Goal: Communication & Community: Answer question/provide support

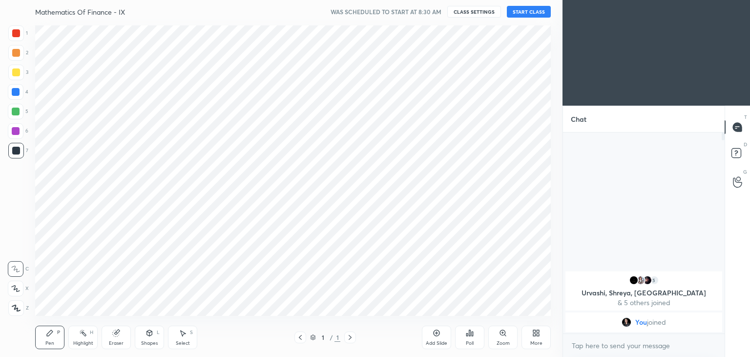
scroll to position [294, 524]
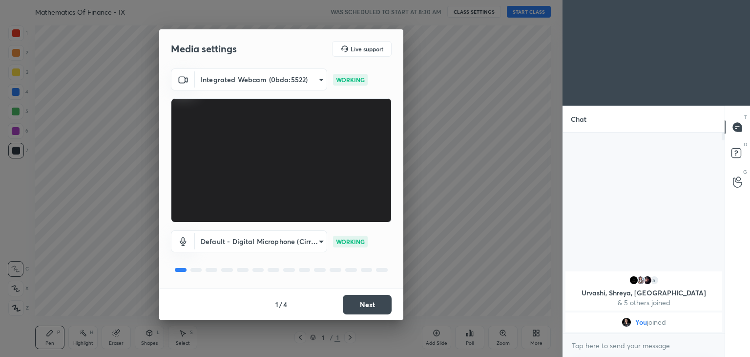
click at [369, 300] on button "Next" at bounding box center [367, 305] width 49 height 20
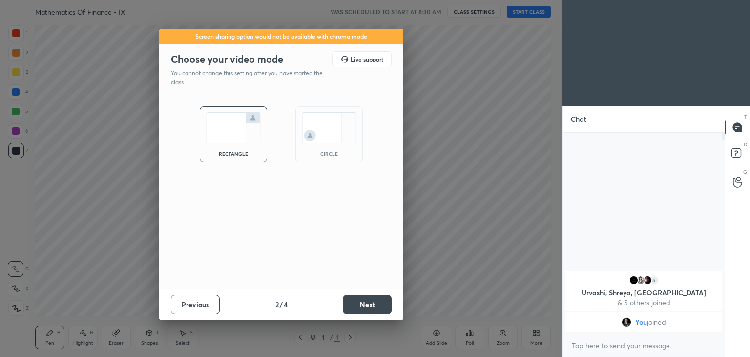
click at [369, 300] on button "Next" at bounding box center [367, 305] width 49 height 20
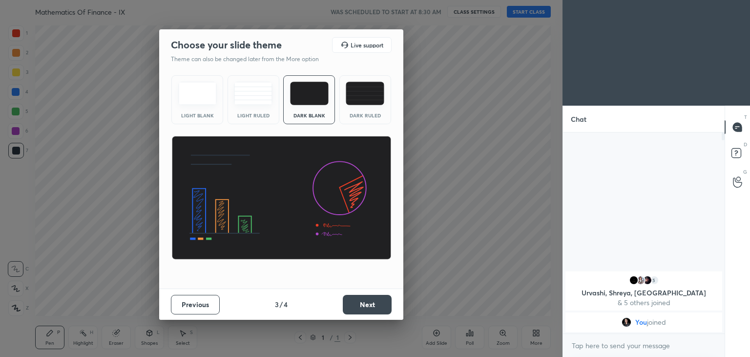
click at [369, 300] on button "Next" at bounding box center [367, 305] width 49 height 20
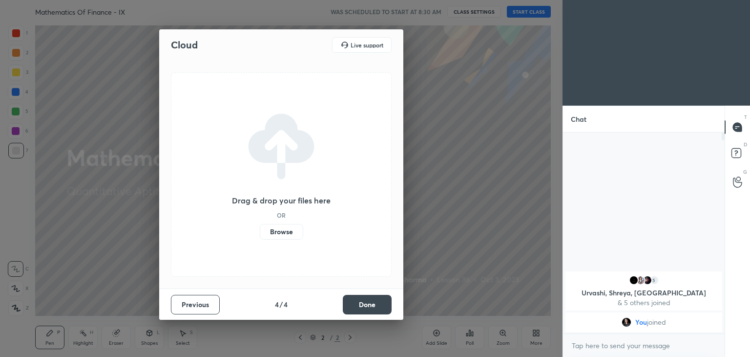
click at [369, 300] on button "Done" at bounding box center [367, 305] width 49 height 20
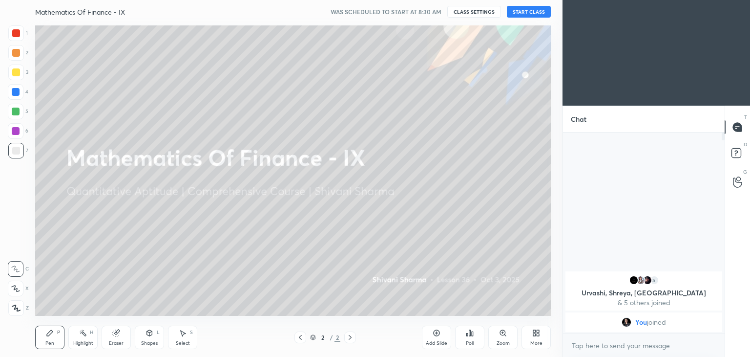
click at [541, 331] on div "More" at bounding box center [536, 336] width 29 height 23
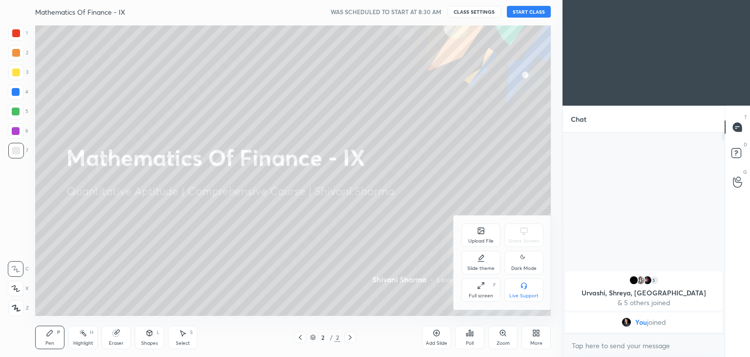
click at [510, 266] on div "Dark Mode" at bounding box center [524, 262] width 39 height 23
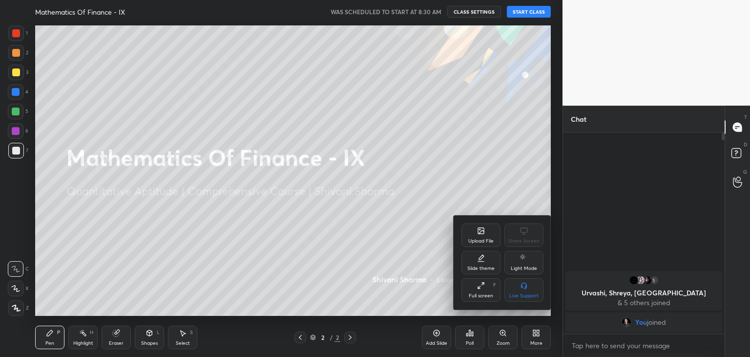
click at [361, 281] on div at bounding box center [375, 178] width 750 height 357
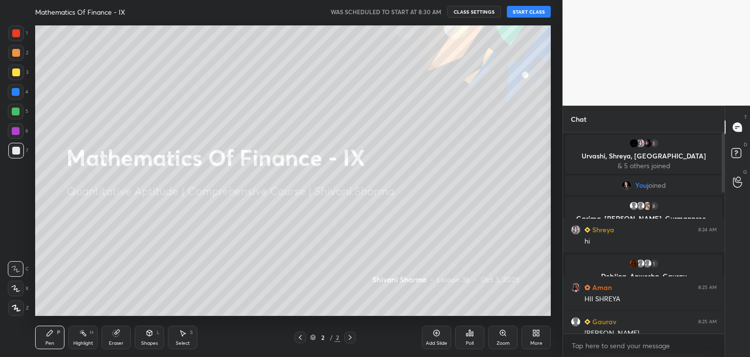
click at [534, 14] on button "START CLASS" at bounding box center [529, 12] width 44 height 12
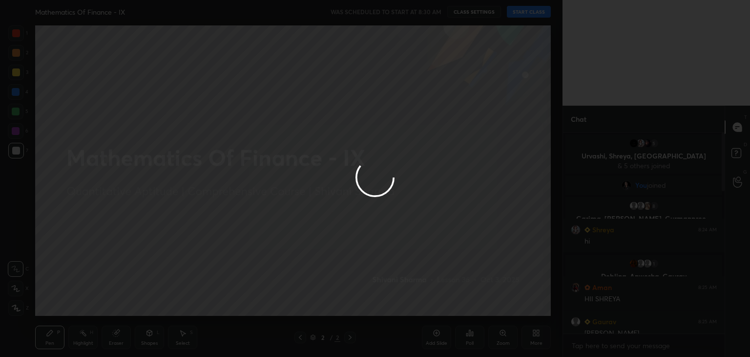
click at [534, 14] on div at bounding box center [375, 178] width 750 height 357
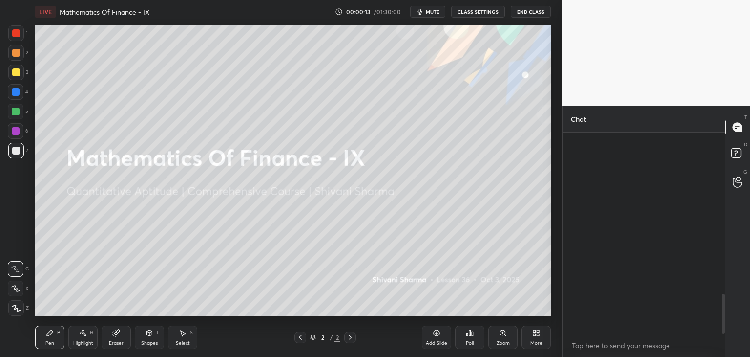
scroll to position [818, 0]
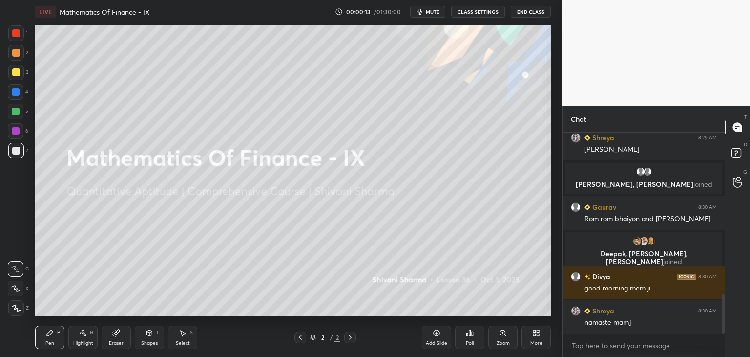
drag, startPoint x: 723, startPoint y: 178, endPoint x: 732, endPoint y: 229, distance: 51.6
click at [732, 229] on div "Chat kajal, [PERSON_NAME], [PERSON_NAME] joined Shreya 8:29 AM [PERSON_NAME], […" at bounding box center [657, 231] width 188 height 251
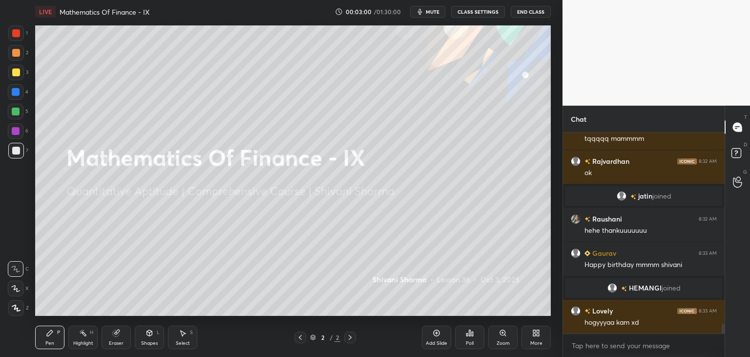
scroll to position [3920, 0]
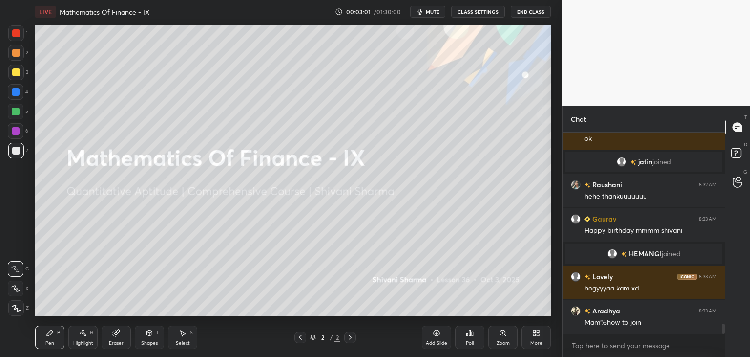
click at [532, 336] on icon at bounding box center [536, 333] width 8 height 8
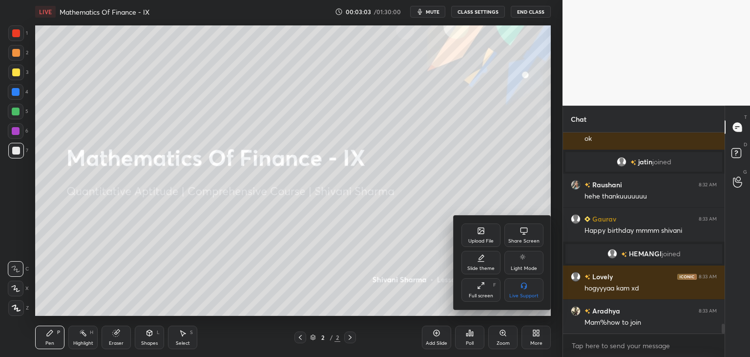
click at [482, 235] on div "Upload File" at bounding box center [481, 234] width 39 height 23
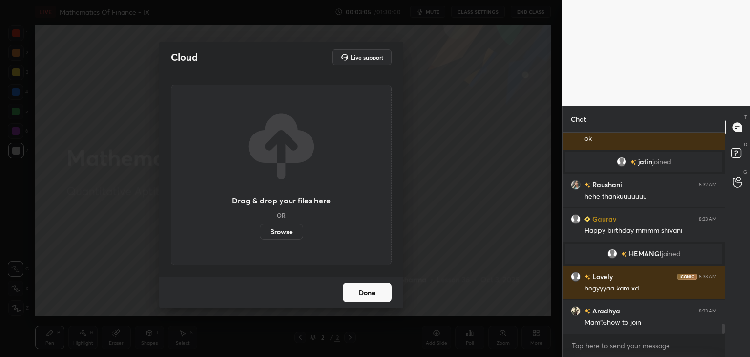
click at [274, 233] on label "Browse" at bounding box center [281, 232] width 43 height 16
click at [260, 233] on input "Browse" at bounding box center [260, 232] width 0 height 16
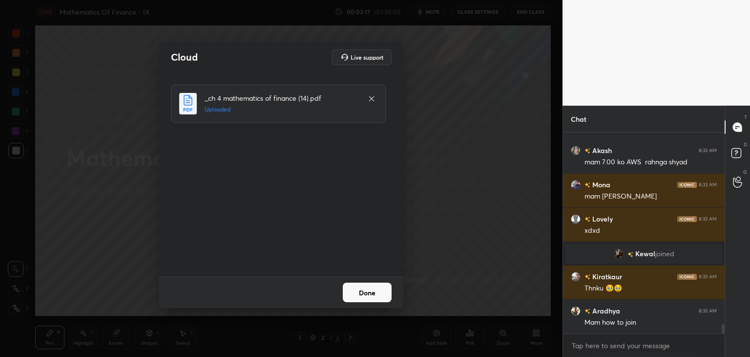
scroll to position [4113, 0]
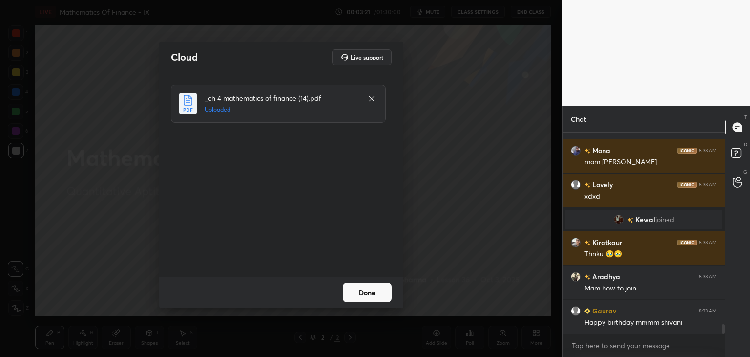
click at [370, 295] on button "Done" at bounding box center [367, 292] width 49 height 20
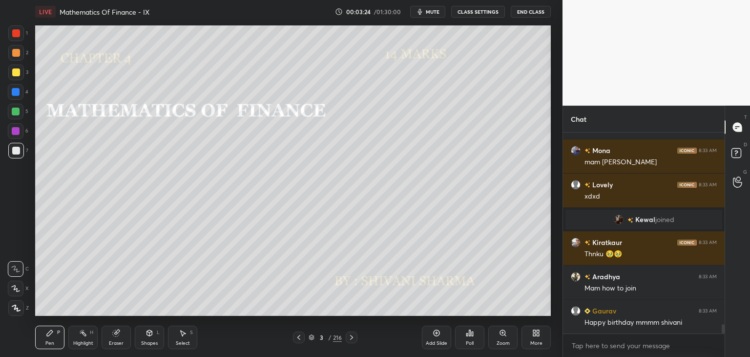
scroll to position [4147, 0]
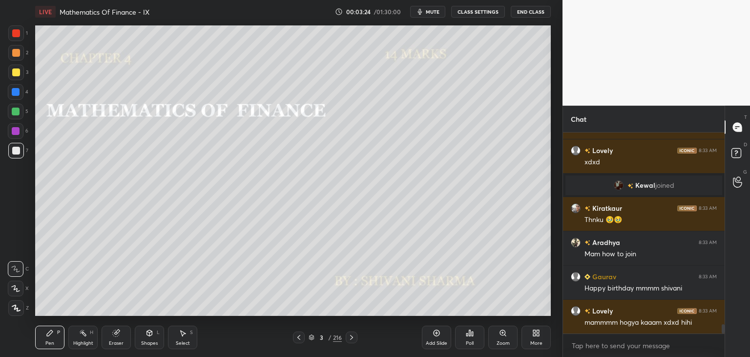
click at [330, 337] on div "/" at bounding box center [329, 337] width 3 height 6
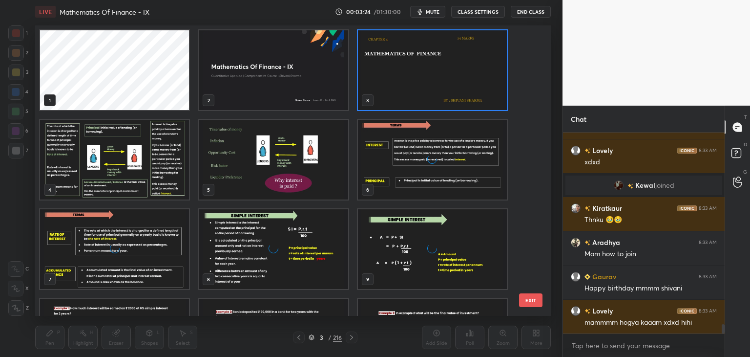
scroll to position [287, 511]
click at [533, 201] on div "1 2 3 4 5 6 7 8 9 10 11 12 13 14 15" at bounding box center [284, 170] width 499 height 290
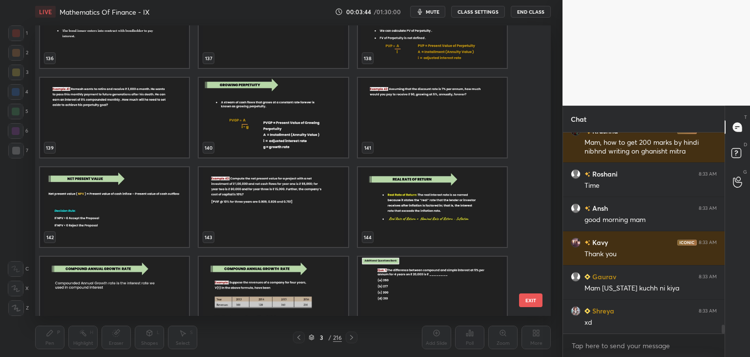
scroll to position [4495, 0]
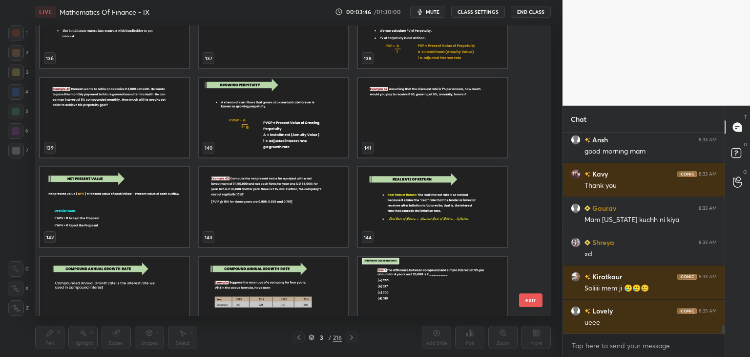
click at [423, 213] on img "grid" at bounding box center [432, 207] width 149 height 80
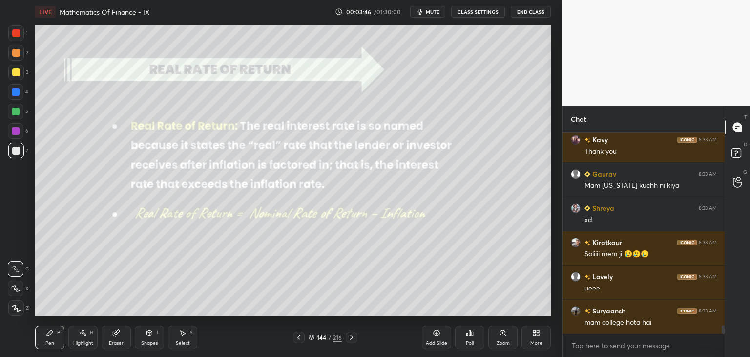
click at [423, 213] on img "grid" at bounding box center [432, 207] width 149 height 80
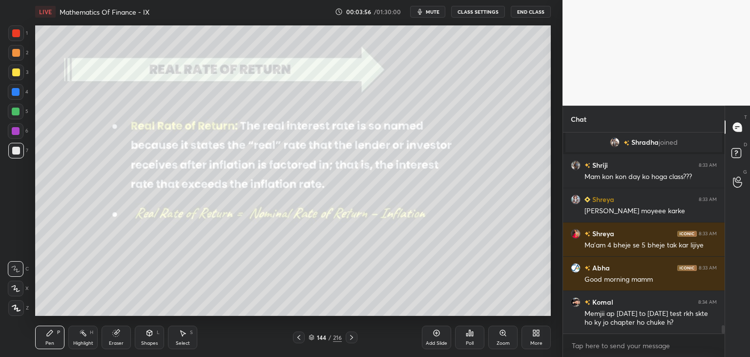
click at [20, 303] on div at bounding box center [16, 308] width 16 height 16
click at [17, 66] on div at bounding box center [16, 72] width 16 height 16
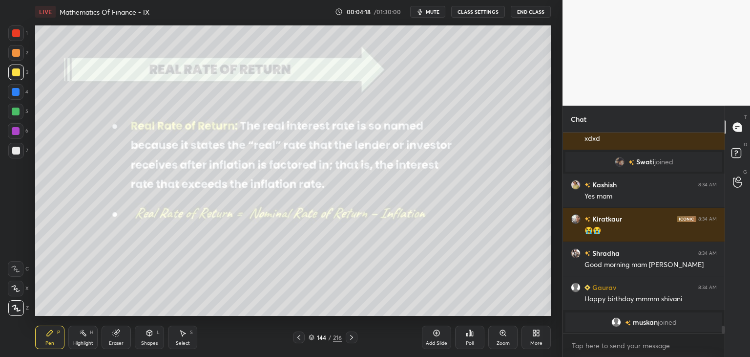
click at [149, 336] on icon at bounding box center [149, 333] width 5 height 6
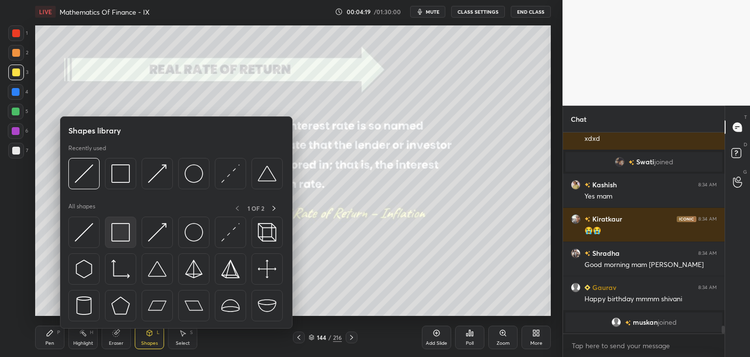
click at [118, 238] on img at bounding box center [120, 232] width 19 height 19
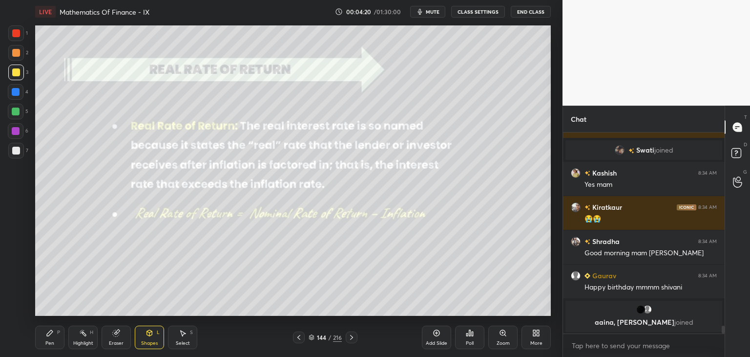
click at [20, 149] on div at bounding box center [16, 151] width 16 height 16
click at [52, 339] on div "Pen P" at bounding box center [49, 336] width 29 height 23
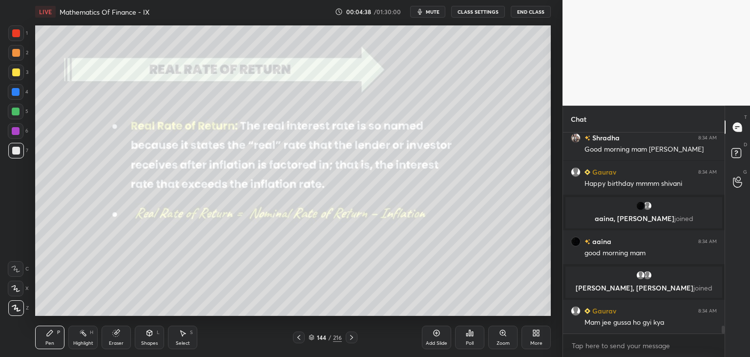
scroll to position [4985, 0]
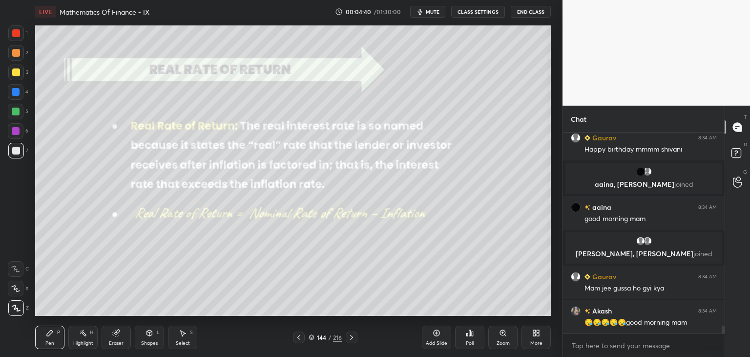
click at [116, 342] on div "Eraser" at bounding box center [116, 342] width 15 height 5
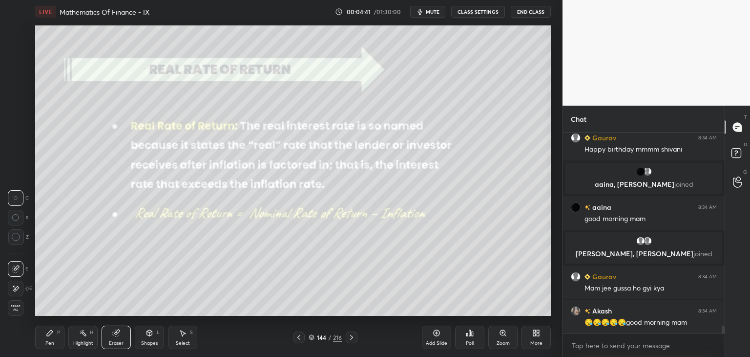
scroll to position [5008, 0]
drag, startPoint x: 23, startPoint y: 307, endPoint x: 32, endPoint y: 307, distance: 8.8
click at [23, 307] on div "Erase all" at bounding box center [17, 308] width 18 height 16
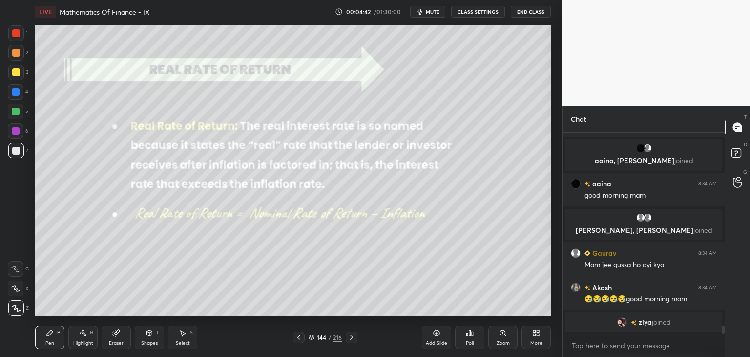
click at [346, 337] on div "144 / 216" at bounding box center [325, 337] width 64 height 12
click at [349, 337] on icon at bounding box center [352, 337] width 8 height 8
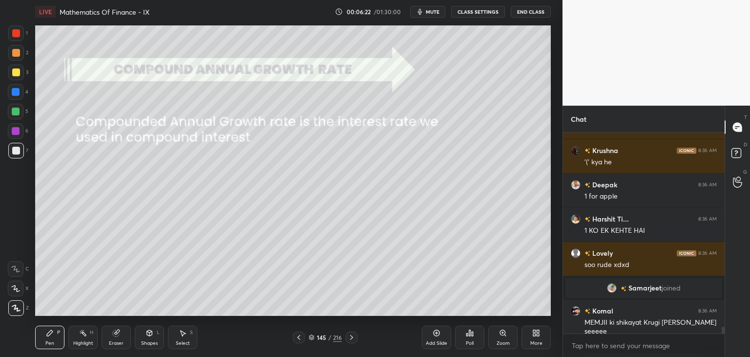
scroll to position [5586, 0]
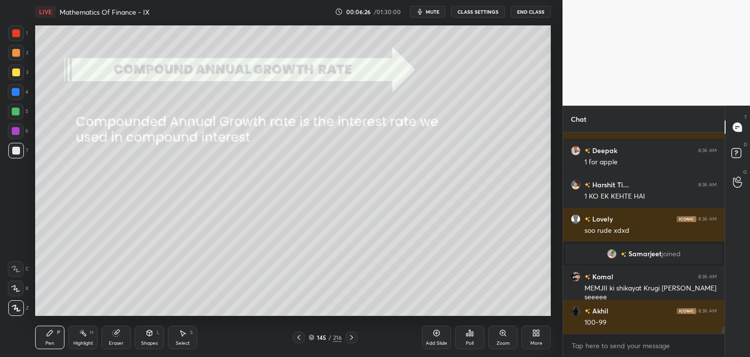
click at [350, 341] on div at bounding box center [352, 337] width 12 height 12
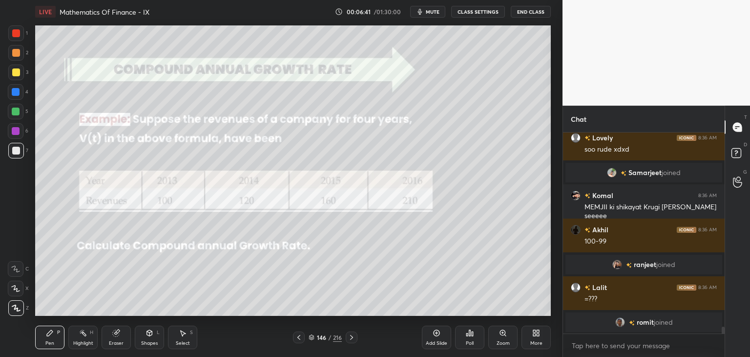
scroll to position [5673, 0]
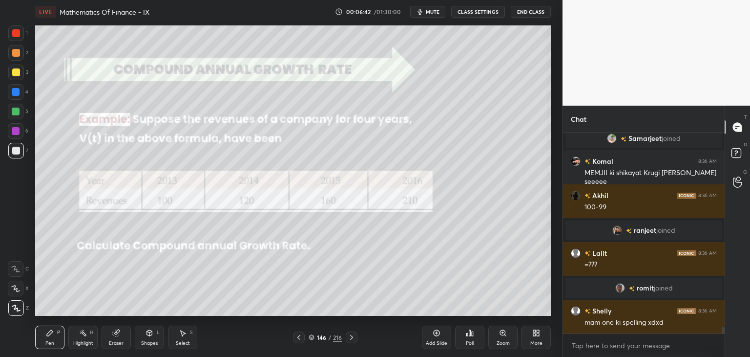
click at [17, 70] on div at bounding box center [16, 72] width 8 height 8
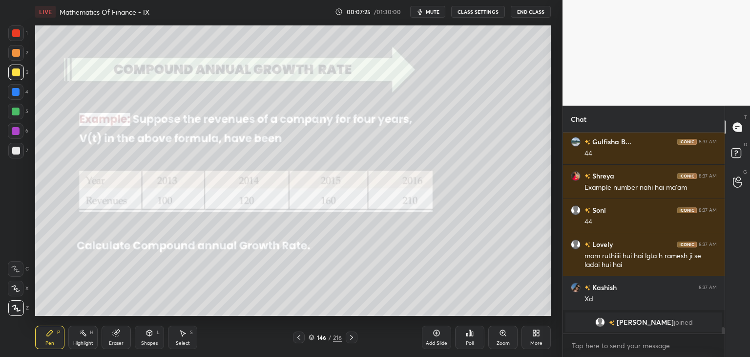
scroll to position [5862, 0]
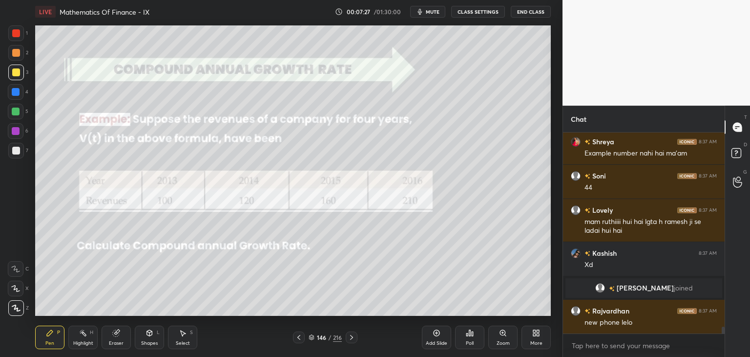
click at [19, 154] on div at bounding box center [16, 151] width 16 height 16
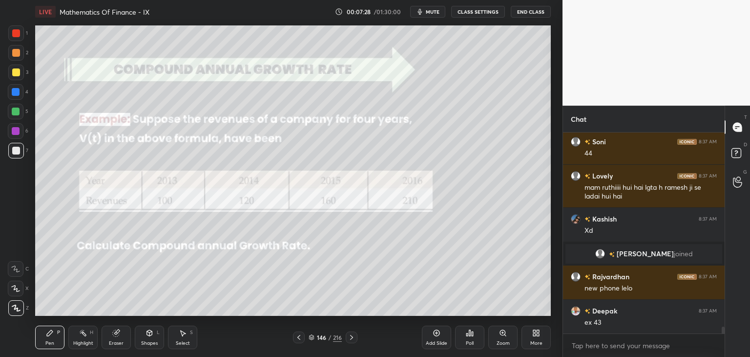
click at [14, 74] on div at bounding box center [16, 72] width 8 height 8
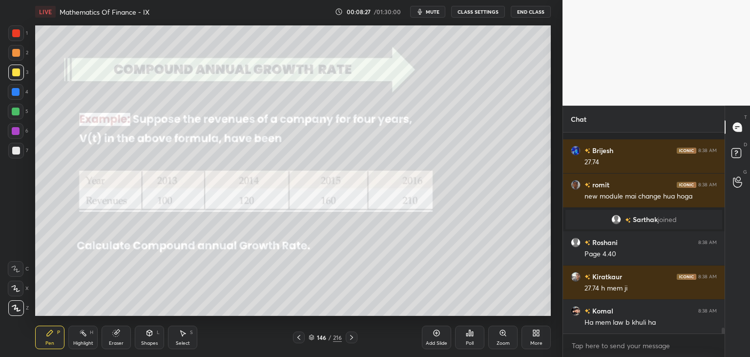
scroll to position [6607, 0]
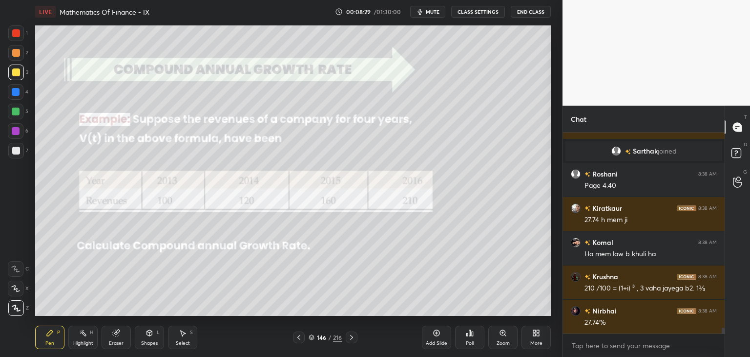
click at [20, 69] on div at bounding box center [16, 72] width 16 height 16
click at [16, 68] on div at bounding box center [16, 72] width 16 height 16
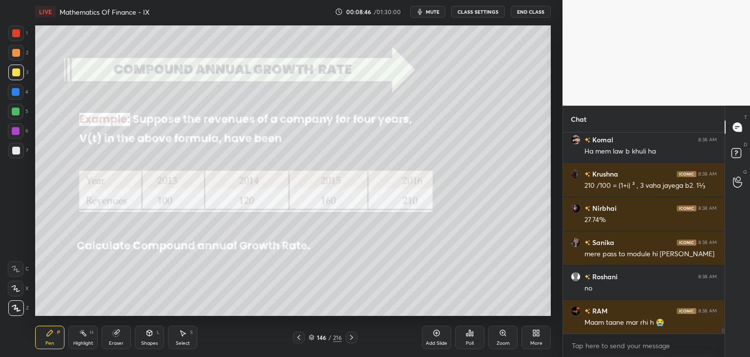
scroll to position [6743, 0]
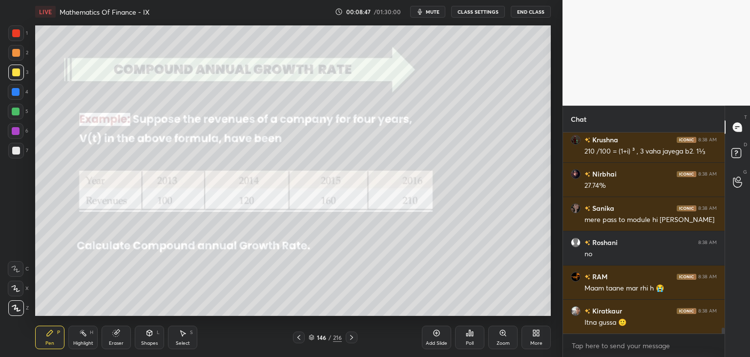
click at [15, 69] on div at bounding box center [16, 72] width 8 height 8
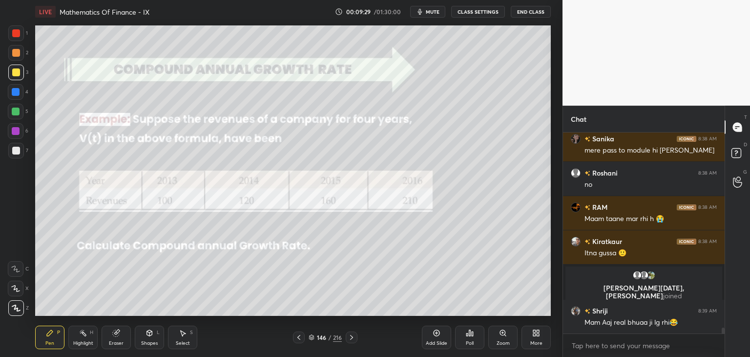
scroll to position [6750, 0]
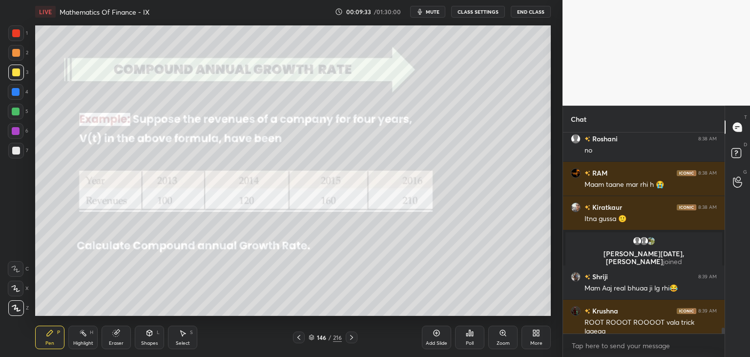
drag, startPoint x: 435, startPoint y: 340, endPoint x: 437, endPoint y: 334, distance: 6.2
click at [435, 340] on div "Add Slide" at bounding box center [436, 342] width 21 height 5
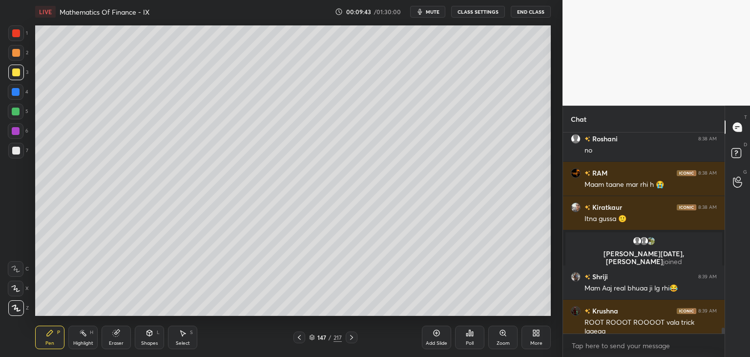
click at [302, 336] on icon at bounding box center [300, 337] width 8 height 8
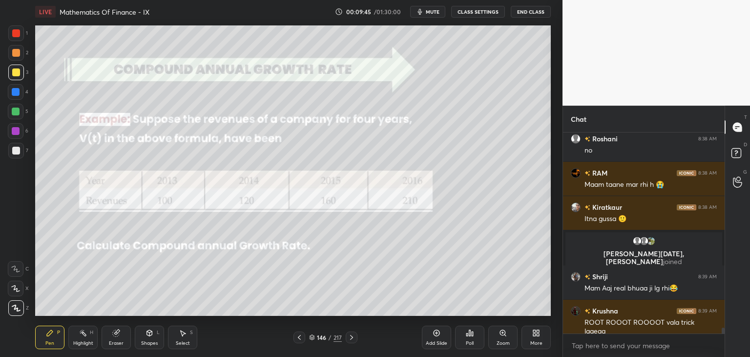
drag, startPoint x: 355, startPoint y: 338, endPoint x: 352, endPoint y: 328, distance: 10.2
click at [354, 338] on icon at bounding box center [352, 337] width 8 height 8
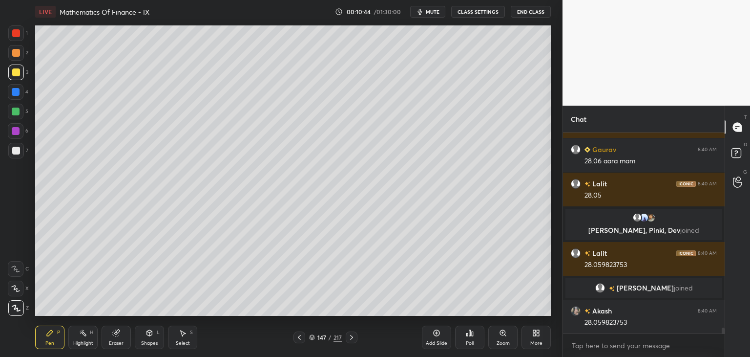
scroll to position [6970, 0]
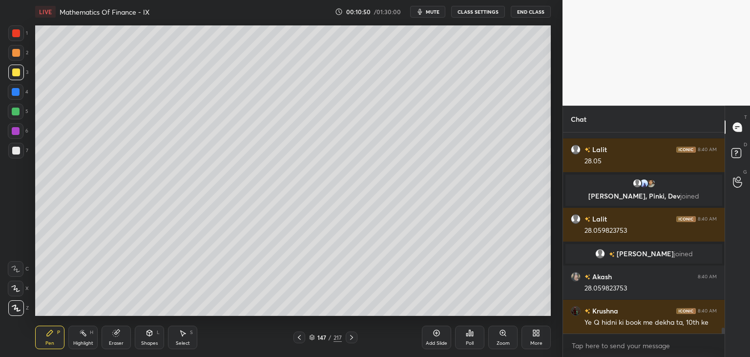
click at [111, 343] on div "Eraser" at bounding box center [116, 342] width 15 height 5
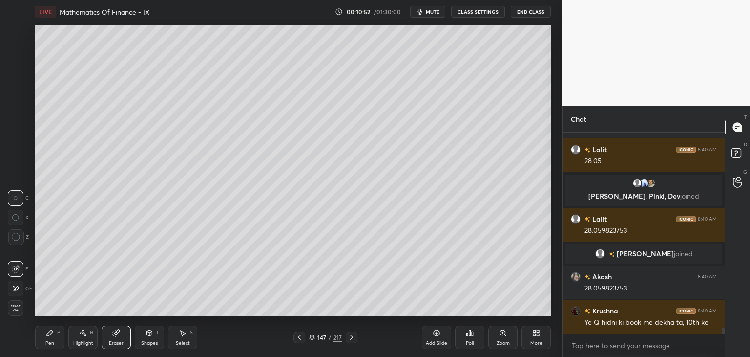
click at [301, 337] on icon at bounding box center [300, 337] width 8 height 8
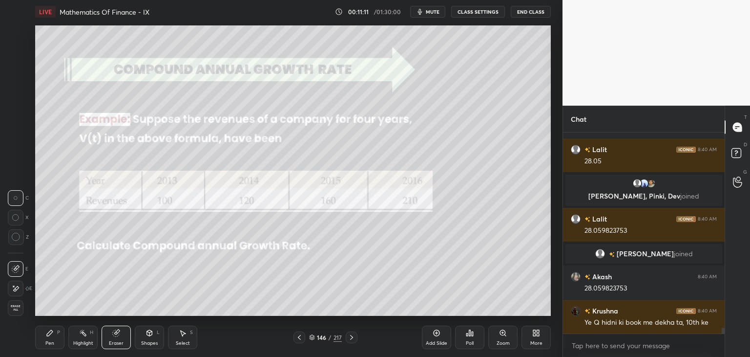
click at [122, 342] on div "Eraser" at bounding box center [116, 342] width 15 height 5
click at [16, 304] on span "Erase all" at bounding box center [15, 307] width 15 height 7
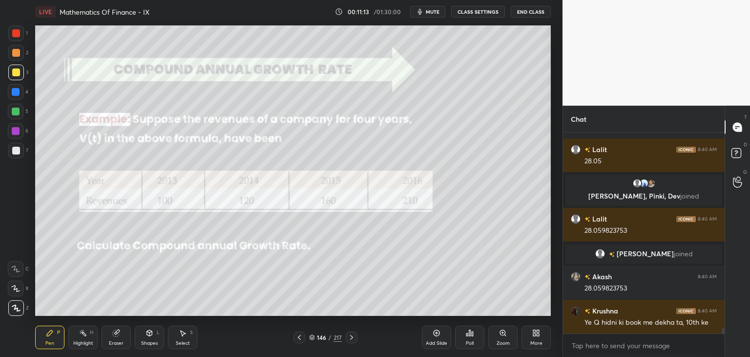
drag, startPoint x: 350, startPoint y: 340, endPoint x: 358, endPoint y: 355, distance: 17.0
click at [350, 339] on icon at bounding box center [352, 337] width 8 height 8
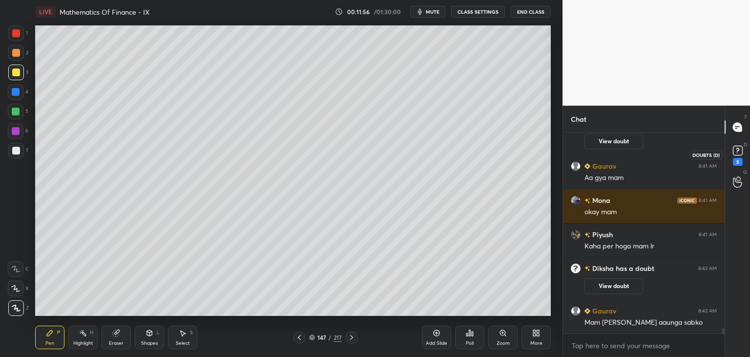
scroll to position [7309, 0]
click at [736, 157] on icon at bounding box center [738, 150] width 15 height 15
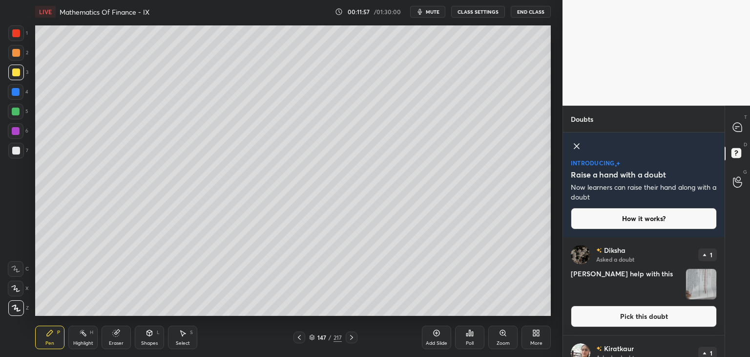
click at [705, 287] on img "grid" at bounding box center [701, 284] width 30 height 30
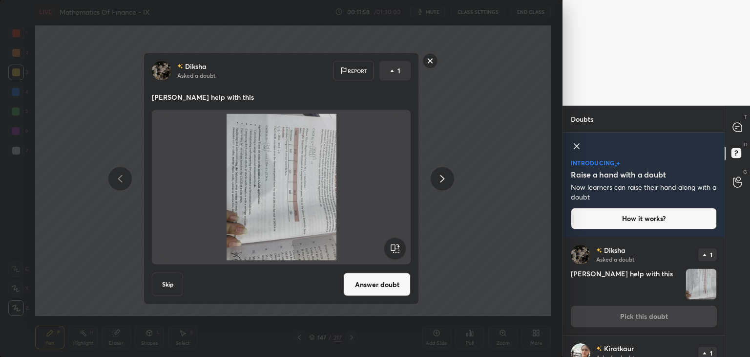
click at [395, 250] on rect at bounding box center [395, 248] width 22 height 22
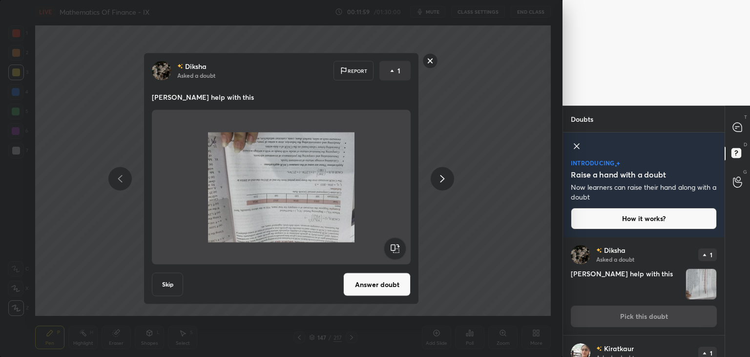
click at [395, 249] on rect at bounding box center [395, 248] width 22 height 22
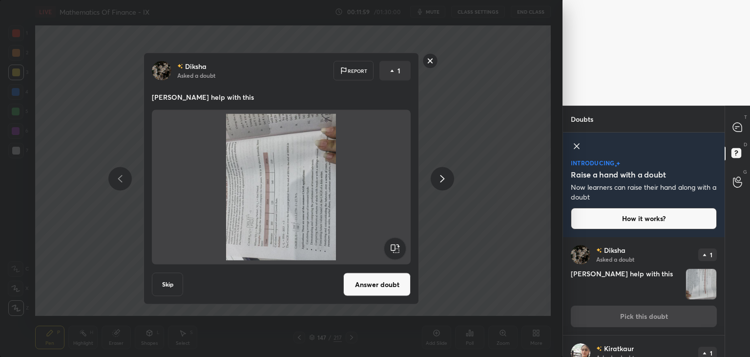
click at [395, 250] on rect at bounding box center [395, 248] width 22 height 22
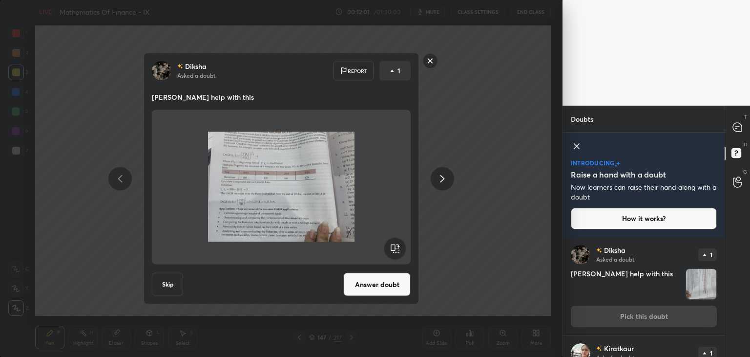
click at [383, 283] on button "Answer doubt" at bounding box center [376, 284] width 67 height 23
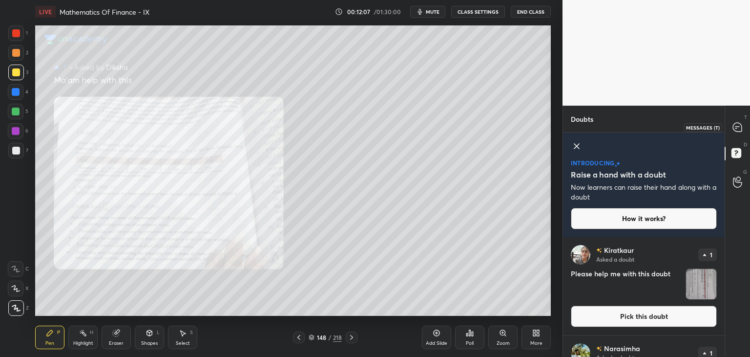
drag, startPoint x: 738, startPoint y: 130, endPoint x: 737, endPoint y: 139, distance: 8.4
click at [737, 131] on icon at bounding box center [737, 127] width 9 height 9
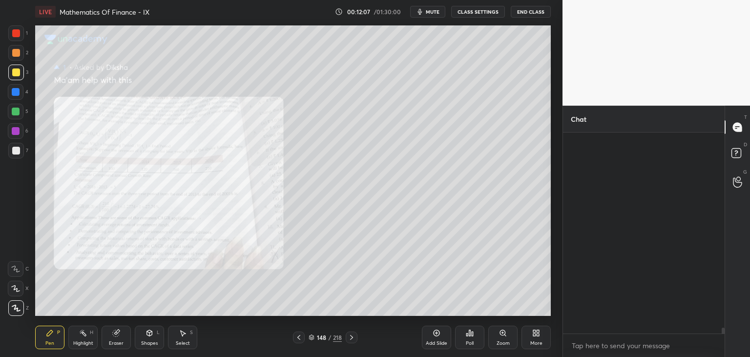
scroll to position [198, 159]
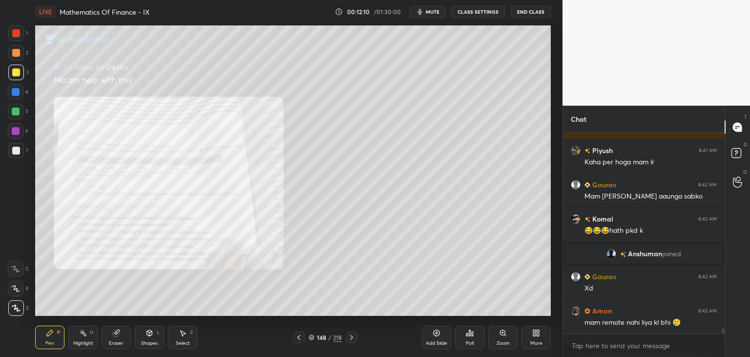
click at [494, 342] on div "Zoom" at bounding box center [503, 336] width 29 height 23
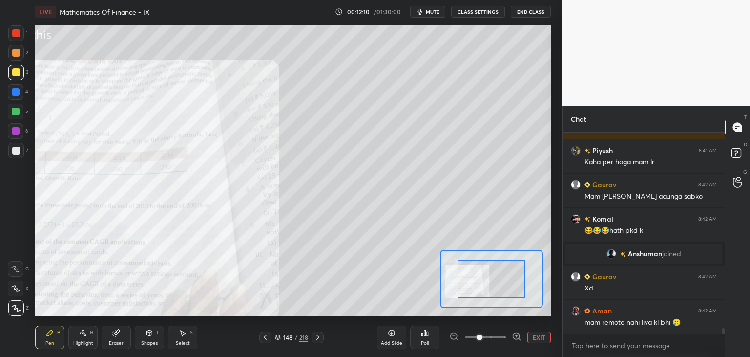
scroll to position [7634, 0]
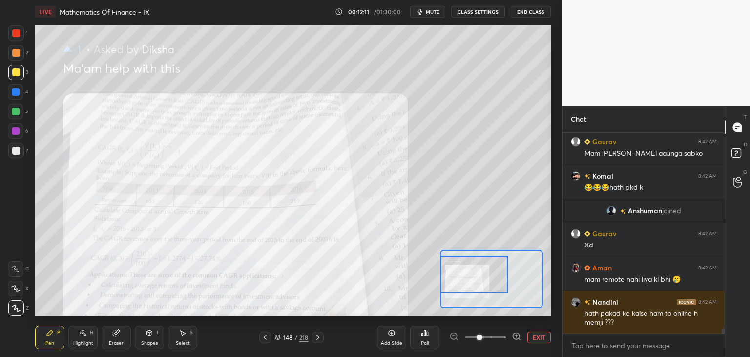
click at [453, 274] on div at bounding box center [474, 274] width 67 height 38
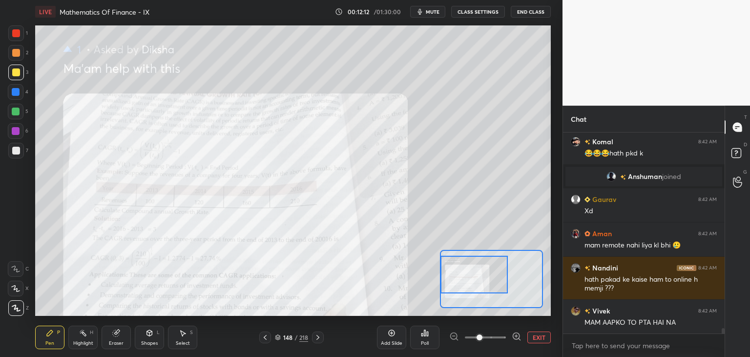
click at [454, 277] on div at bounding box center [474, 274] width 67 height 38
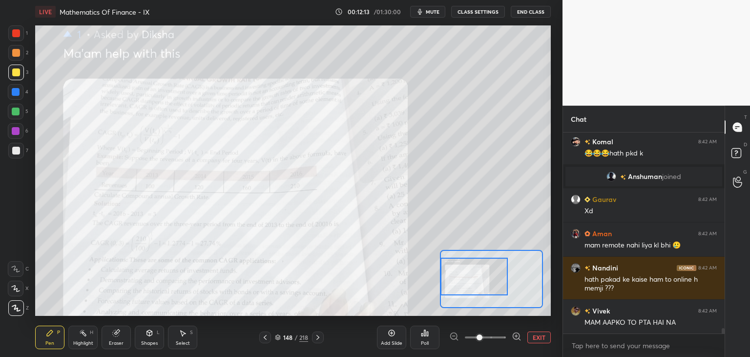
click at [454, 276] on div at bounding box center [474, 276] width 67 height 38
click at [454, 276] on div at bounding box center [474, 277] width 67 height 38
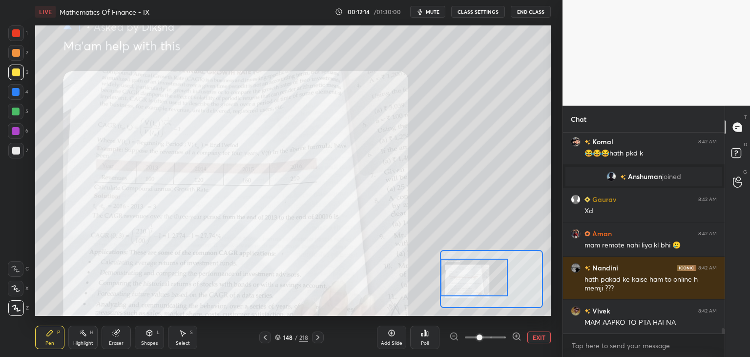
click at [453, 276] on div at bounding box center [474, 277] width 67 height 38
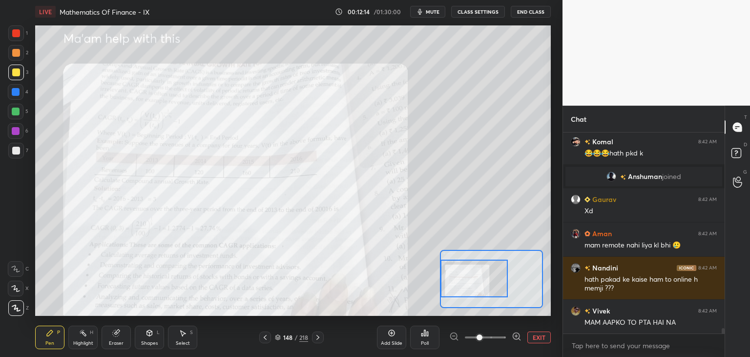
click at [455, 275] on div at bounding box center [474, 278] width 67 height 38
click at [269, 338] on icon at bounding box center [265, 337] width 8 height 8
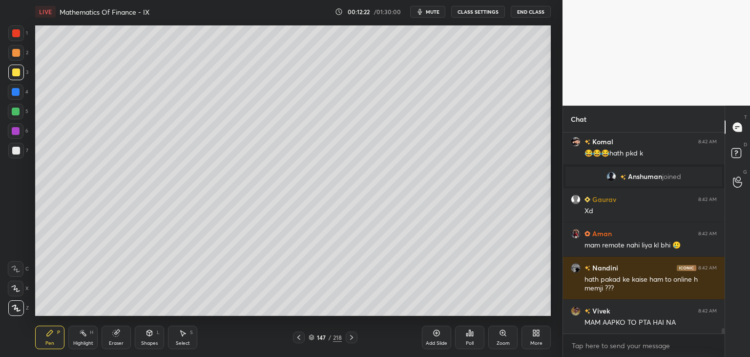
click at [183, 340] on div "Select" at bounding box center [183, 342] width 14 height 5
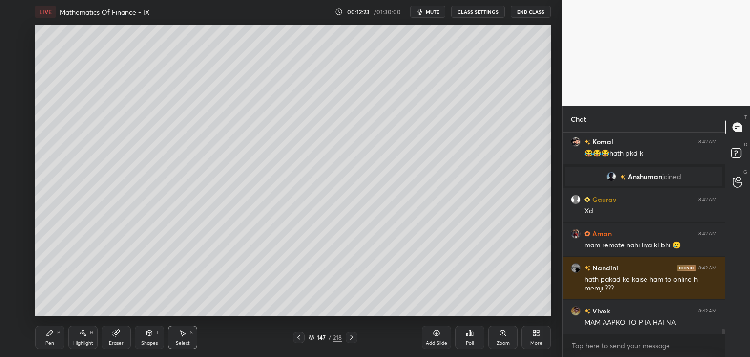
scroll to position [7692, 0]
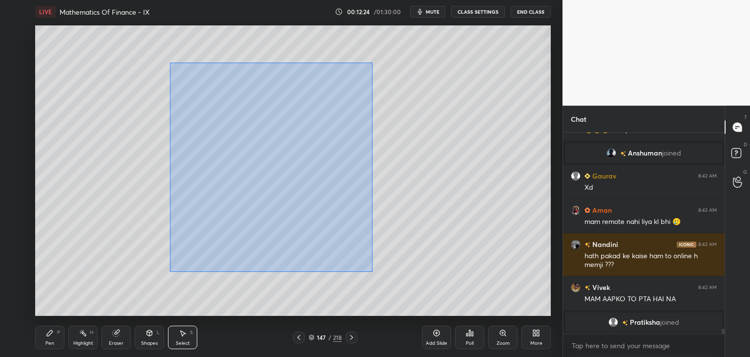
drag, startPoint x: 181, startPoint y: 81, endPoint x: 377, endPoint y: 274, distance: 274.6
click at [377, 274] on div "0 ° Undo Copy Duplicate Duplicate to new slide Delete" at bounding box center [293, 170] width 516 height 290
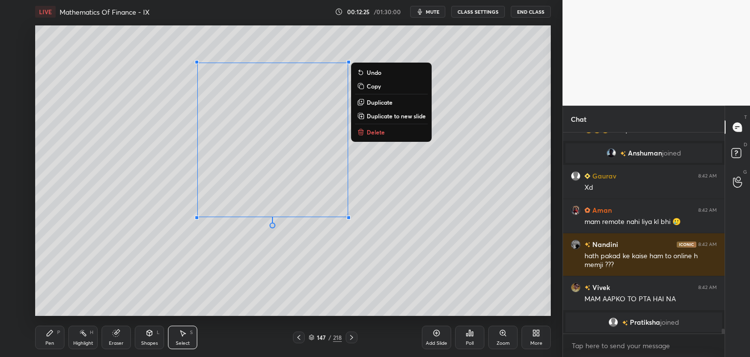
click at [362, 83] on icon at bounding box center [361, 86] width 8 height 8
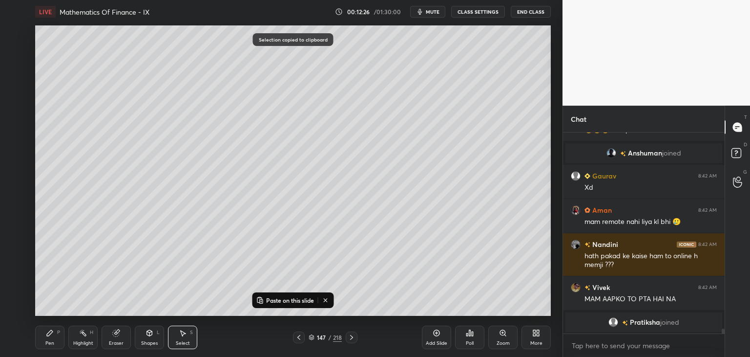
click at [350, 337] on icon at bounding box center [352, 337] width 8 height 8
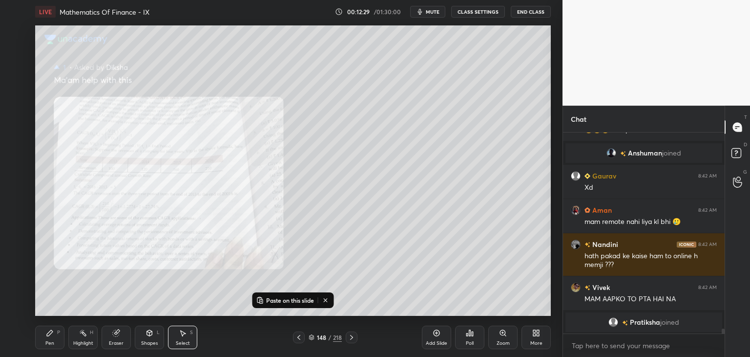
click at [501, 340] on div "Zoom" at bounding box center [503, 342] width 13 height 5
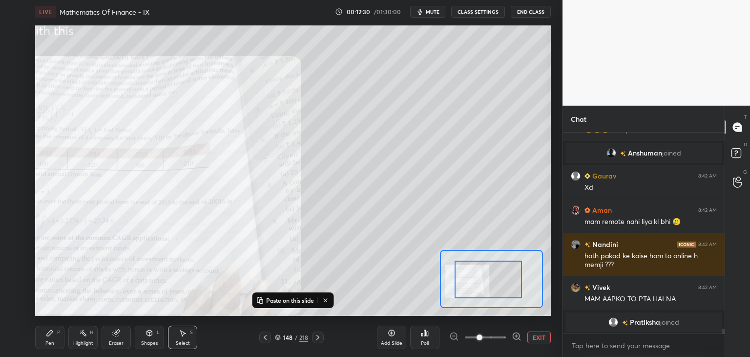
click at [455, 289] on div at bounding box center [488, 279] width 67 height 38
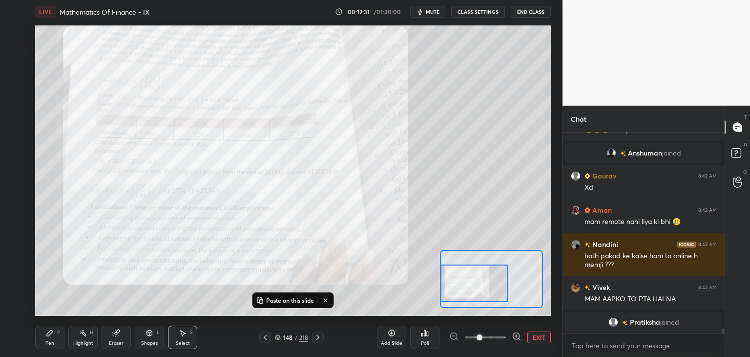
click at [446, 287] on div at bounding box center [474, 283] width 67 height 38
click at [450, 286] on div at bounding box center [474, 283] width 67 height 38
click at [293, 300] on p "Paste on this slide" at bounding box center [290, 300] width 48 height 8
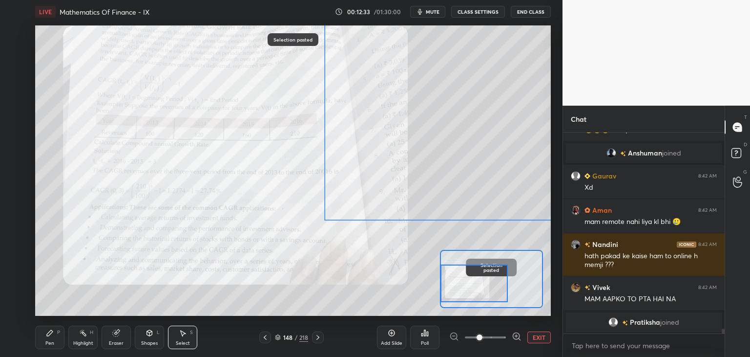
drag, startPoint x: 350, startPoint y: 163, endPoint x: 396, endPoint y: 176, distance: 47.8
click at [396, 176] on div "0 ° Undo Copy Paste here Duplicate Duplicate to new slide Delete" at bounding box center [422, 136] width 774 height 435
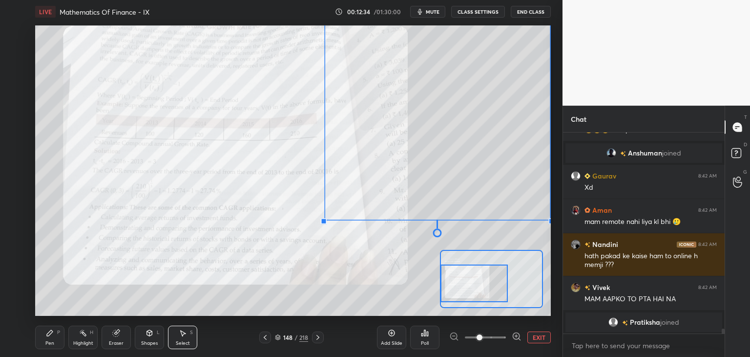
drag, startPoint x: 494, startPoint y: 233, endPoint x: 488, endPoint y: 239, distance: 9.0
click at [494, 233] on div "0 ° Undo Copy Paste here Duplicate Duplicate to new slide Delete" at bounding box center [422, 136] width 774 height 435
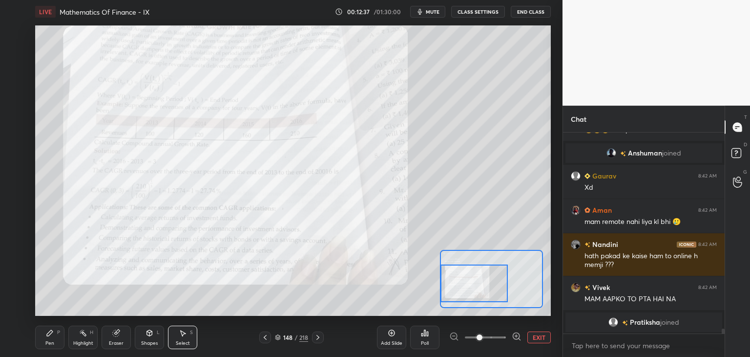
click at [50, 341] on div "Pen" at bounding box center [49, 342] width 9 height 5
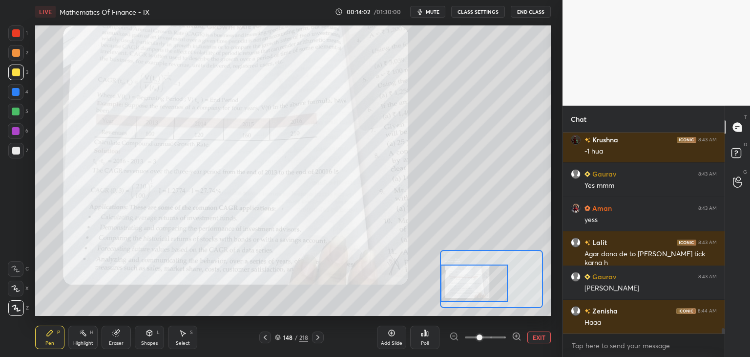
scroll to position [7699, 0]
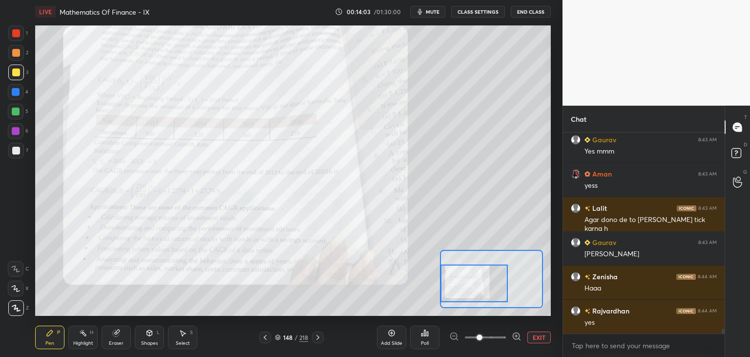
click at [264, 342] on div at bounding box center [265, 337] width 12 height 12
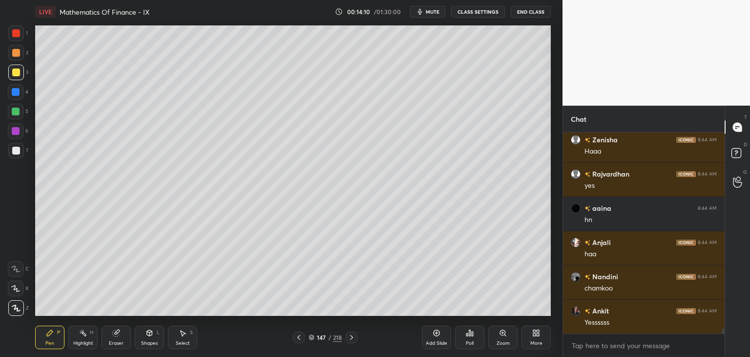
scroll to position [7870, 0]
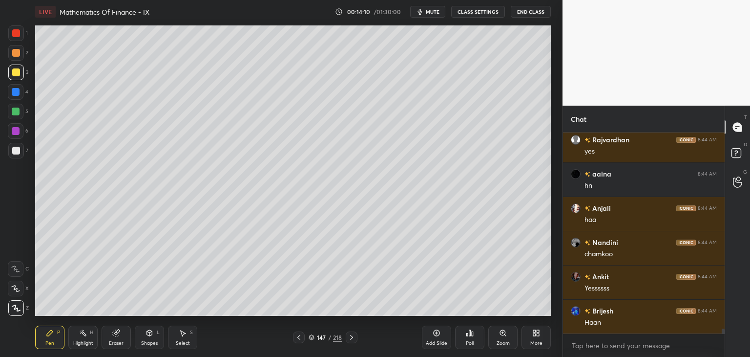
click at [298, 340] on icon at bounding box center [299, 337] width 8 height 8
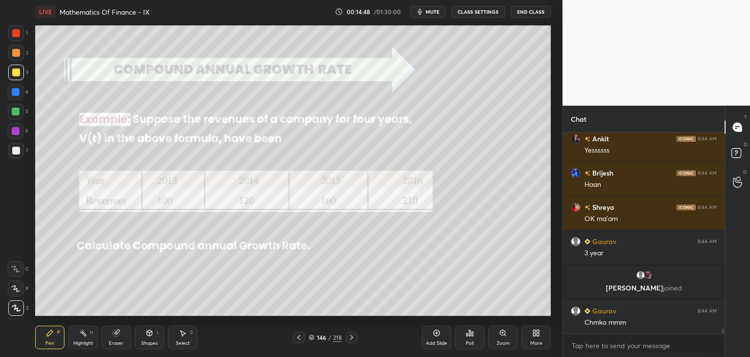
scroll to position [7904, 0]
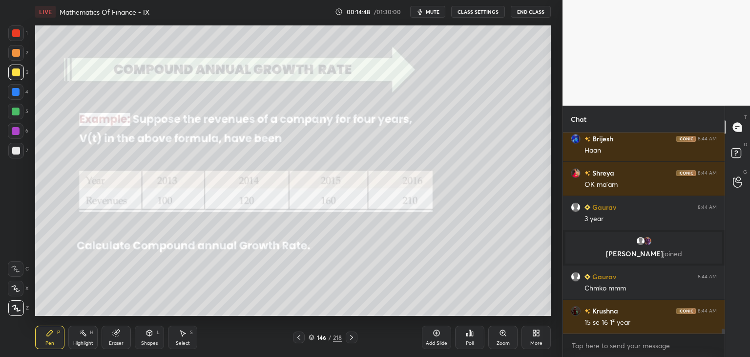
click at [352, 338] on icon at bounding box center [351, 337] width 3 height 5
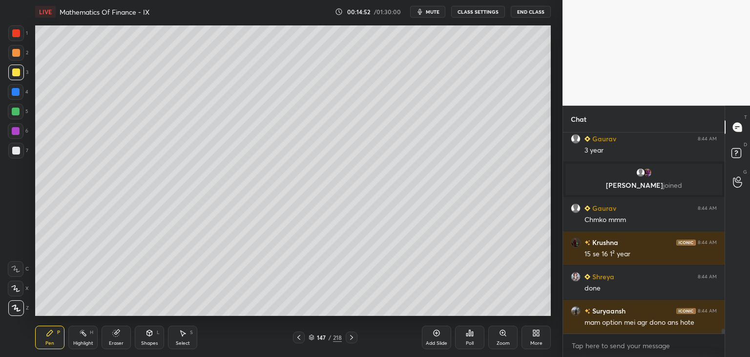
scroll to position [8007, 0]
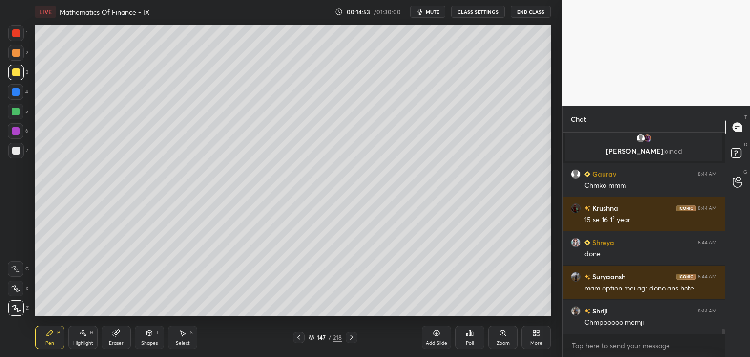
click at [354, 336] on icon at bounding box center [352, 337] width 8 height 8
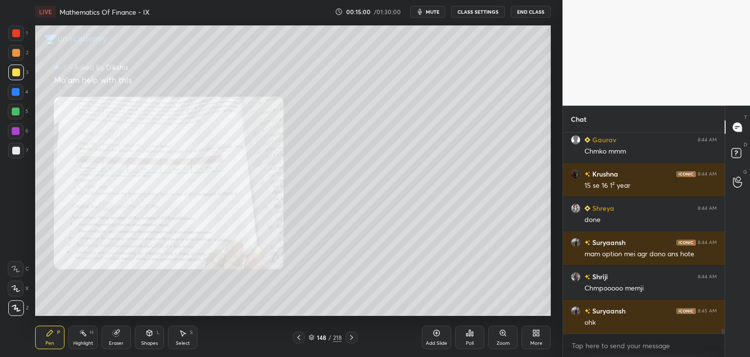
scroll to position [8075, 0]
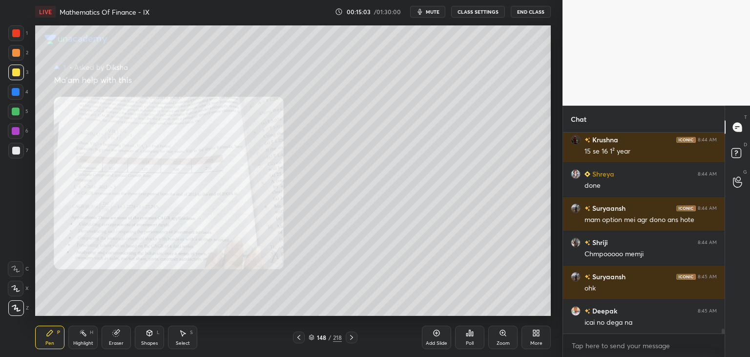
click at [351, 336] on icon at bounding box center [352, 337] width 8 height 8
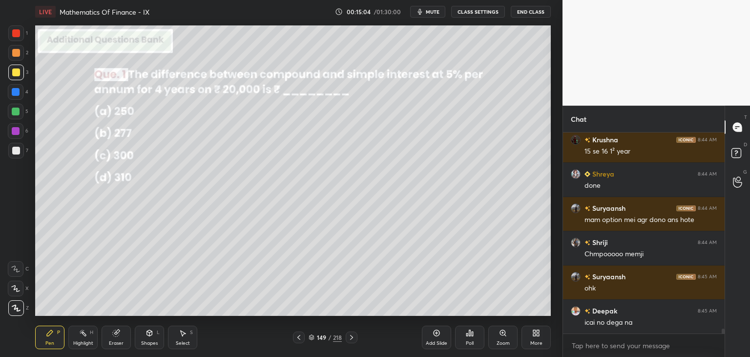
scroll to position [8109, 0]
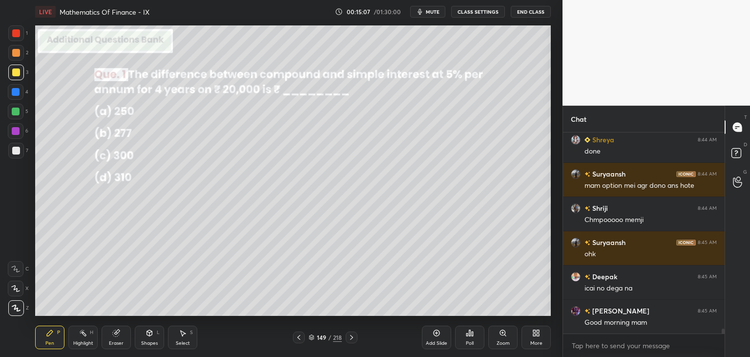
click at [470, 341] on div "Poll" at bounding box center [470, 342] width 8 height 5
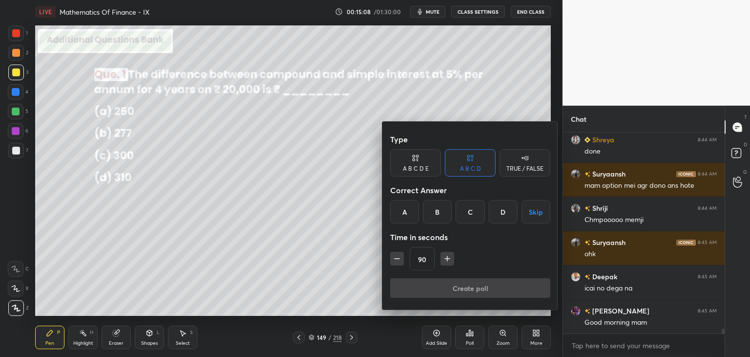
click at [504, 216] on div "D" at bounding box center [503, 211] width 29 height 23
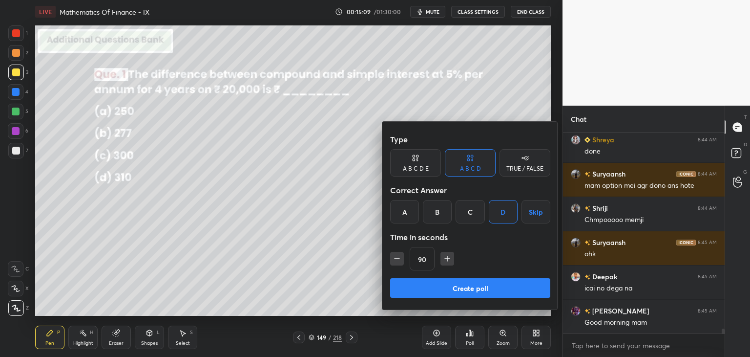
click at [439, 284] on button "Create poll" at bounding box center [470, 288] width 160 height 20
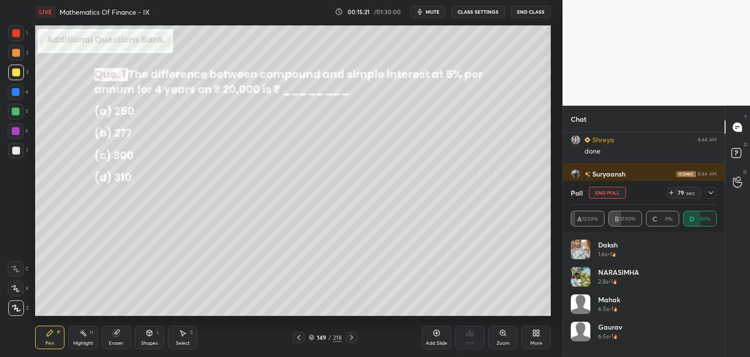
scroll to position [8194, 0]
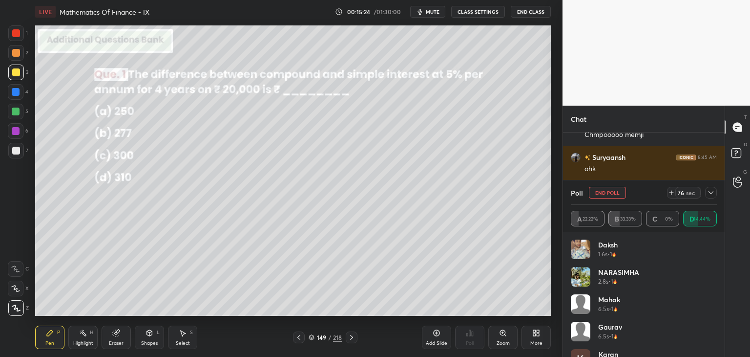
click at [708, 194] on icon at bounding box center [711, 193] width 8 height 8
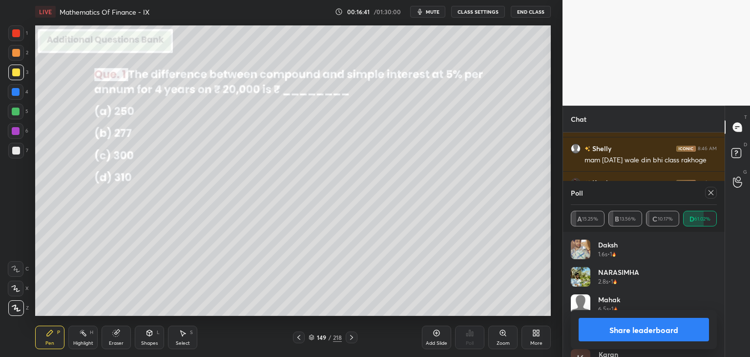
scroll to position [8708, 0]
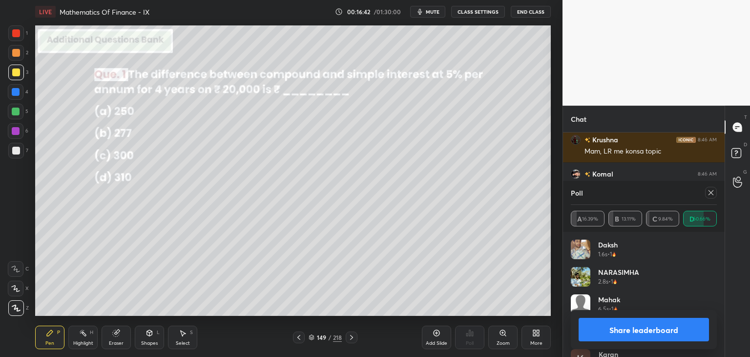
click at [710, 191] on icon at bounding box center [711, 192] width 5 height 5
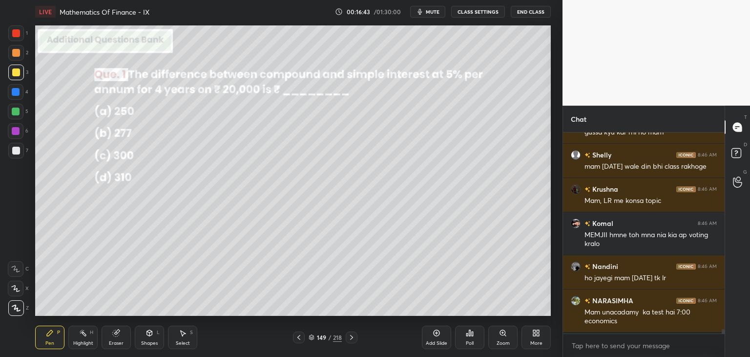
scroll to position [8657, 0]
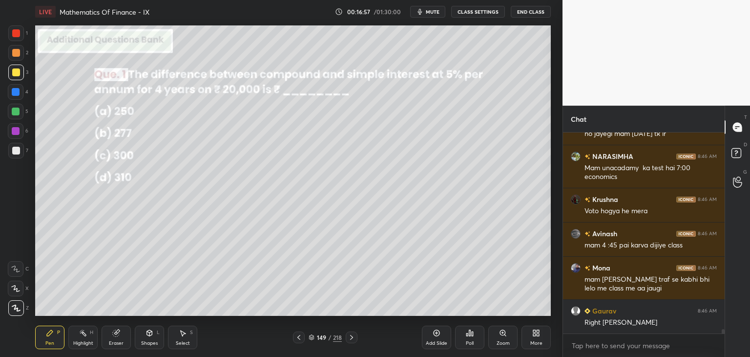
click at [17, 68] on div at bounding box center [16, 72] width 16 height 16
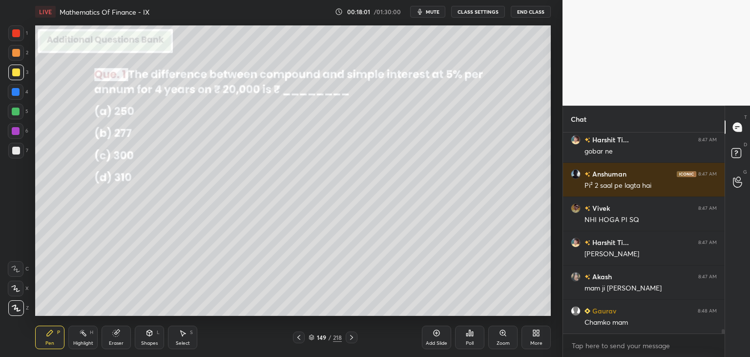
scroll to position [9339, 0]
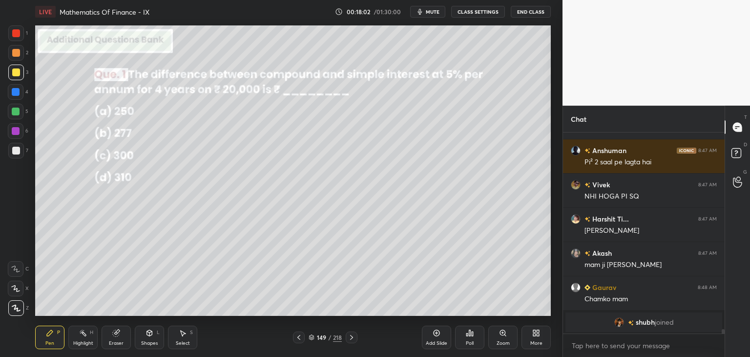
click at [17, 153] on div at bounding box center [16, 151] width 8 height 8
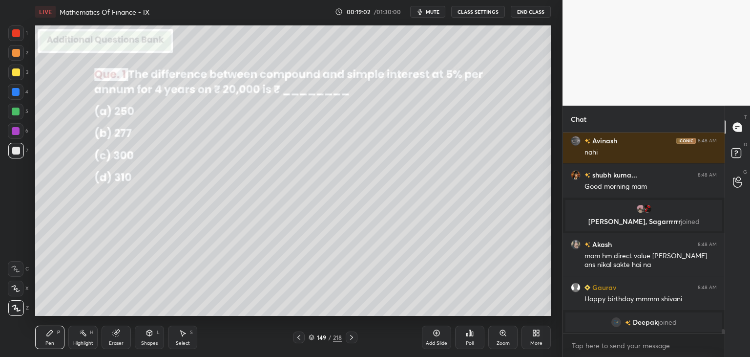
scroll to position [9095, 0]
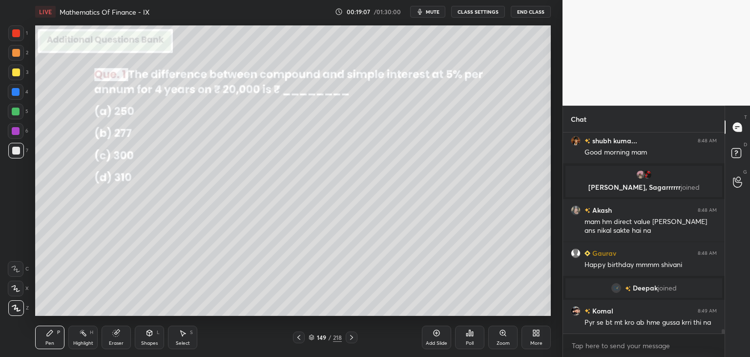
click at [188, 342] on div "Select" at bounding box center [183, 342] width 14 height 5
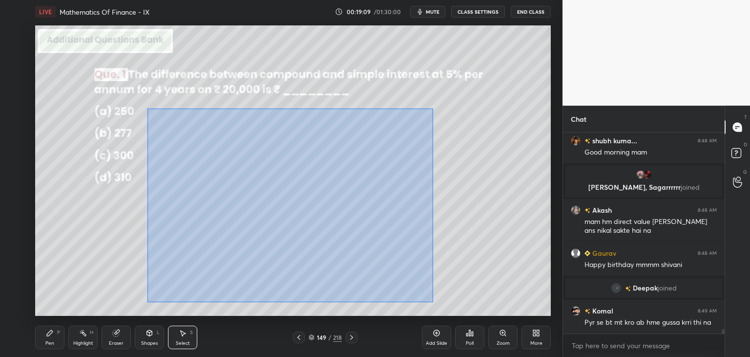
drag, startPoint x: 148, startPoint y: 108, endPoint x: 434, endPoint y: 305, distance: 348.1
click at [436, 308] on div "0 ° Undo Copy Paste here Duplicate Duplicate to new slide Delete" at bounding box center [293, 170] width 516 height 290
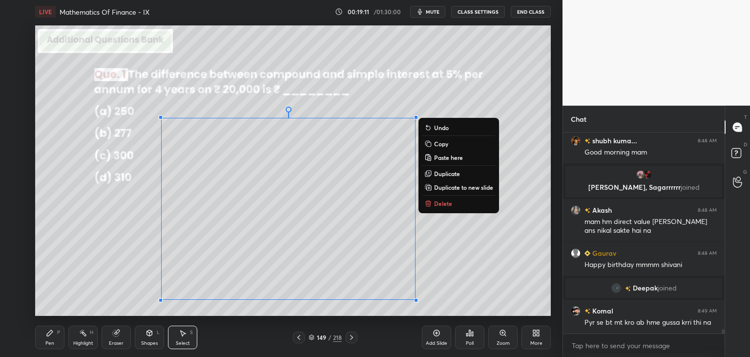
scroll to position [9138, 0]
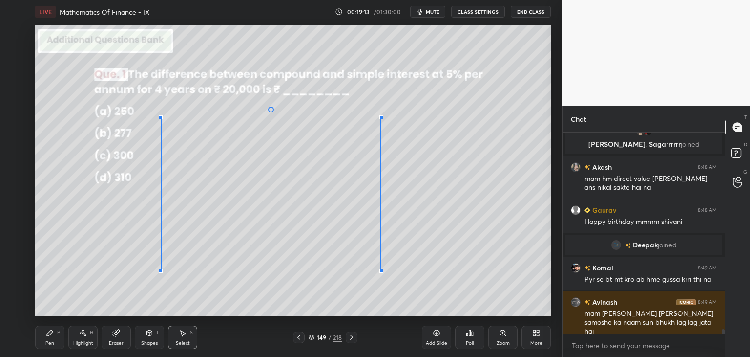
drag, startPoint x: 416, startPoint y: 300, endPoint x: 381, endPoint y: 270, distance: 46.8
click at [381, 270] on div at bounding box center [382, 271] width 4 height 4
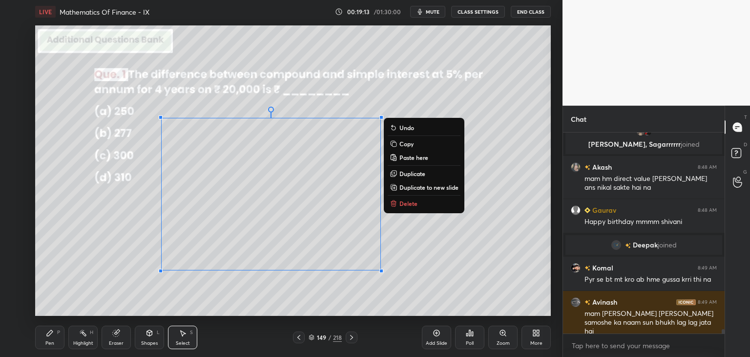
click at [343, 303] on div "0 ° Undo Copy Paste here Duplicate Duplicate to new slide Delete" at bounding box center [293, 170] width 516 height 290
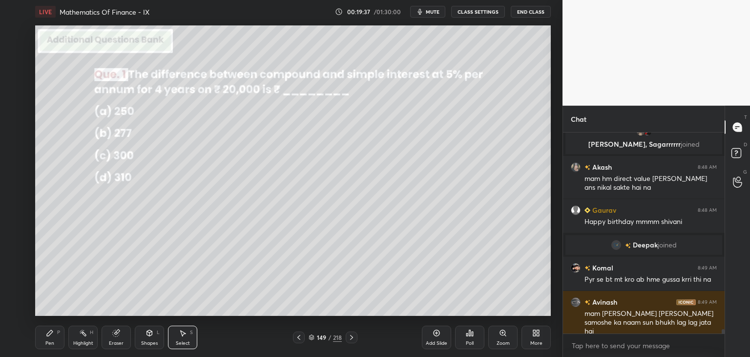
click at [58, 341] on div "Pen P" at bounding box center [49, 336] width 29 height 23
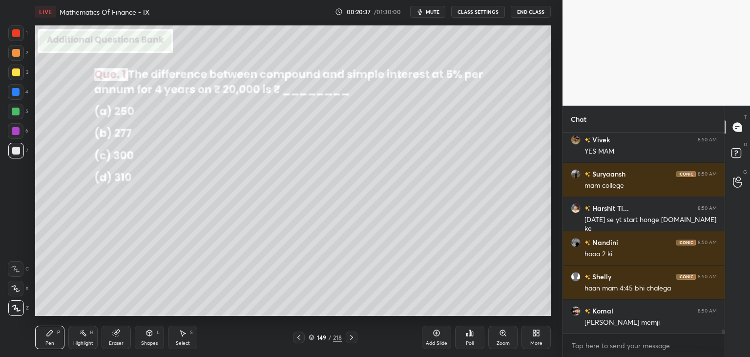
scroll to position [9724, 0]
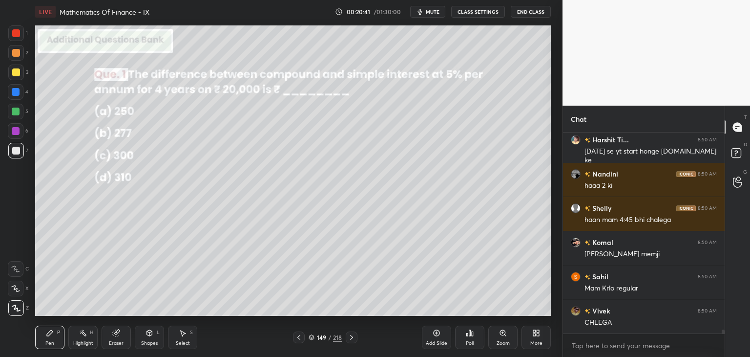
click at [353, 338] on icon at bounding box center [352, 337] width 8 height 8
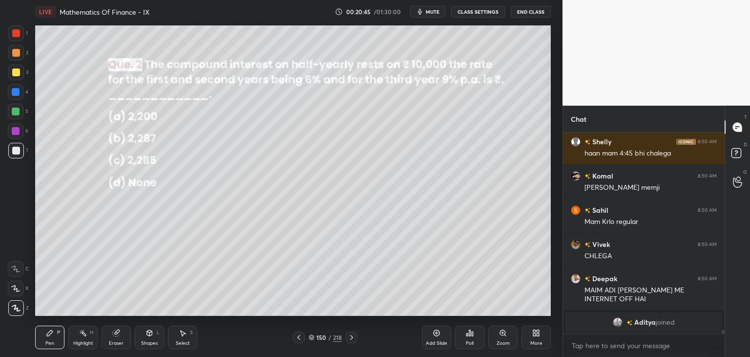
scroll to position [9712, 0]
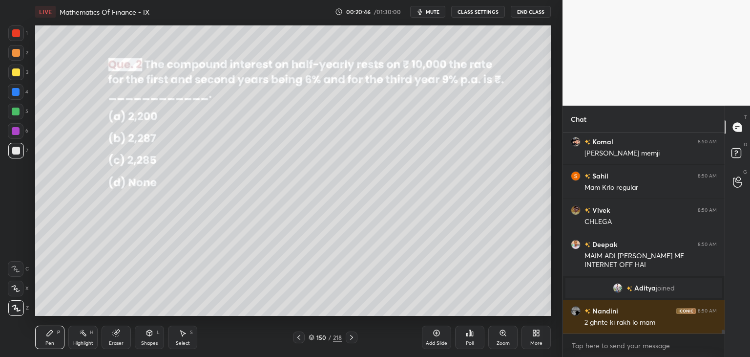
click at [471, 336] on icon at bounding box center [470, 333] width 8 height 8
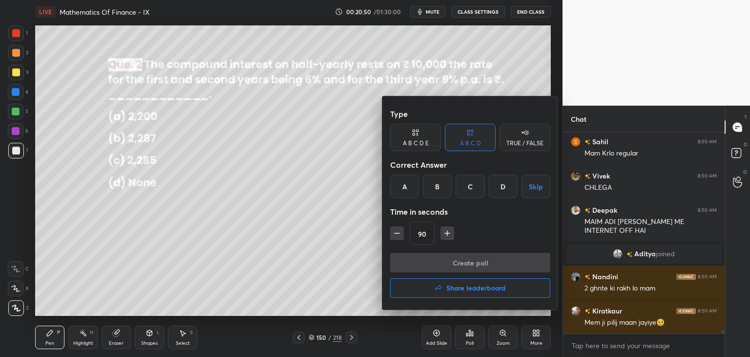
scroll to position [9780, 0]
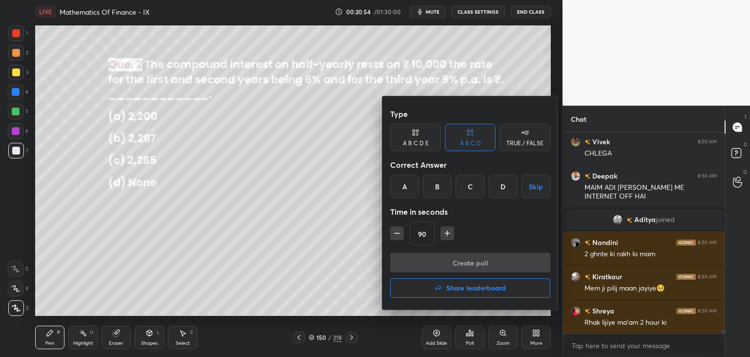
click at [498, 189] on div "D" at bounding box center [503, 185] width 29 height 23
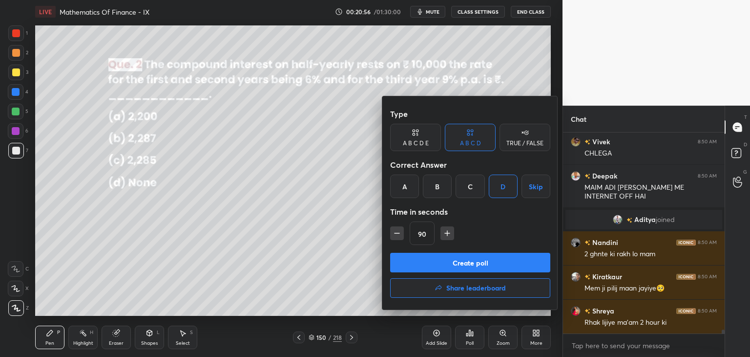
click at [432, 263] on button "Create poll" at bounding box center [470, 263] width 160 height 20
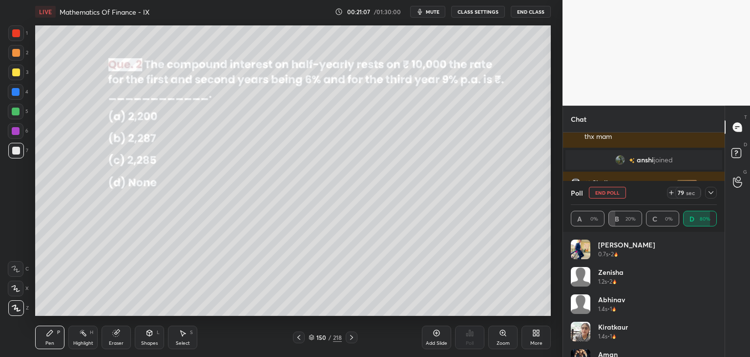
scroll to position [9968, 0]
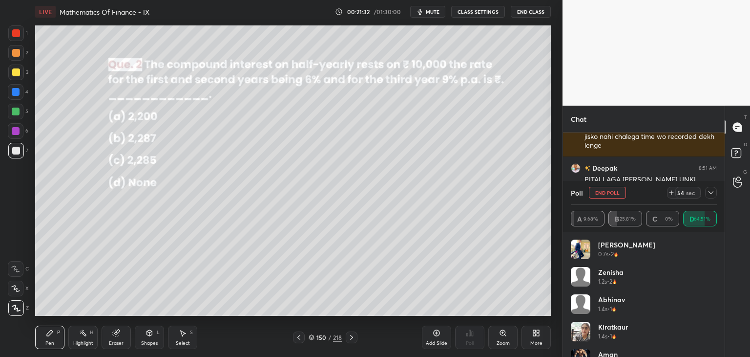
click at [711, 196] on icon at bounding box center [711, 193] width 8 height 8
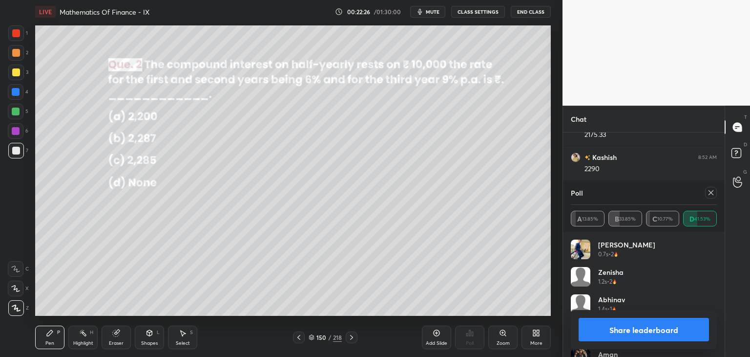
scroll to position [114, 143]
click at [711, 196] on icon at bounding box center [711, 193] width 8 height 8
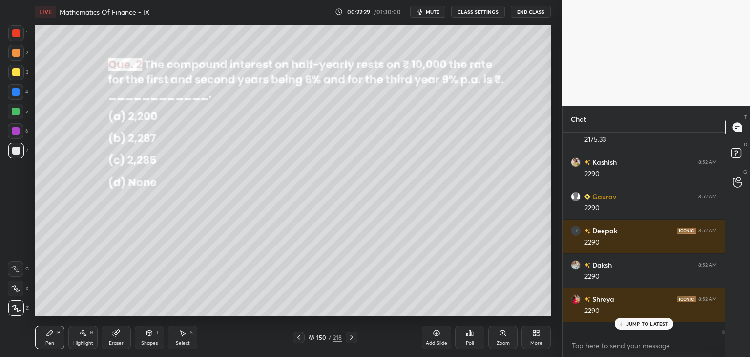
scroll to position [3, 3]
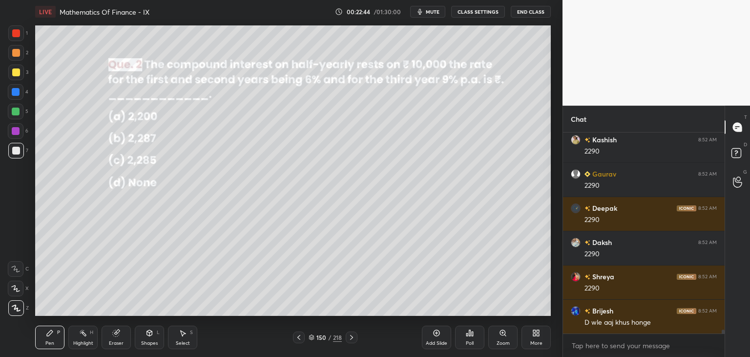
drag, startPoint x: 152, startPoint y: 341, endPoint x: 151, endPoint y: 333, distance: 8.8
click at [152, 342] on div "Shapes" at bounding box center [149, 342] width 17 height 5
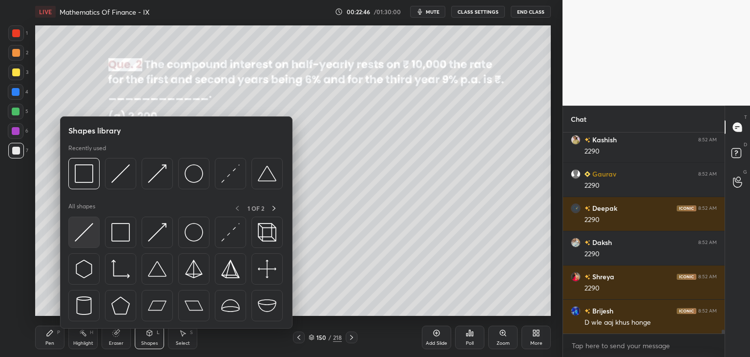
click at [84, 231] on img at bounding box center [84, 232] width 19 height 19
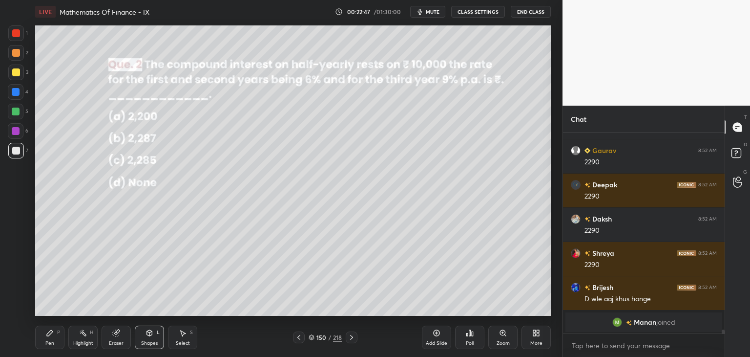
click at [17, 69] on div at bounding box center [16, 72] width 8 height 8
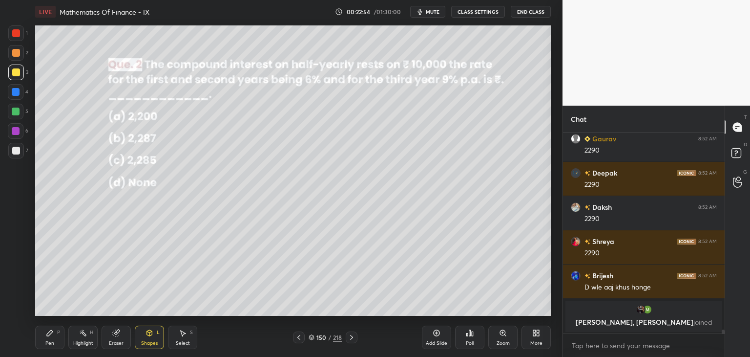
click at [47, 337] on div "Pen P" at bounding box center [49, 336] width 29 height 23
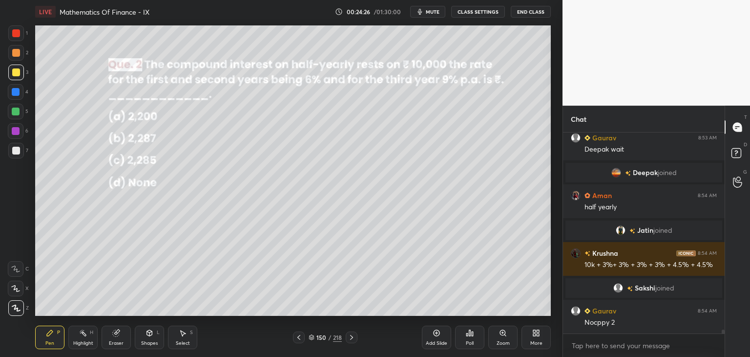
scroll to position [10460, 0]
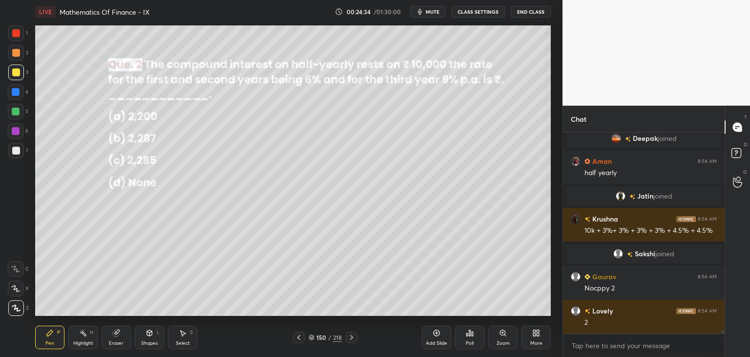
click at [16, 149] on div at bounding box center [16, 151] width 8 height 8
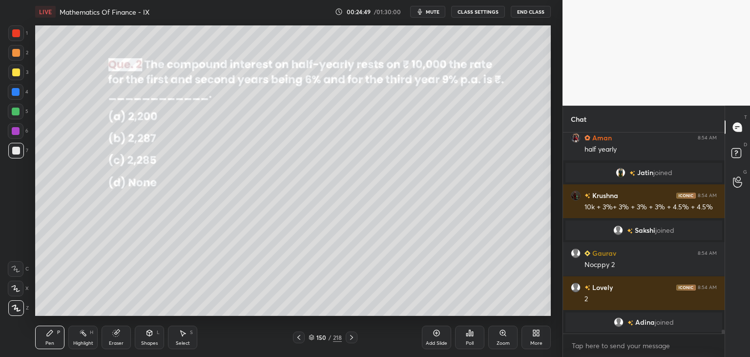
drag, startPoint x: 117, startPoint y: 339, endPoint x: 150, endPoint y: 322, distance: 36.9
click at [117, 339] on div "Eraser" at bounding box center [116, 336] width 29 height 23
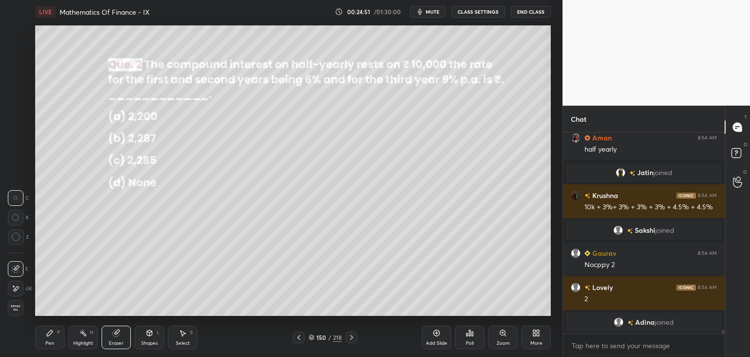
scroll to position [10489, 0]
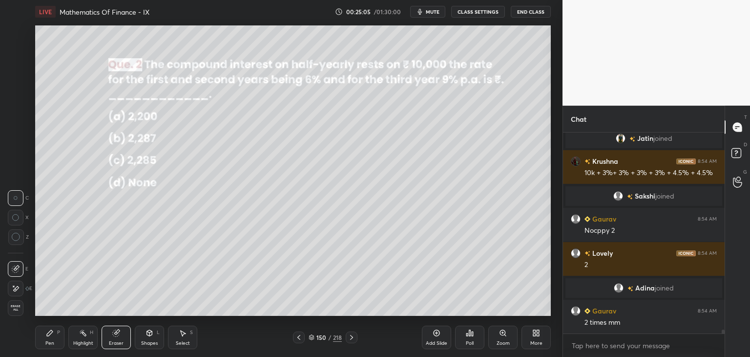
drag, startPoint x: 120, startPoint y: 338, endPoint x: 129, endPoint y: 330, distance: 12.1
click at [120, 339] on div "Eraser" at bounding box center [116, 336] width 29 height 23
click at [48, 337] on div "Pen P" at bounding box center [49, 336] width 29 height 23
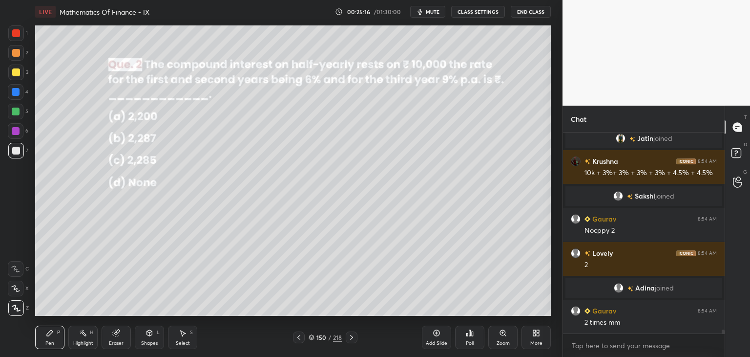
click at [115, 342] on div "Eraser" at bounding box center [116, 342] width 15 height 5
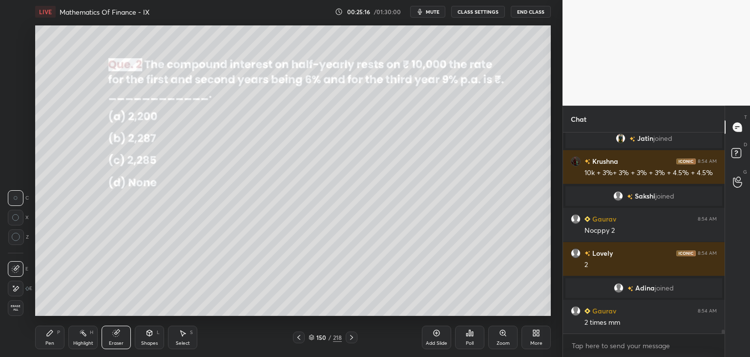
scroll to position [10523, 0]
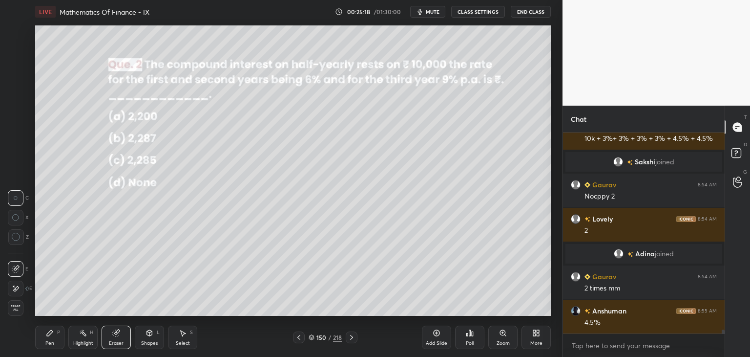
drag, startPoint x: 47, startPoint y: 335, endPoint x: 67, endPoint y: 322, distance: 24.4
click at [47, 336] on icon at bounding box center [50, 333] width 6 height 6
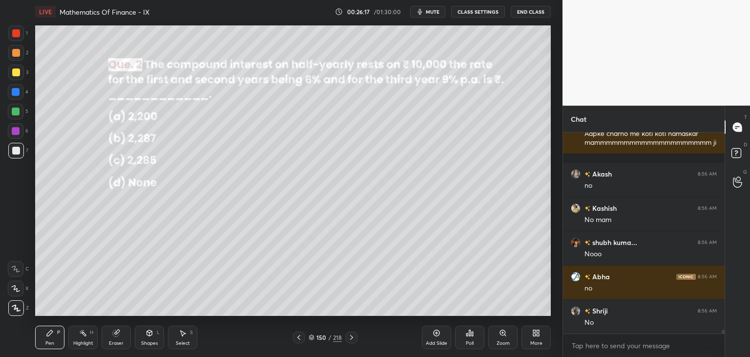
scroll to position [10815, 0]
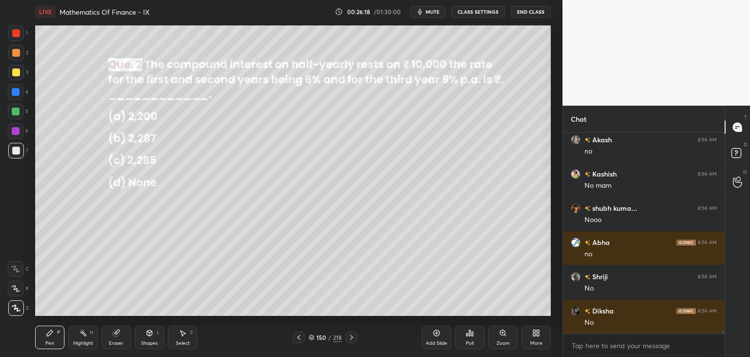
click at [16, 69] on div at bounding box center [16, 72] width 8 height 8
click at [16, 112] on div at bounding box center [16, 111] width 8 height 8
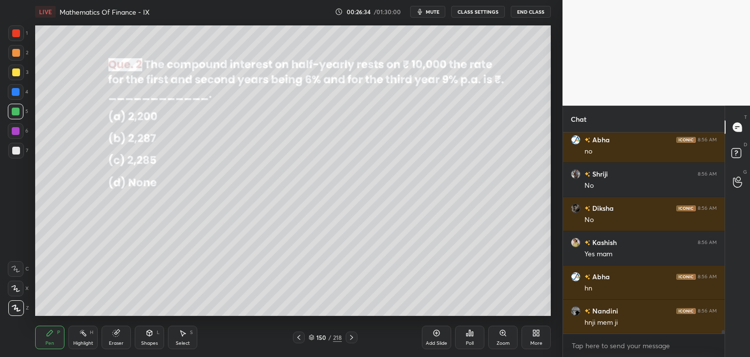
scroll to position [10951, 0]
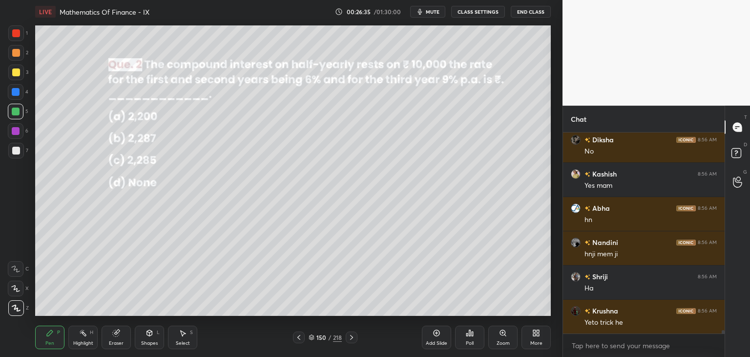
click at [18, 149] on div at bounding box center [16, 151] width 8 height 8
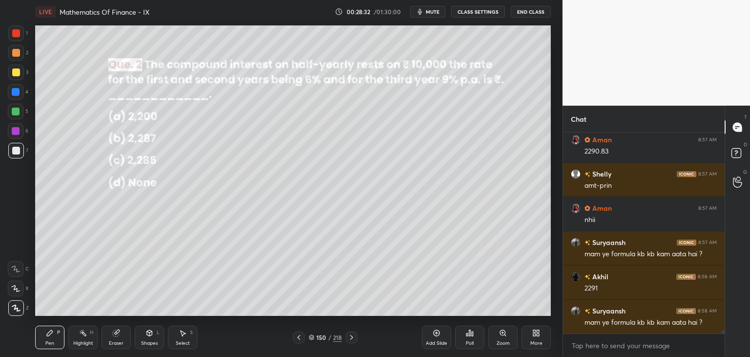
scroll to position [11433, 0]
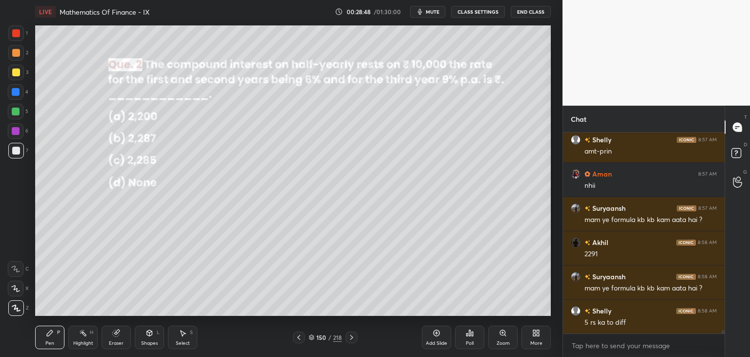
drag, startPoint x: 117, startPoint y: 342, endPoint x: 120, endPoint y: 334, distance: 8.3
click at [117, 341] on div "Eraser" at bounding box center [116, 342] width 15 height 5
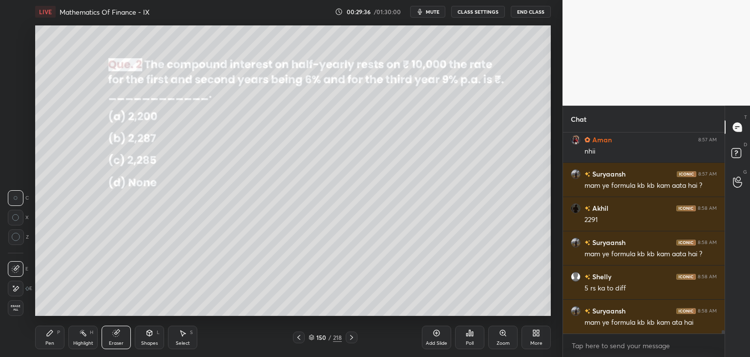
scroll to position [11510, 0]
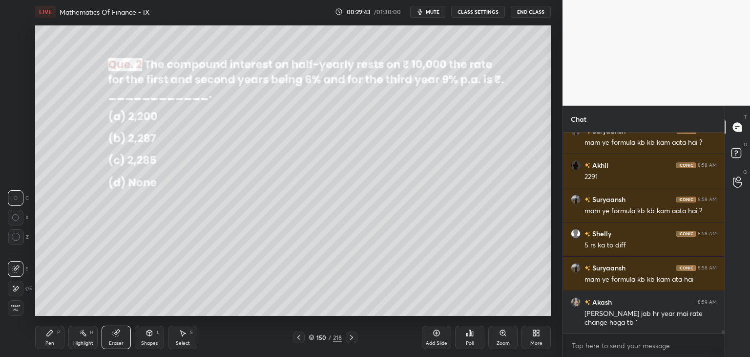
click at [348, 338] on icon at bounding box center [352, 337] width 8 height 8
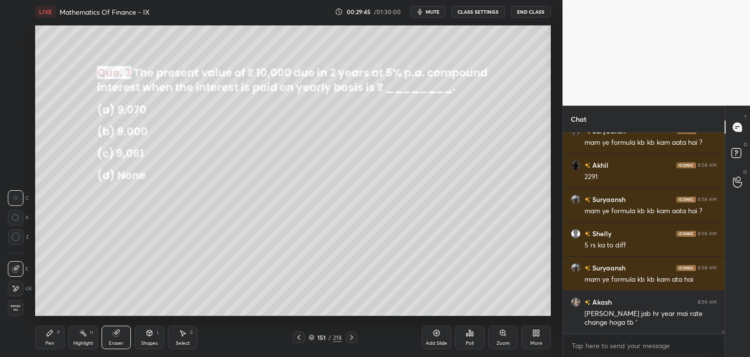
click at [471, 338] on div "Poll" at bounding box center [469, 336] width 29 height 23
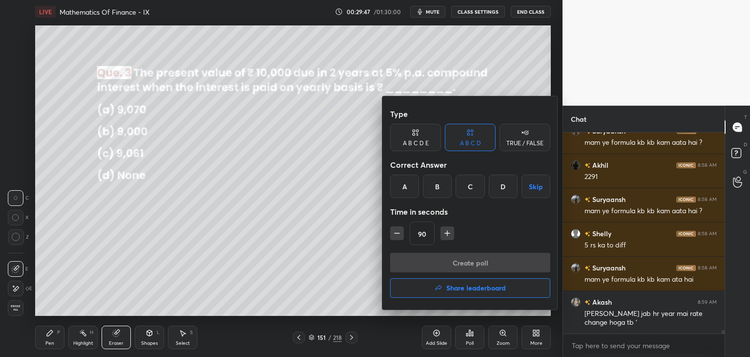
scroll to position [11544, 0]
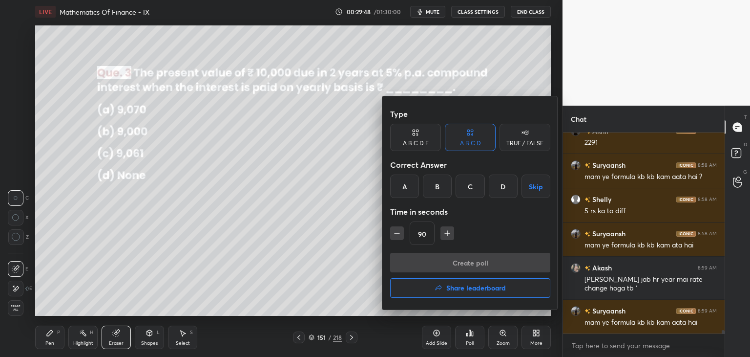
click at [402, 183] on div "A" at bounding box center [404, 185] width 29 height 23
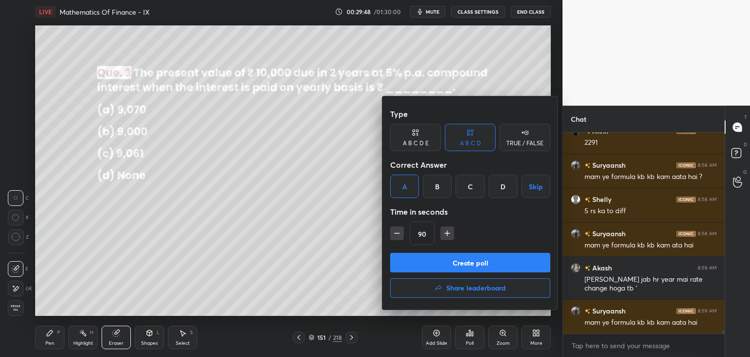
scroll to position [11568, 0]
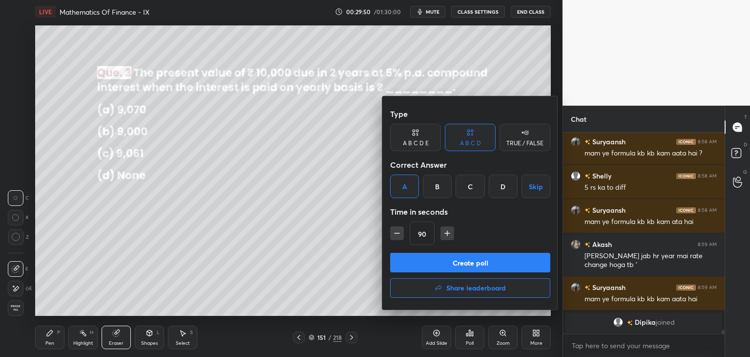
click at [450, 269] on button "Create poll" at bounding box center [470, 263] width 160 height 20
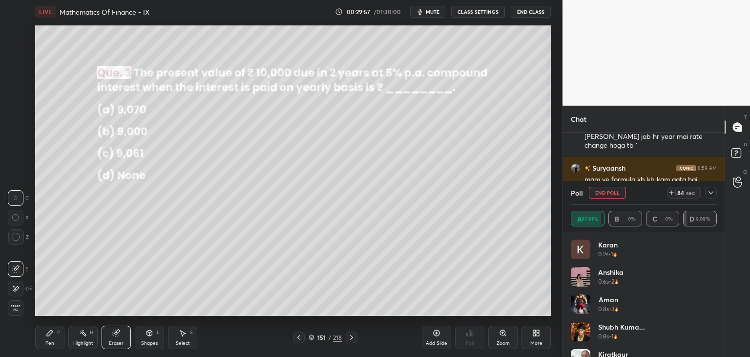
scroll to position [11565, 0]
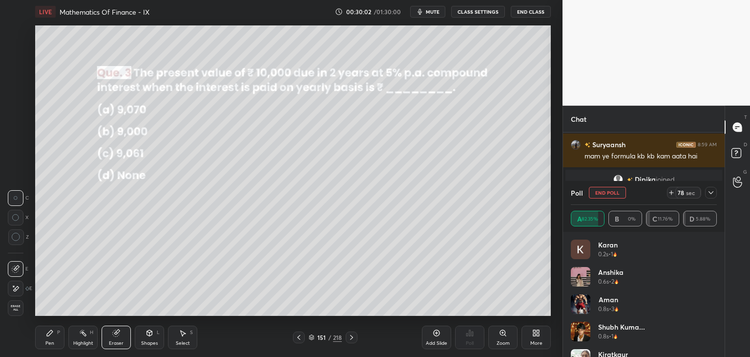
click at [716, 192] on div at bounding box center [711, 193] width 12 height 12
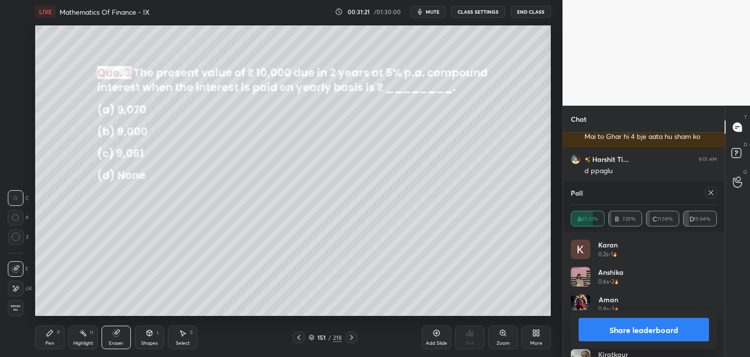
scroll to position [12304, 0]
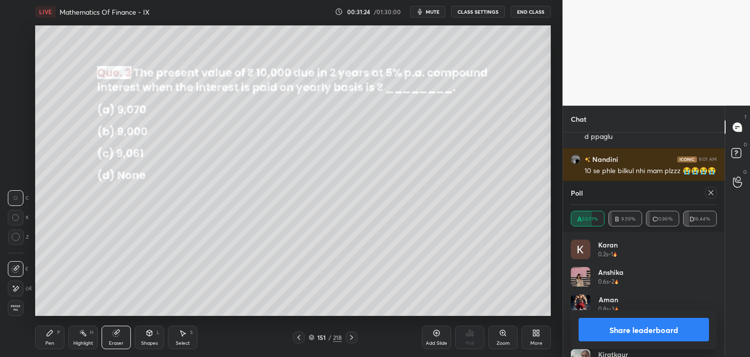
click at [708, 194] on icon at bounding box center [711, 193] width 8 height 8
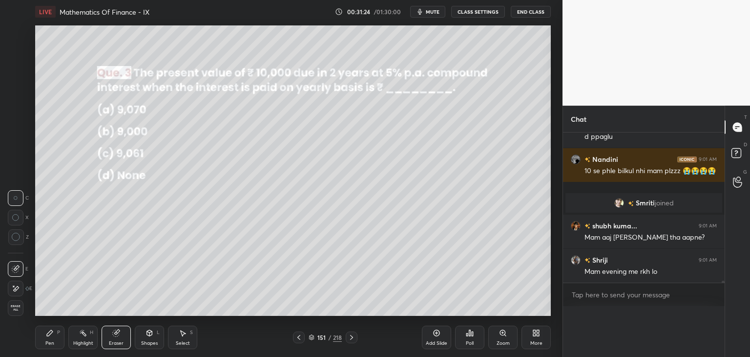
scroll to position [0, 0]
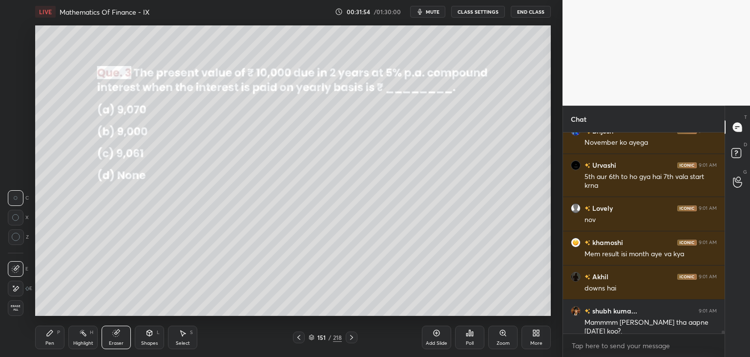
click at [54, 335] on div "Pen P" at bounding box center [49, 336] width 29 height 23
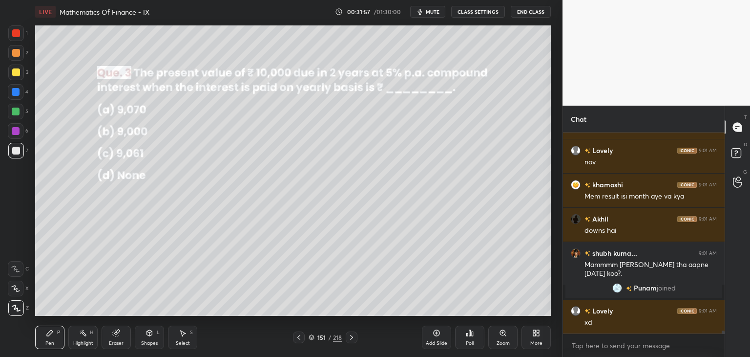
click at [16, 70] on div at bounding box center [16, 72] width 8 height 8
click at [144, 330] on div "Shapes L" at bounding box center [149, 336] width 29 height 23
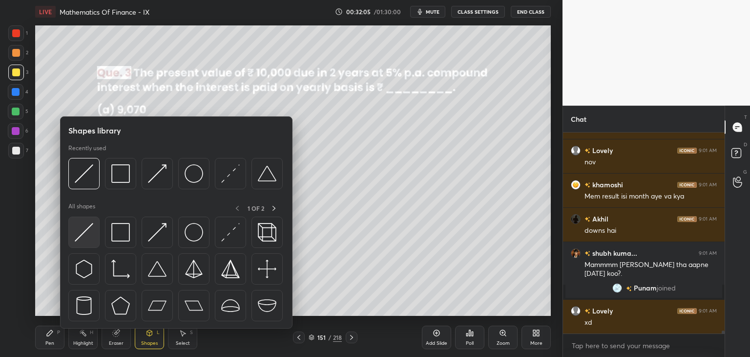
click at [91, 241] on img at bounding box center [84, 232] width 19 height 19
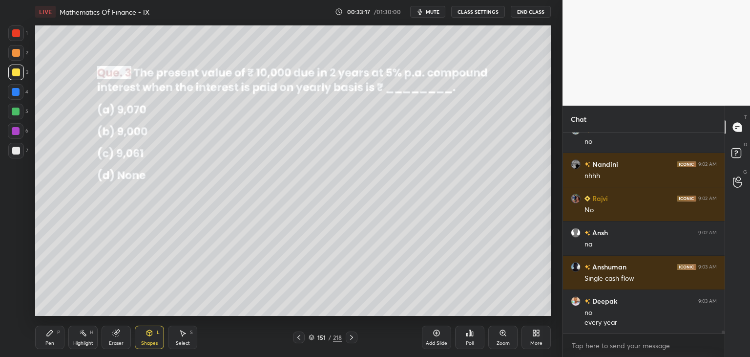
scroll to position [12977, 0]
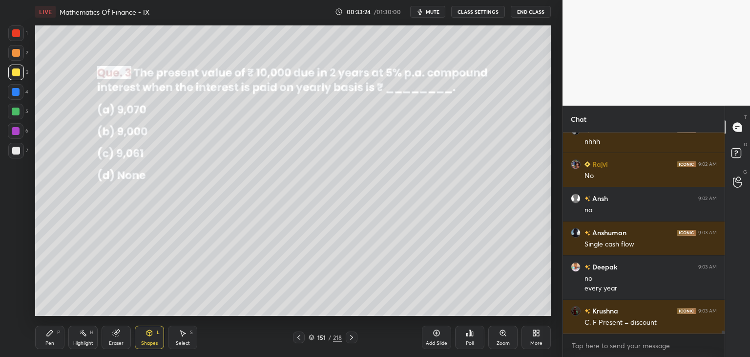
click at [47, 341] on div "Pen" at bounding box center [49, 342] width 9 height 5
click at [16, 77] on div at bounding box center [16, 72] width 16 height 16
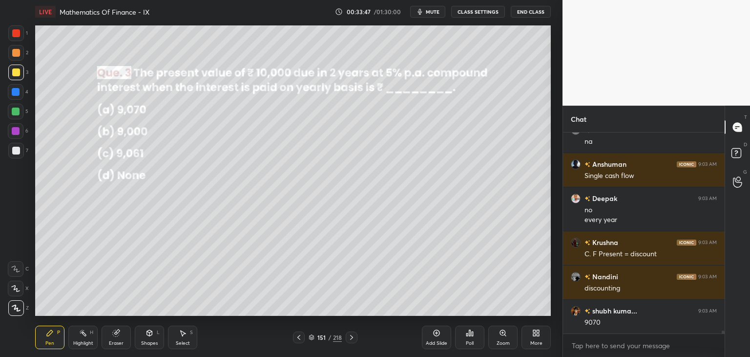
scroll to position [13079, 0]
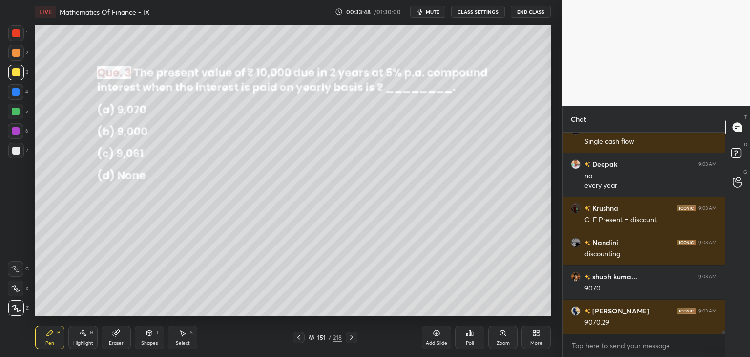
drag, startPoint x: 56, startPoint y: 336, endPoint x: 57, endPoint y: 331, distance: 5.5
click at [56, 336] on div "Pen P" at bounding box center [49, 336] width 29 height 23
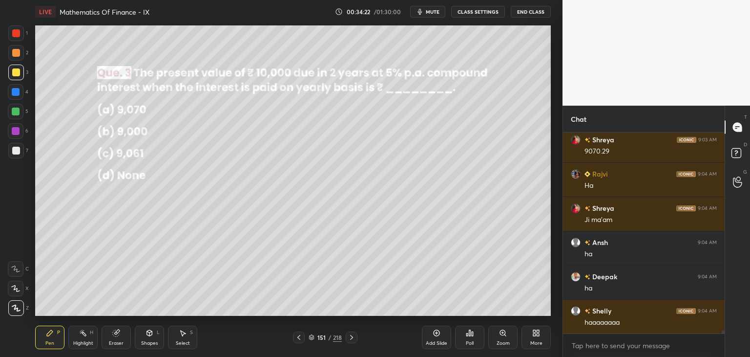
scroll to position [13319, 0]
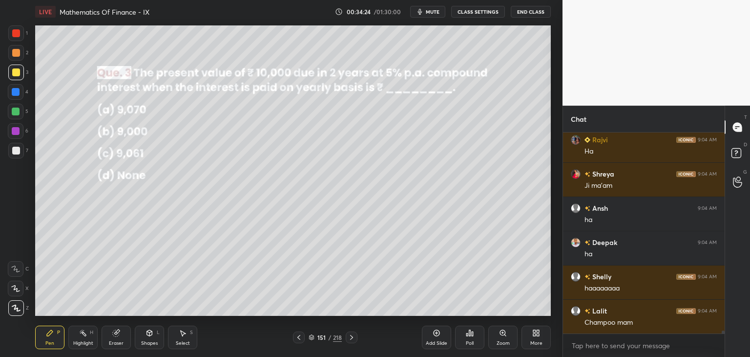
click at [352, 335] on icon at bounding box center [352, 337] width 8 height 8
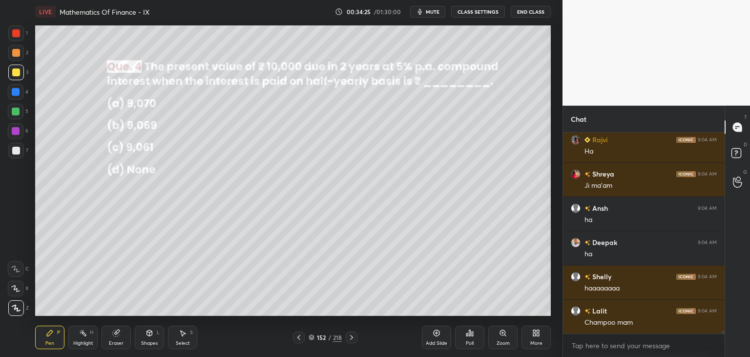
click at [469, 339] on div "Poll" at bounding box center [469, 336] width 29 height 23
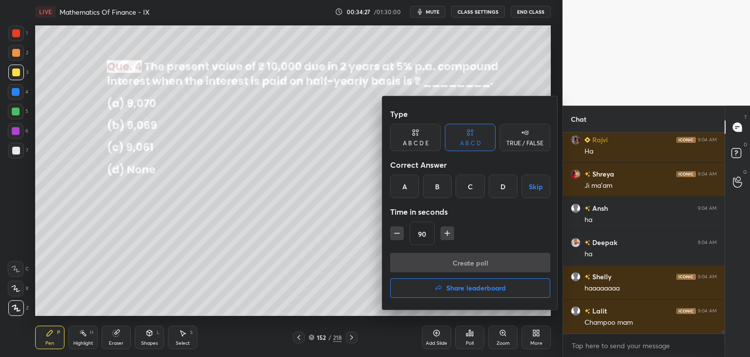
click at [469, 189] on div "C" at bounding box center [470, 185] width 29 height 23
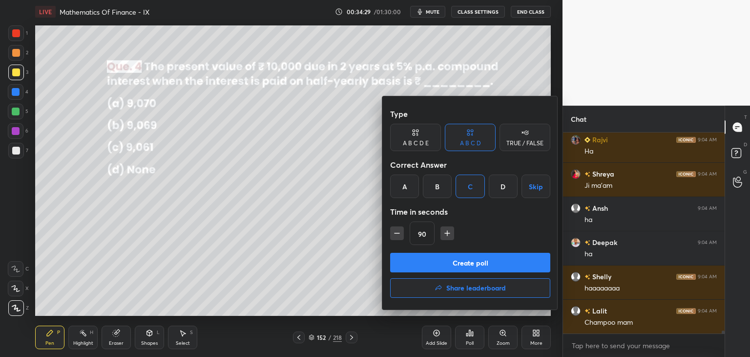
click at [416, 267] on button "Create poll" at bounding box center [470, 263] width 160 height 20
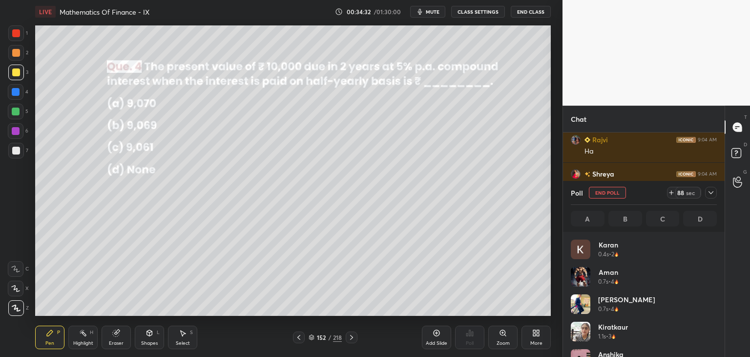
scroll to position [114, 143]
click at [709, 184] on div "Poll End Poll 71 sec" at bounding box center [644, 192] width 146 height 23
click at [709, 191] on icon at bounding box center [711, 192] width 5 height 3
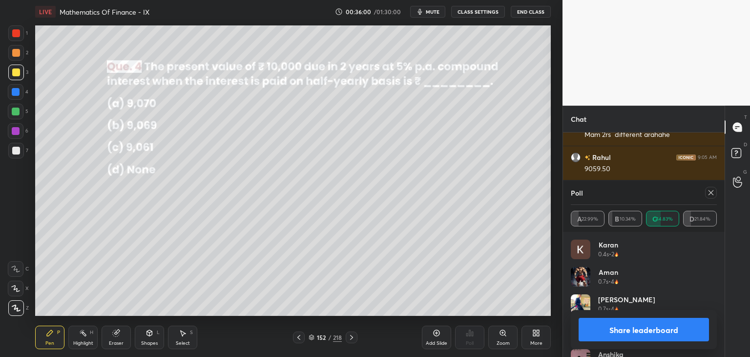
scroll to position [13823, 0]
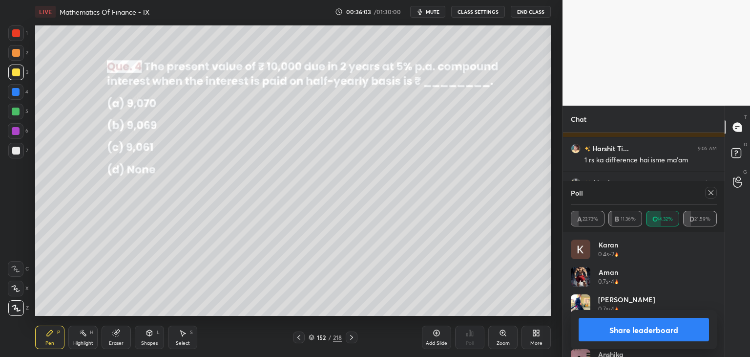
click at [712, 191] on icon at bounding box center [711, 193] width 8 height 8
type textarea "x"
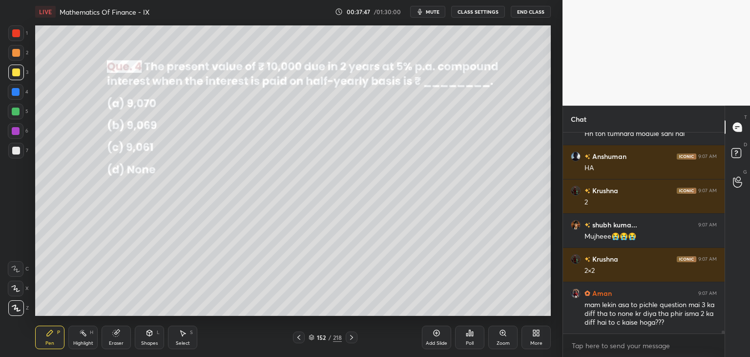
scroll to position [14740, 0]
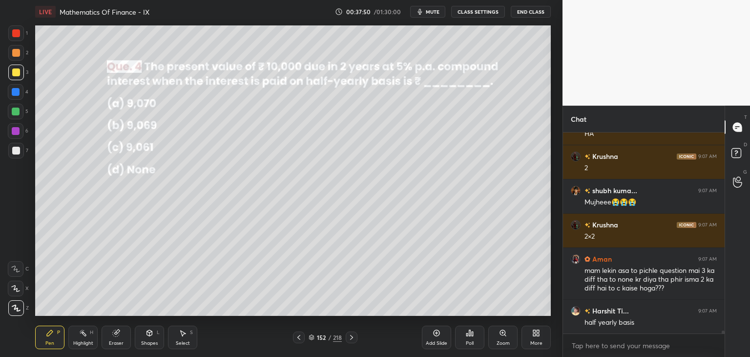
click at [302, 336] on icon at bounding box center [299, 337] width 8 height 8
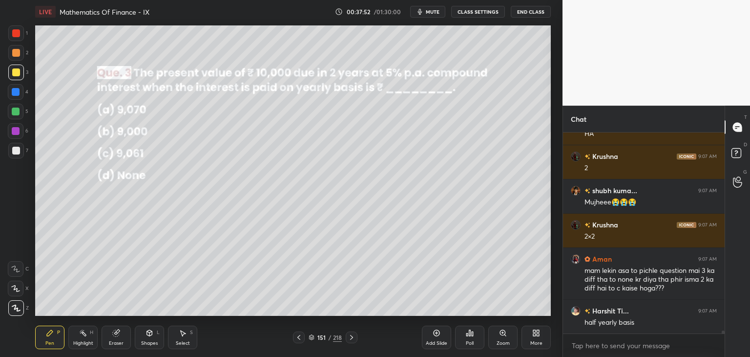
click at [300, 337] on icon at bounding box center [299, 337] width 8 height 8
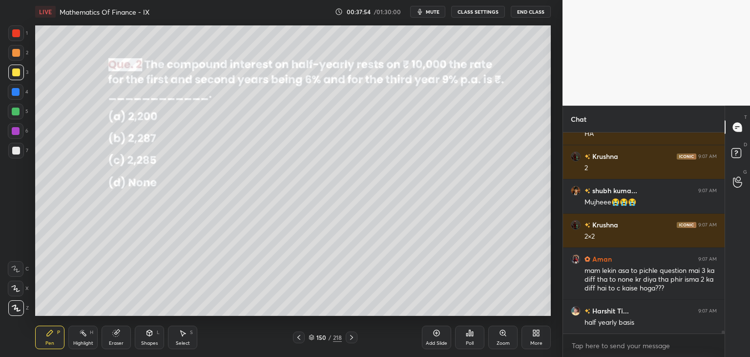
scroll to position [14774, 0]
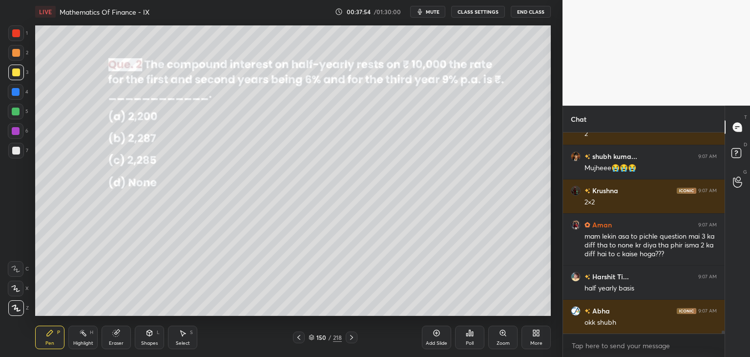
click at [353, 338] on icon at bounding box center [352, 337] width 8 height 8
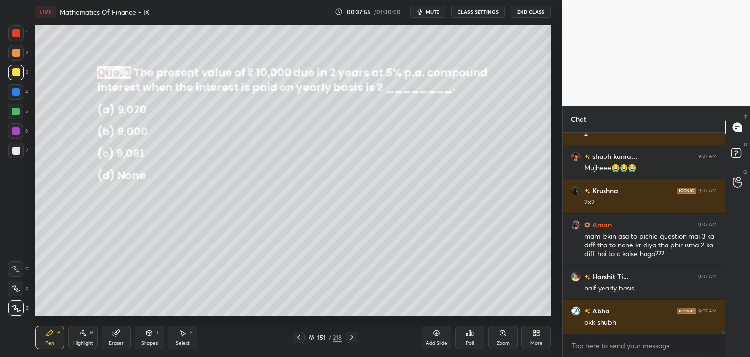
click at [352, 338] on icon at bounding box center [352, 337] width 8 height 8
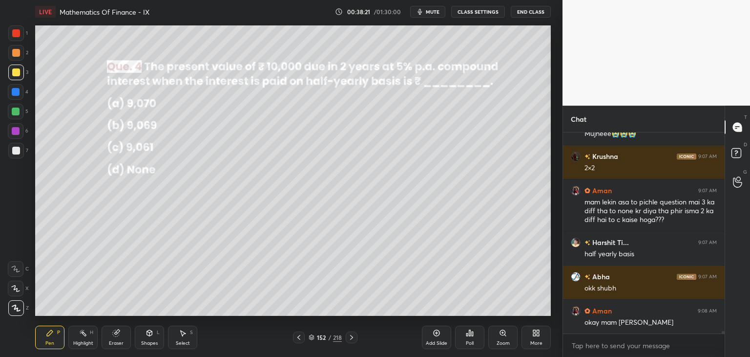
scroll to position [14843, 0]
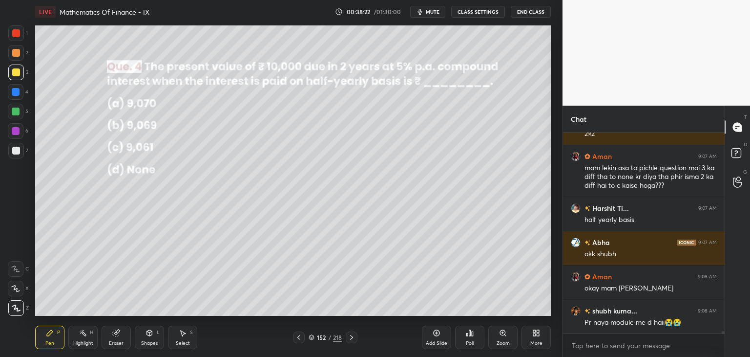
click at [185, 337] on div "Select S" at bounding box center [182, 336] width 29 height 23
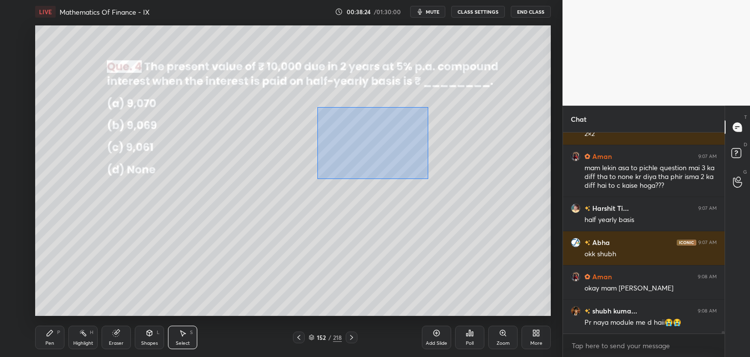
drag, startPoint x: 318, startPoint y: 107, endPoint x: 428, endPoint y: 174, distance: 129.4
click at [427, 178] on div "0 ° Undo Copy Paste here Duplicate Duplicate to new slide Delete" at bounding box center [293, 170] width 516 height 290
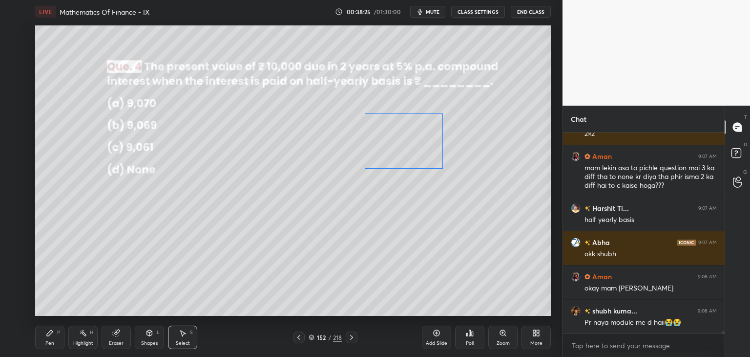
drag, startPoint x: 400, startPoint y: 145, endPoint x: 424, endPoint y: 144, distance: 24.4
click at [428, 141] on div "0 ° Undo Copy Paste here Duplicate Duplicate to new slide Delete" at bounding box center [293, 170] width 516 height 290
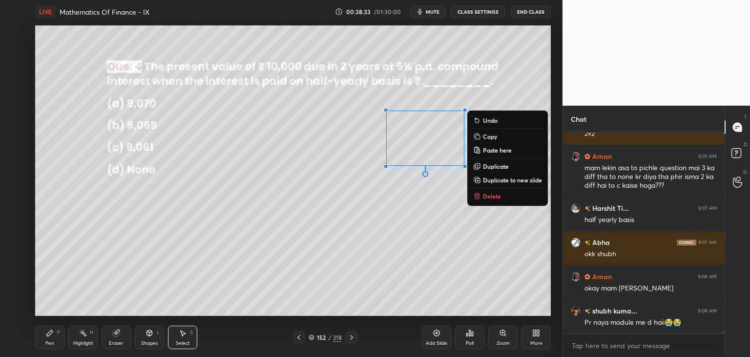
drag, startPoint x: 426, startPoint y: 215, endPoint x: 427, endPoint y: 206, distance: 9.3
click at [425, 215] on div "0 ° Undo Copy Paste here Duplicate Duplicate to new slide Delete" at bounding box center [293, 170] width 516 height 290
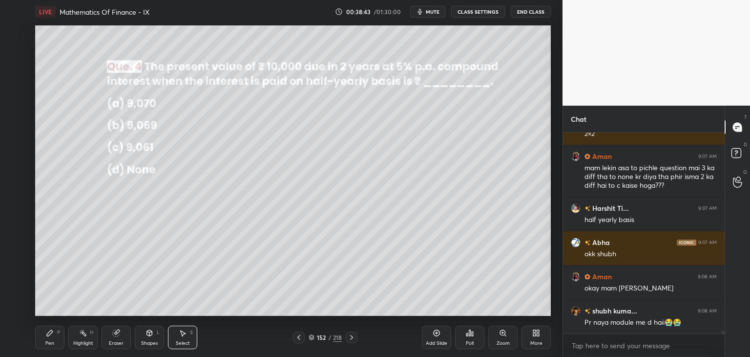
drag, startPoint x: 49, startPoint y: 343, endPoint x: 79, endPoint y: 320, distance: 38.0
click at [48, 343] on div "Pen" at bounding box center [49, 342] width 9 height 5
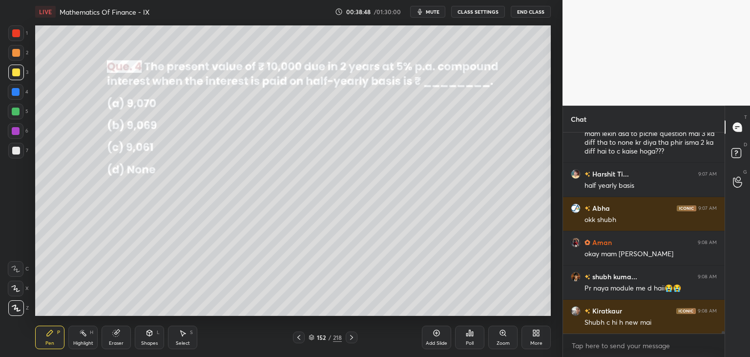
scroll to position [14911, 0]
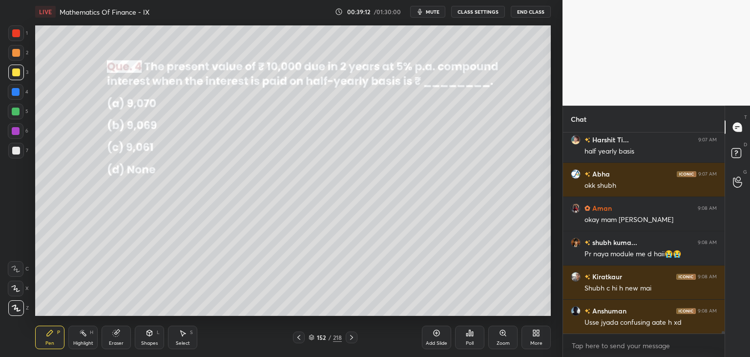
click at [351, 338] on icon at bounding box center [352, 337] width 8 height 8
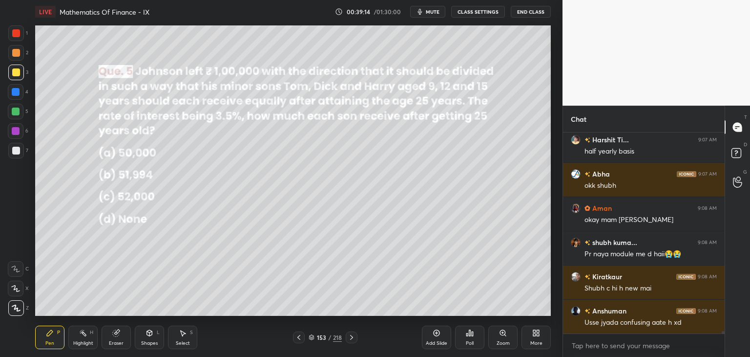
click at [473, 341] on div "Poll" at bounding box center [470, 342] width 8 height 5
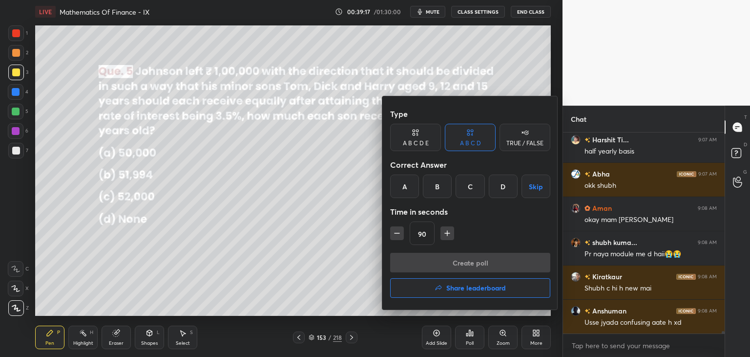
click at [446, 232] on icon "button" at bounding box center [448, 233] width 10 height 10
click at [446, 232] on button "button" at bounding box center [452, 233] width 14 height 14
type input "120"
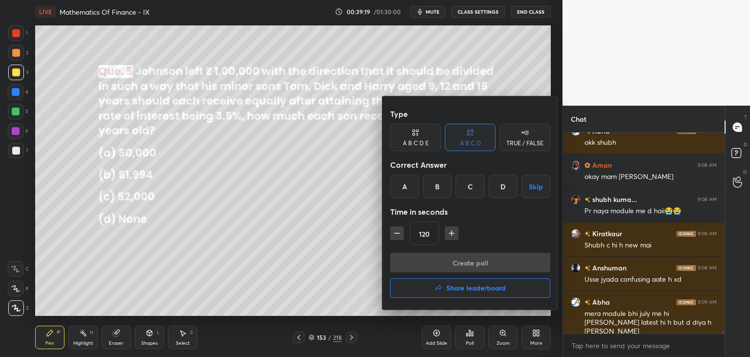
click at [507, 186] on div "D" at bounding box center [503, 185] width 29 height 23
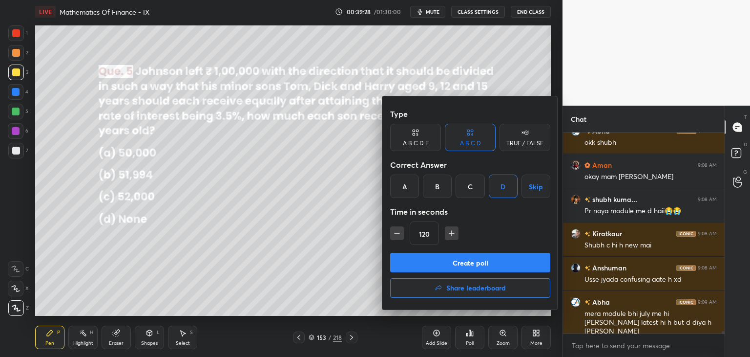
click at [475, 261] on button "Create poll" at bounding box center [470, 263] width 160 height 20
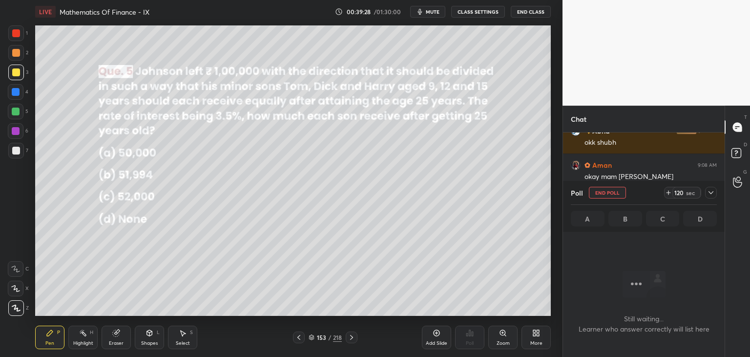
scroll to position [66, 159]
click at [710, 195] on icon at bounding box center [711, 193] width 8 height 8
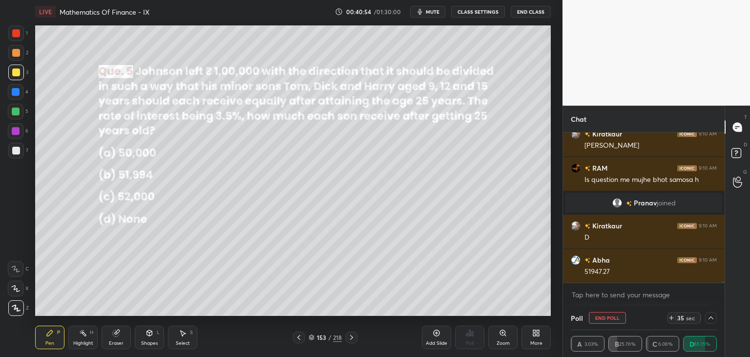
scroll to position [14530, 0]
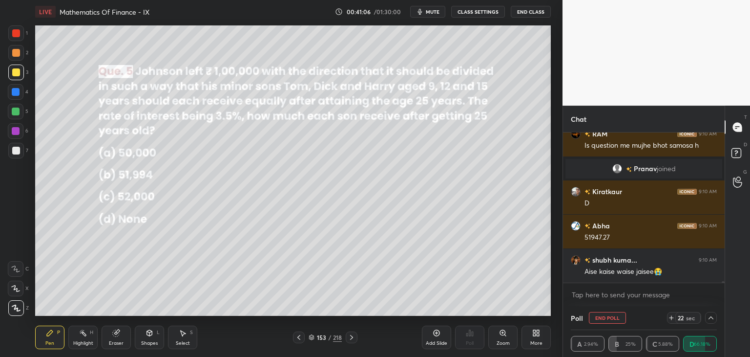
click at [711, 317] on icon at bounding box center [711, 317] width 5 height 3
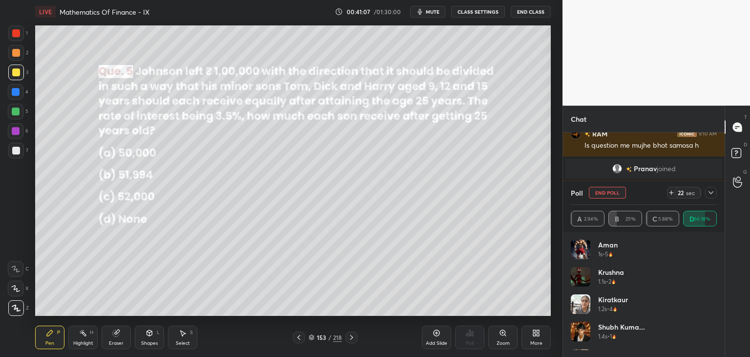
scroll to position [114, 143]
click at [706, 188] on div at bounding box center [711, 193] width 12 height 12
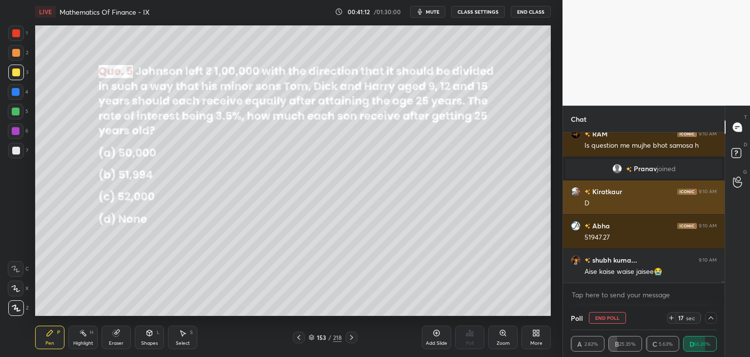
scroll to position [14564, 0]
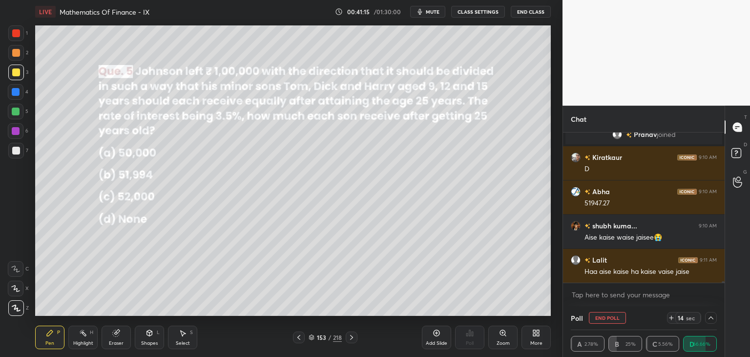
drag, startPoint x: 713, startPoint y: 316, endPoint x: 721, endPoint y: 321, distance: 9.5
click at [713, 316] on icon at bounding box center [711, 318] width 8 height 8
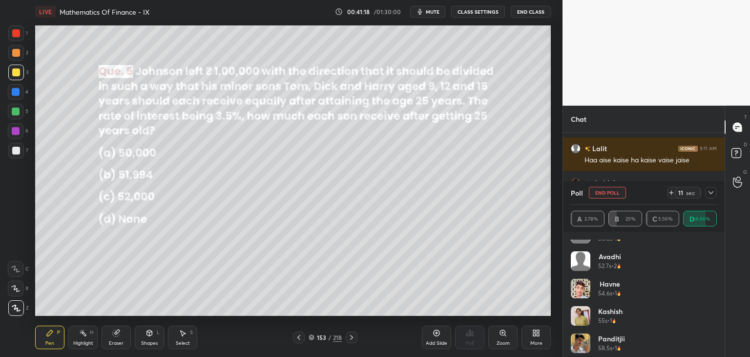
scroll to position [513, 0]
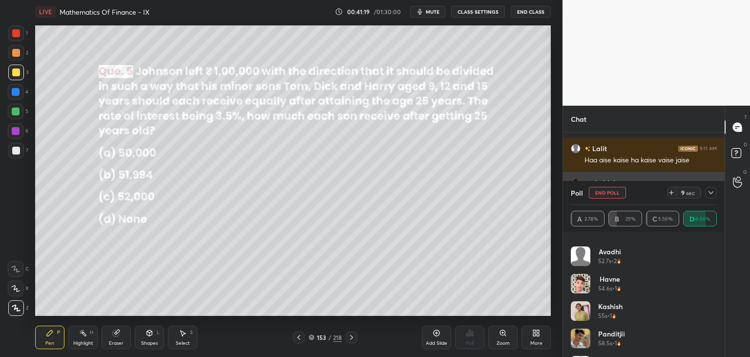
click at [710, 190] on icon at bounding box center [711, 193] width 8 height 8
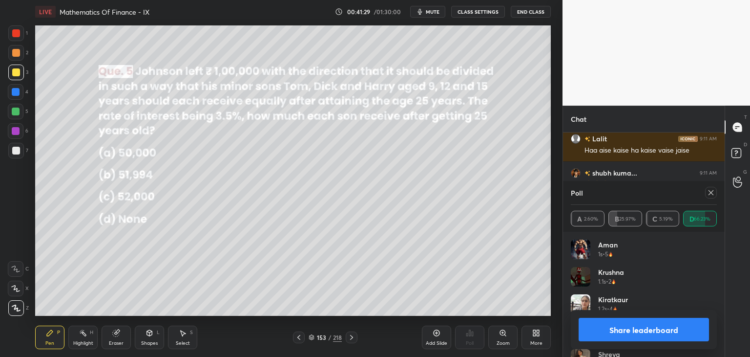
scroll to position [3, 3]
click at [711, 192] on icon at bounding box center [711, 192] width 5 height 5
type textarea "x"
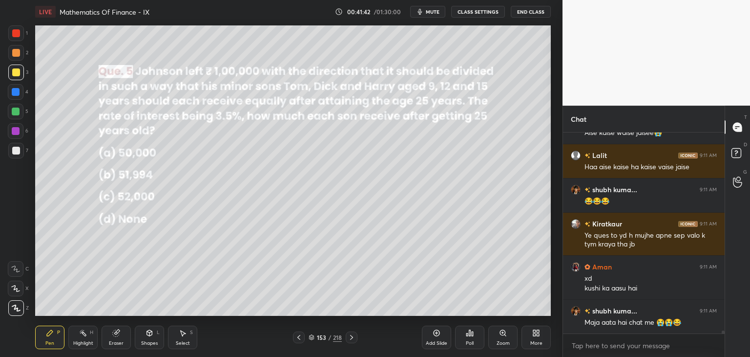
click at [51, 339] on div "Pen P" at bounding box center [49, 336] width 29 height 23
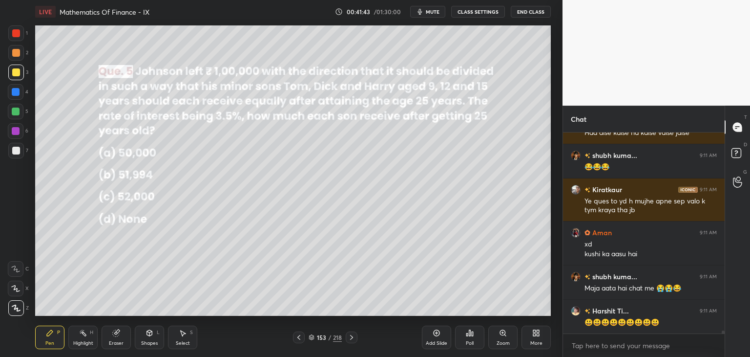
click at [22, 71] on div at bounding box center [16, 72] width 16 height 16
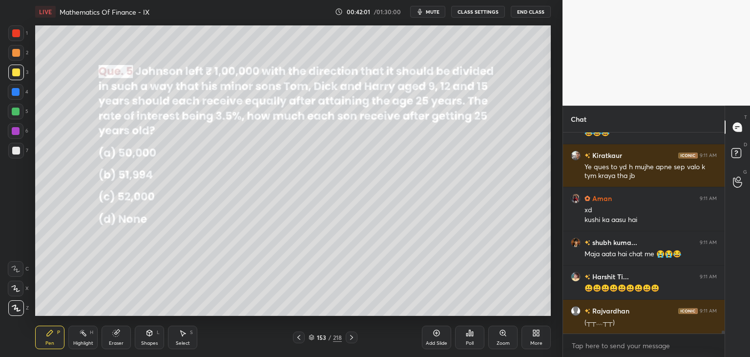
click at [142, 343] on div "Shapes" at bounding box center [149, 342] width 17 height 5
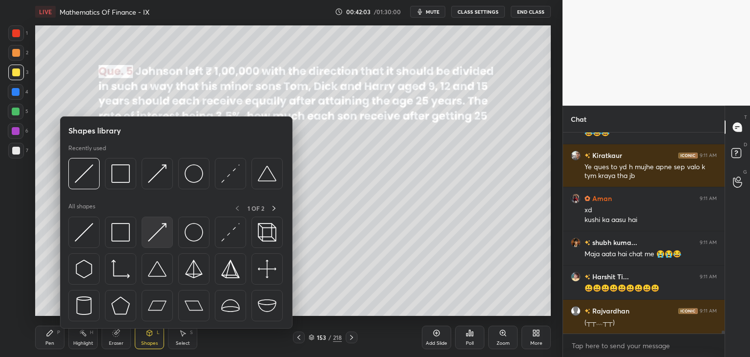
click at [154, 234] on img at bounding box center [157, 232] width 19 height 19
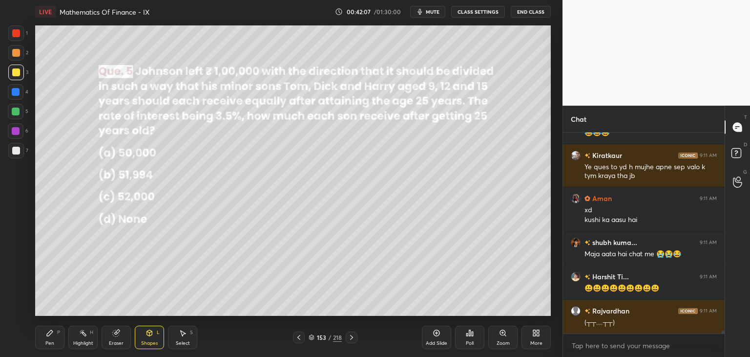
click at [50, 329] on icon at bounding box center [50, 333] width 8 height 8
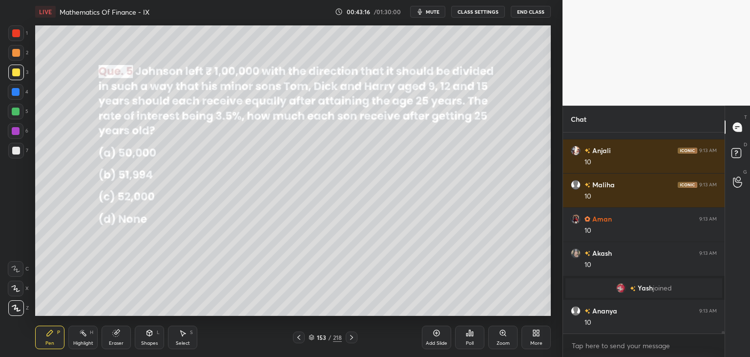
scroll to position [15733, 0]
click at [178, 340] on div "Select" at bounding box center [183, 342] width 14 height 5
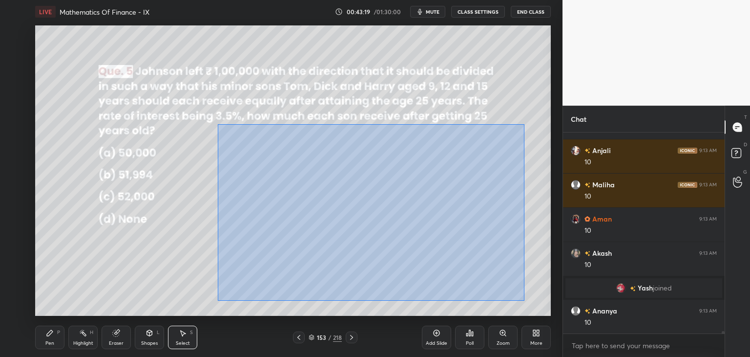
drag, startPoint x: 220, startPoint y: 132, endPoint x: 522, endPoint y: 296, distance: 343.6
click at [524, 298] on div "0 ° Undo Copy Paste here Duplicate Duplicate to new slide Delete" at bounding box center [293, 170] width 516 height 290
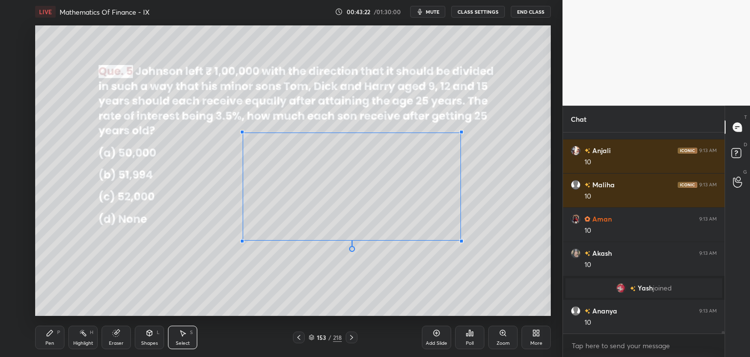
drag, startPoint x: 497, startPoint y: 279, endPoint x: 458, endPoint y: 239, distance: 56.3
click at [460, 240] on div at bounding box center [462, 241] width 4 height 4
drag, startPoint x: 372, startPoint y: 205, endPoint x: 330, endPoint y: 200, distance: 41.9
click at [327, 195] on div "0 ° Undo Copy Paste here Duplicate Duplicate to new slide Delete" at bounding box center [293, 170] width 516 height 290
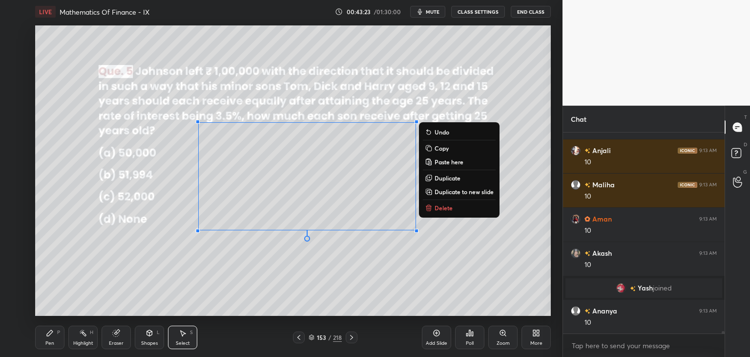
click at [299, 261] on div "0 ° Undo Copy Paste here Duplicate Duplicate to new slide Delete" at bounding box center [293, 170] width 516 height 290
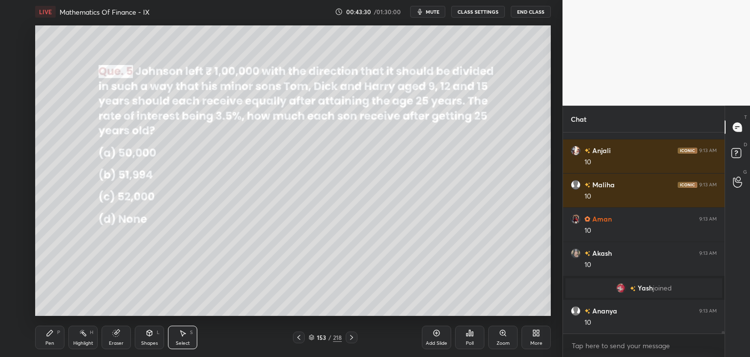
click at [48, 334] on icon at bounding box center [50, 333] width 6 height 6
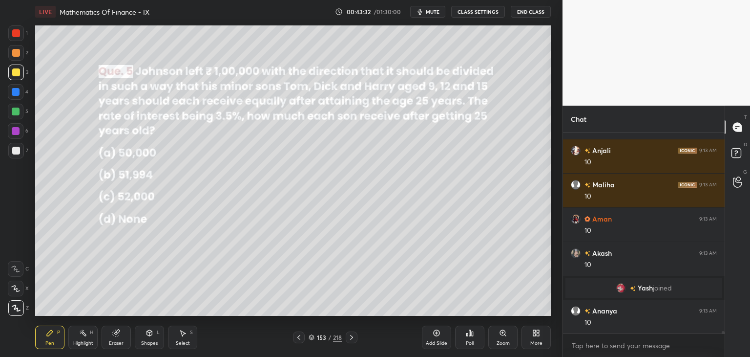
click at [16, 32] on div at bounding box center [16, 33] width 8 height 8
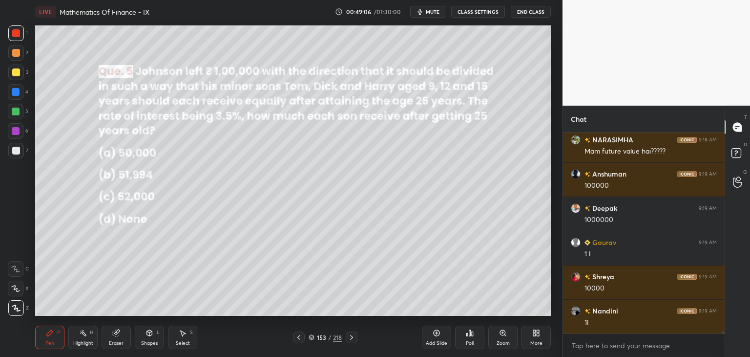
scroll to position [16879, 0]
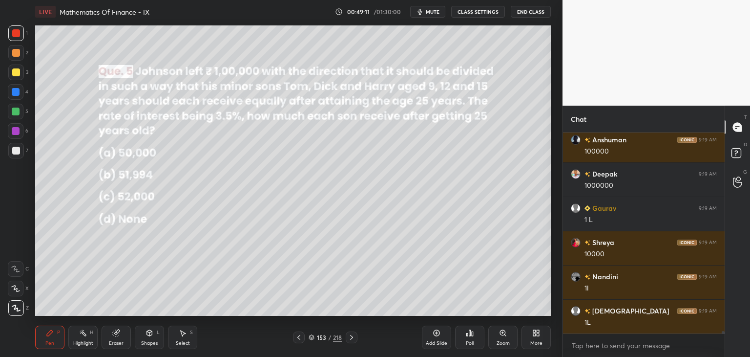
click at [18, 151] on div at bounding box center [16, 151] width 8 height 8
click at [16, 109] on div at bounding box center [16, 111] width 8 height 8
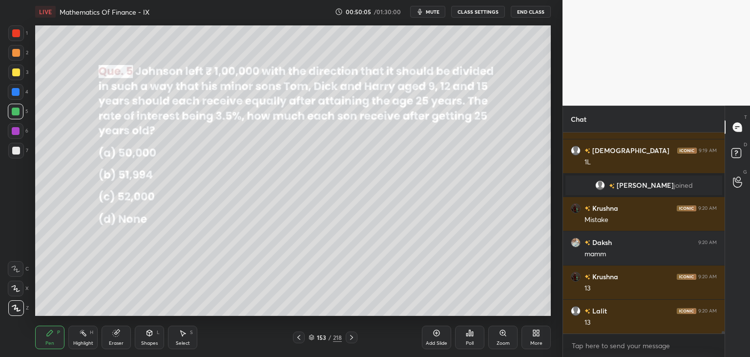
scroll to position [16978, 0]
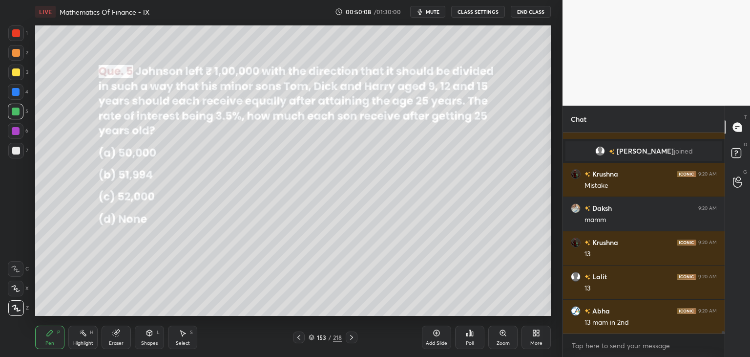
click at [117, 342] on div "Eraser" at bounding box center [116, 342] width 15 height 5
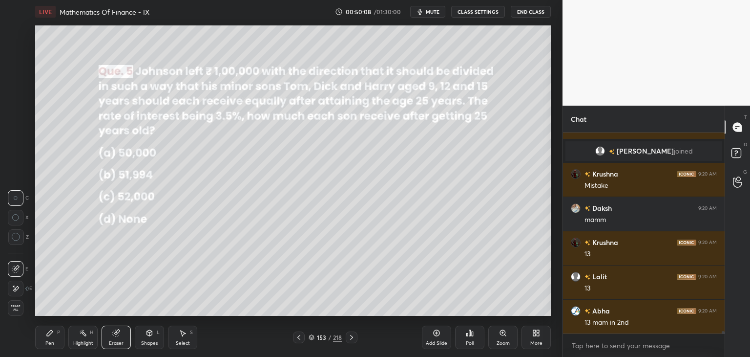
scroll to position [17012, 0]
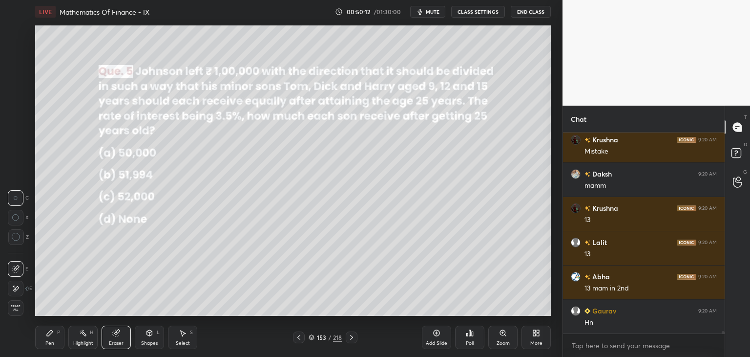
drag, startPoint x: 53, startPoint y: 343, endPoint x: 64, endPoint y: 342, distance: 10.8
click at [52, 343] on div "Pen" at bounding box center [49, 342] width 9 height 5
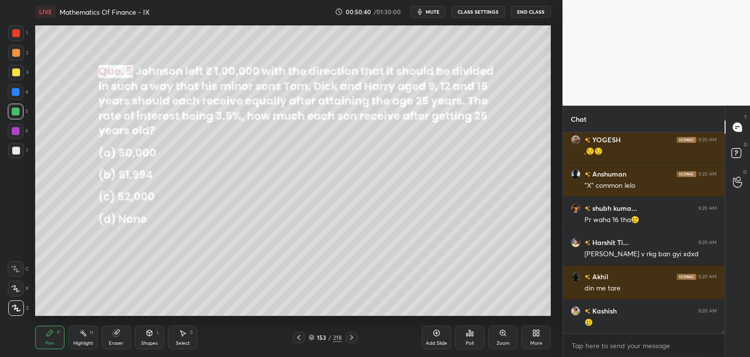
scroll to position [17388, 0]
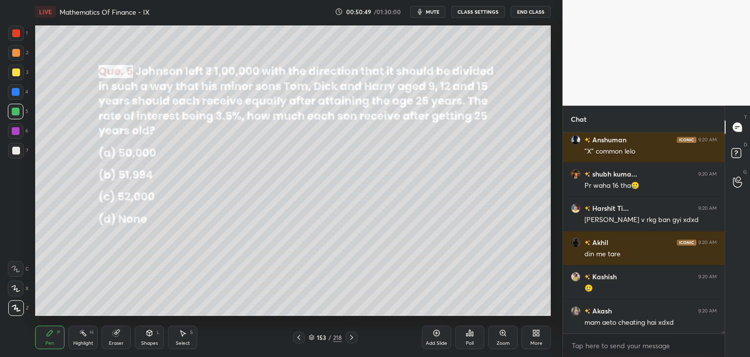
click at [183, 340] on div "Select" at bounding box center [183, 342] width 14 height 5
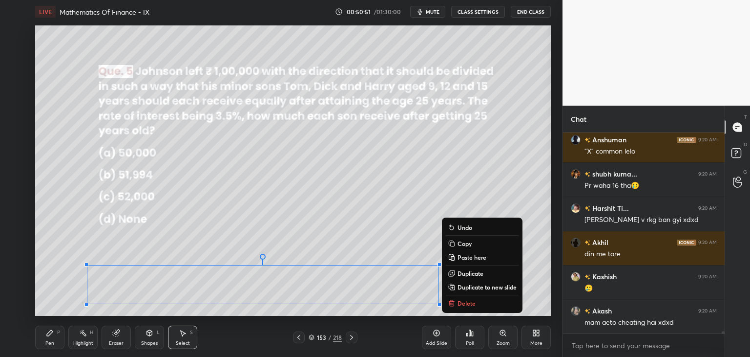
drag, startPoint x: 73, startPoint y: 255, endPoint x: 456, endPoint y: 311, distance: 387.1
click at [456, 311] on div "LIVE Mathematics Of Finance - IX 00:50:51 / 01:30:00 mute CLASS SETTINGS End Cl…" at bounding box center [293, 178] width 524 height 357
click at [463, 243] on p "Copy" at bounding box center [465, 243] width 14 height 8
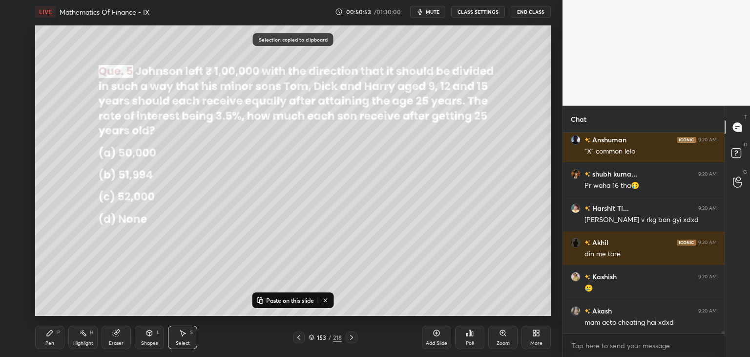
drag, startPoint x: 438, startPoint y: 339, endPoint x: 422, endPoint y: 313, distance: 30.5
click at [439, 339] on div "Add Slide" at bounding box center [436, 336] width 29 height 23
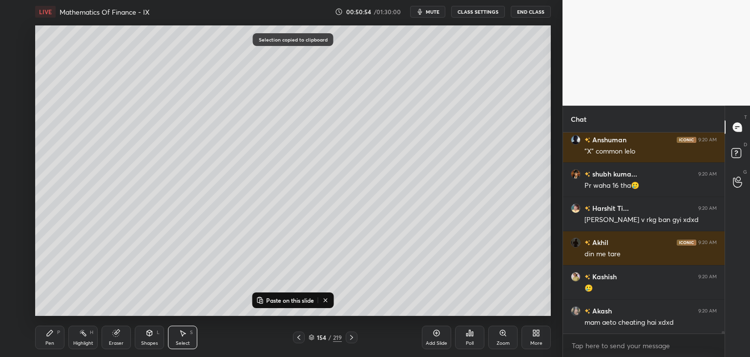
drag, startPoint x: 274, startPoint y: 297, endPoint x: 287, endPoint y: 277, distance: 23.6
click at [274, 296] on p "Paste on this slide" at bounding box center [290, 300] width 48 height 8
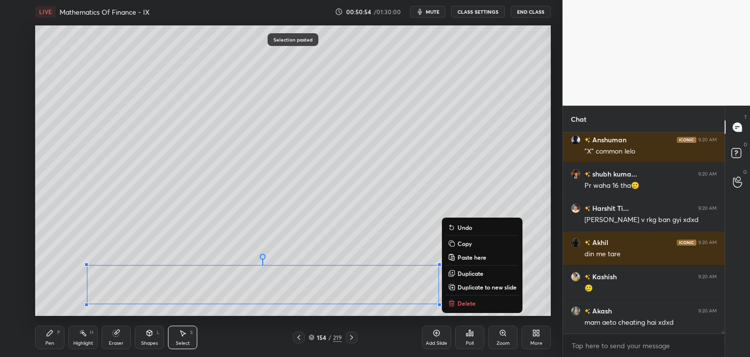
scroll to position [17422, 0]
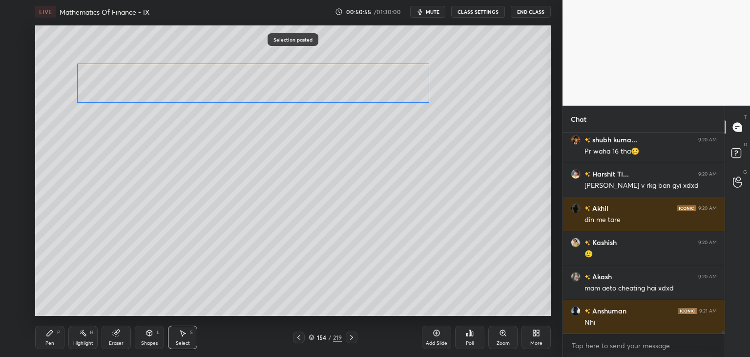
drag, startPoint x: 248, startPoint y: 282, endPoint x: 239, endPoint y: 98, distance: 184.4
click at [240, 83] on div "0 ° Undo Copy Paste here Duplicate Duplicate to new slide Delete" at bounding box center [293, 170] width 516 height 290
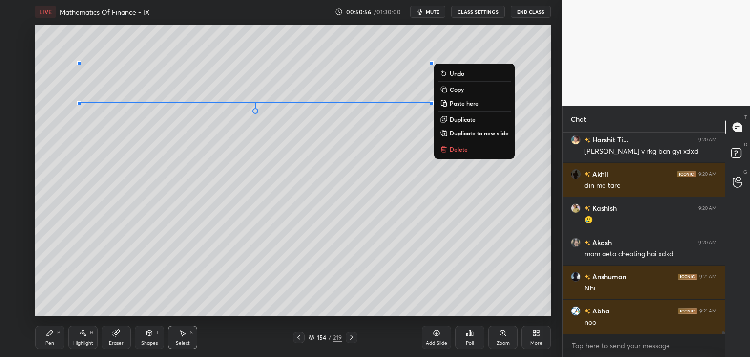
drag, startPoint x: 221, startPoint y: 180, endPoint x: 222, endPoint y: 186, distance: 5.9
click at [221, 180] on div "0 ° Undo Copy Paste here Duplicate Duplicate to new slide Delete" at bounding box center [293, 170] width 516 height 290
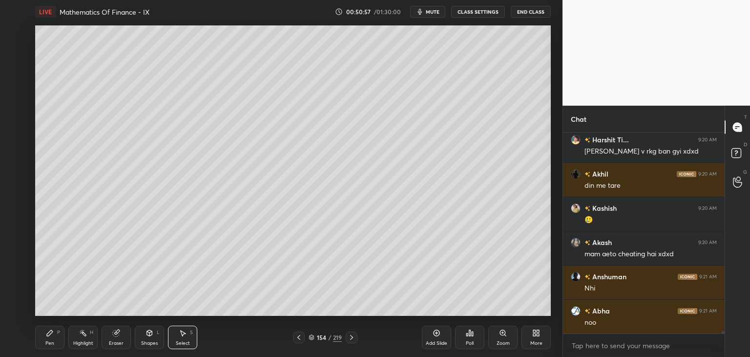
scroll to position [17525, 0]
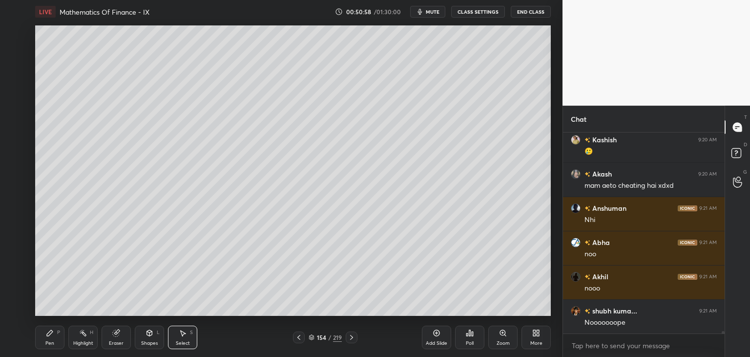
drag, startPoint x: 49, startPoint y: 341, endPoint x: 55, endPoint y: 327, distance: 15.3
click at [49, 341] on div "Pen" at bounding box center [49, 342] width 9 height 5
click at [14, 147] on div at bounding box center [16, 151] width 8 height 8
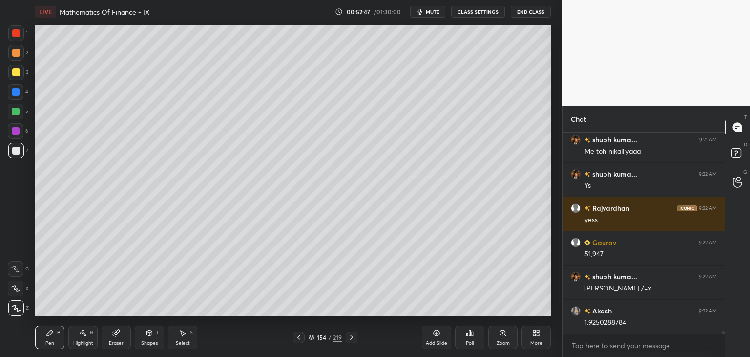
scroll to position [17798, 0]
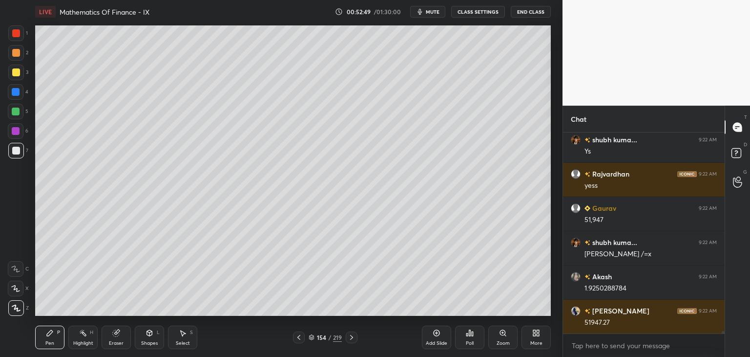
click at [300, 339] on icon at bounding box center [299, 337] width 8 height 8
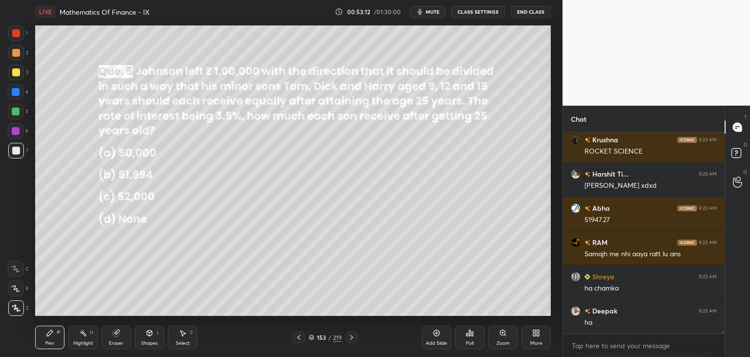
scroll to position [18106, 0]
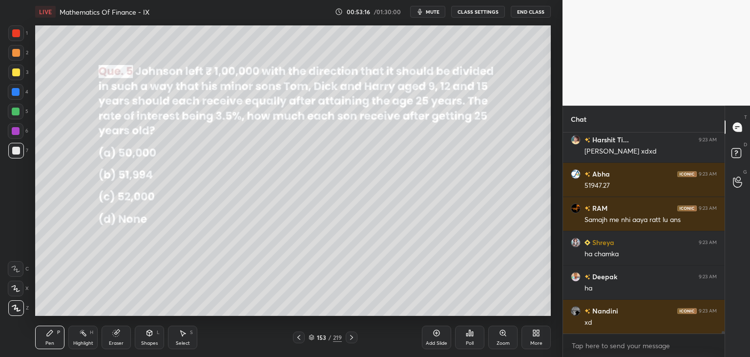
click at [350, 338] on icon at bounding box center [352, 337] width 8 height 8
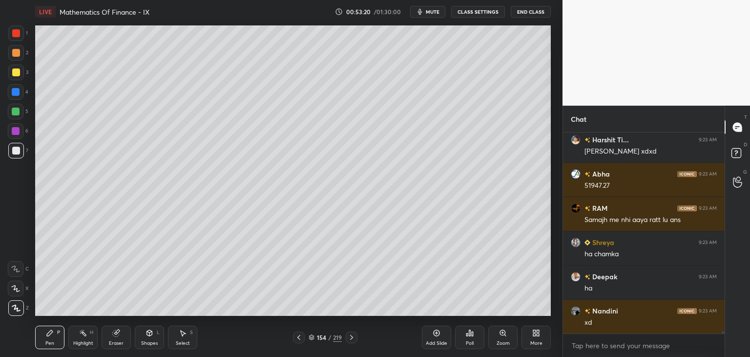
click at [115, 342] on div "Eraser" at bounding box center [116, 342] width 15 height 5
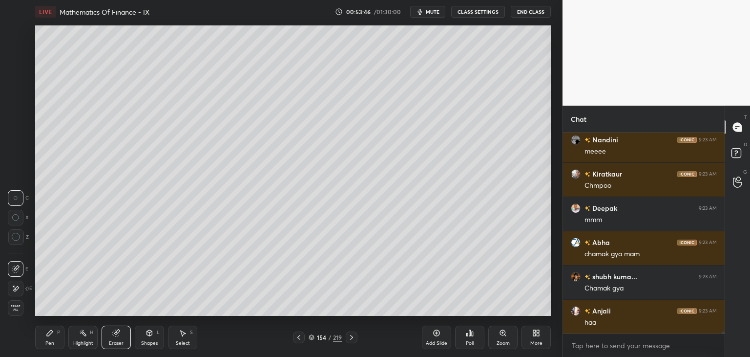
scroll to position [18525, 0]
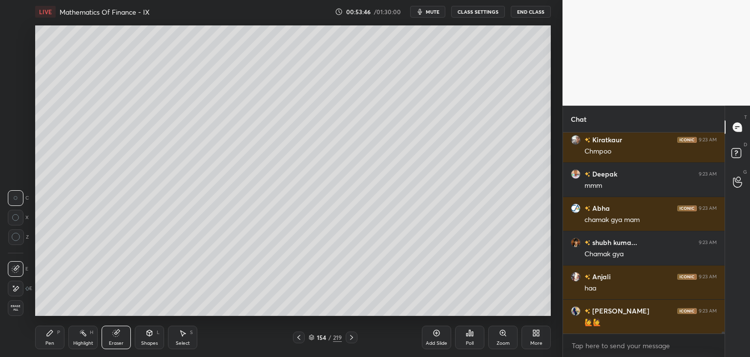
click at [350, 337] on icon at bounding box center [352, 337] width 8 height 8
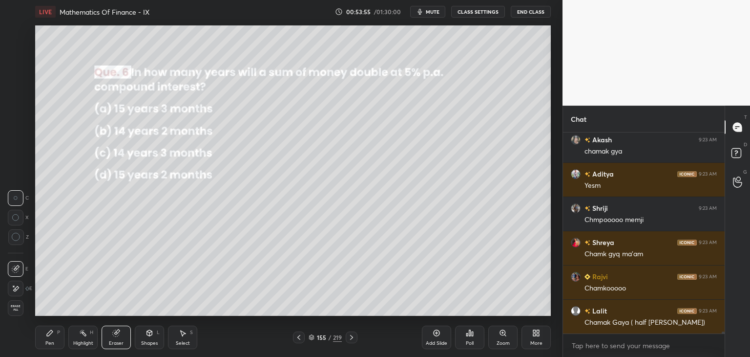
scroll to position [18833, 0]
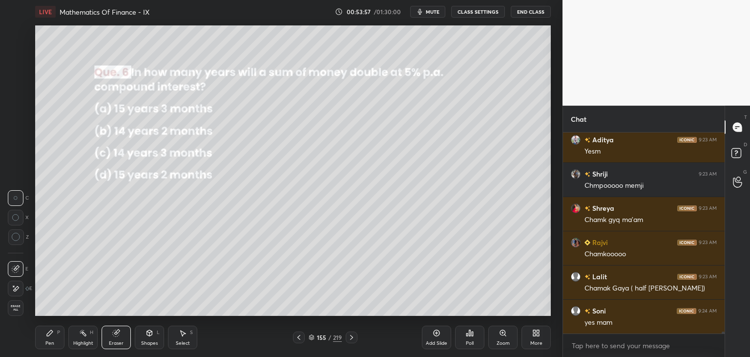
click at [473, 340] on div "Poll" at bounding box center [470, 342] width 8 height 5
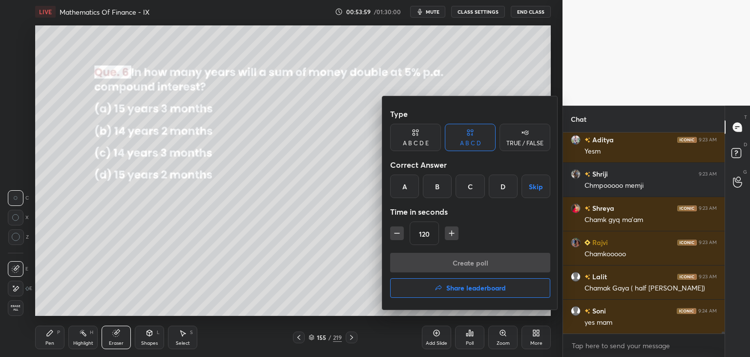
scroll to position [18867, 0]
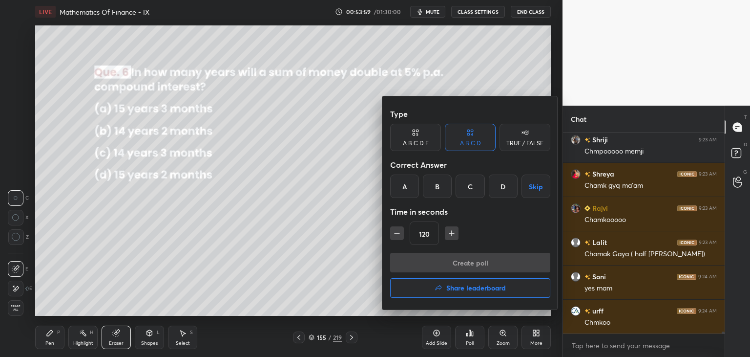
click at [392, 236] on icon "button" at bounding box center [397, 233] width 10 height 10
click at [394, 234] on icon "button" at bounding box center [397, 233] width 10 height 10
type input "90"
click at [445, 187] on div "B" at bounding box center [437, 185] width 29 height 23
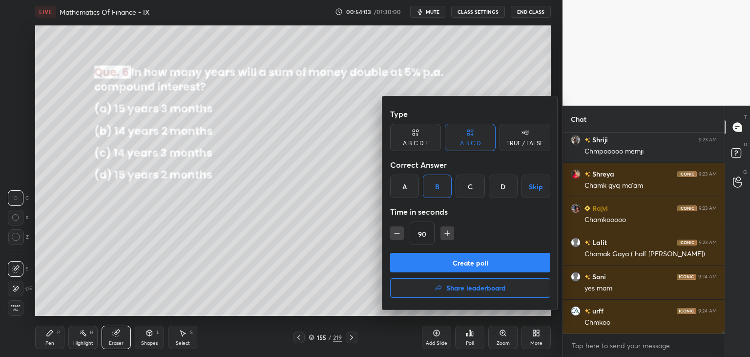
click at [428, 261] on button "Create poll" at bounding box center [470, 263] width 160 height 20
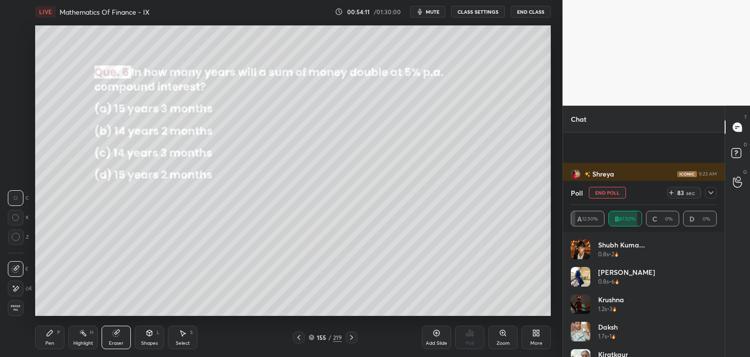
scroll to position [18952, 0]
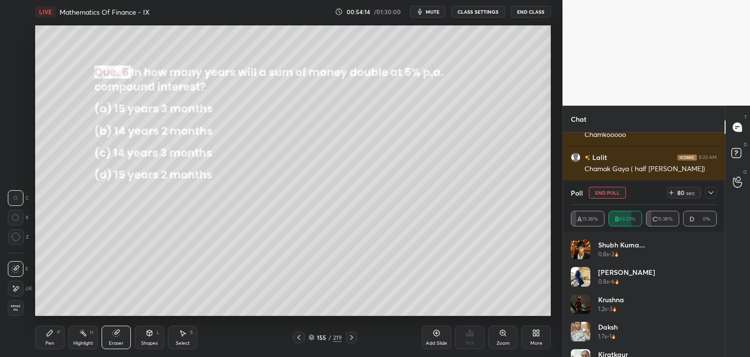
click at [709, 193] on icon at bounding box center [711, 193] width 8 height 8
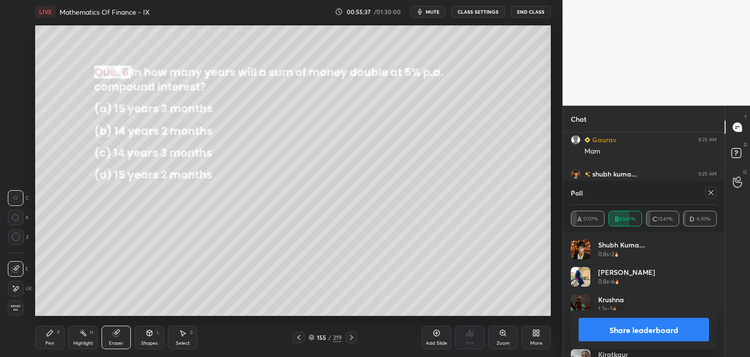
scroll to position [19612, 0]
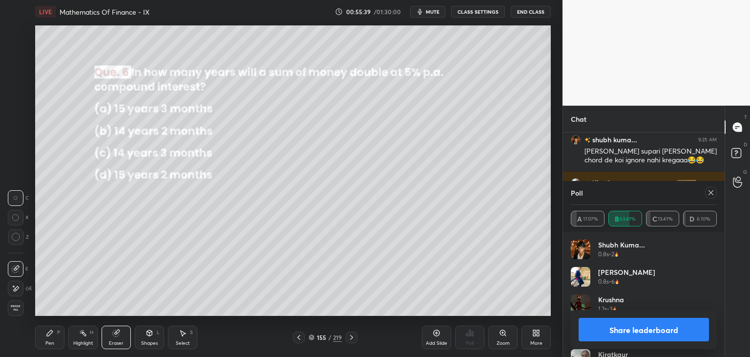
click at [712, 191] on icon at bounding box center [711, 193] width 8 height 8
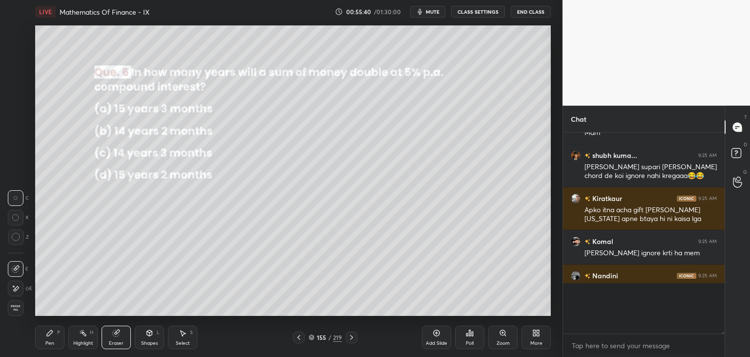
scroll to position [193, 159]
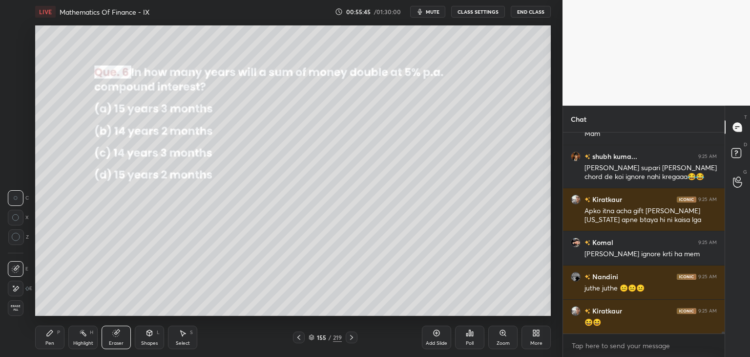
drag, startPoint x: 48, startPoint y: 340, endPoint x: 53, endPoint y: 338, distance: 5.5
click at [48, 341] on div "Pen" at bounding box center [49, 342] width 9 height 5
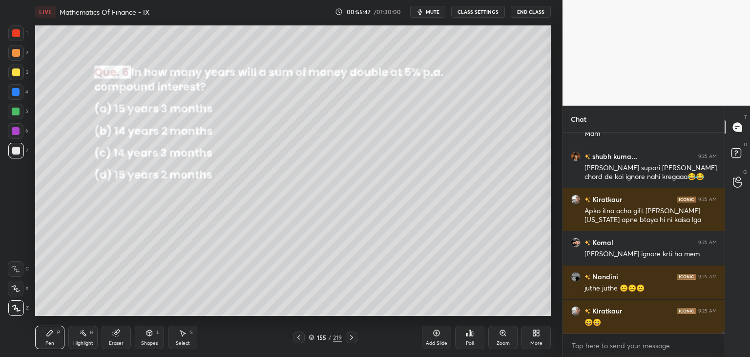
drag, startPoint x: 17, startPoint y: 71, endPoint x: 25, endPoint y: 72, distance: 7.9
click at [18, 71] on div at bounding box center [16, 72] width 8 height 8
click at [146, 344] on div "Shapes" at bounding box center [149, 342] width 17 height 5
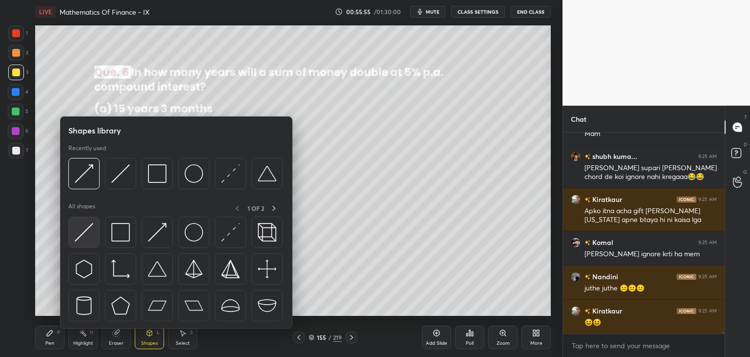
click at [88, 234] on img at bounding box center [84, 232] width 19 height 19
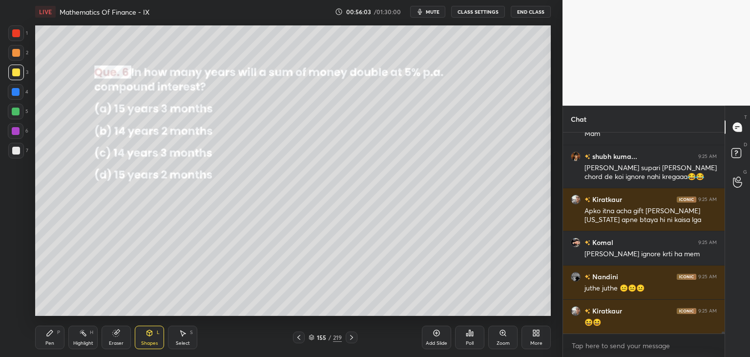
click at [49, 333] on icon at bounding box center [50, 333] width 6 height 6
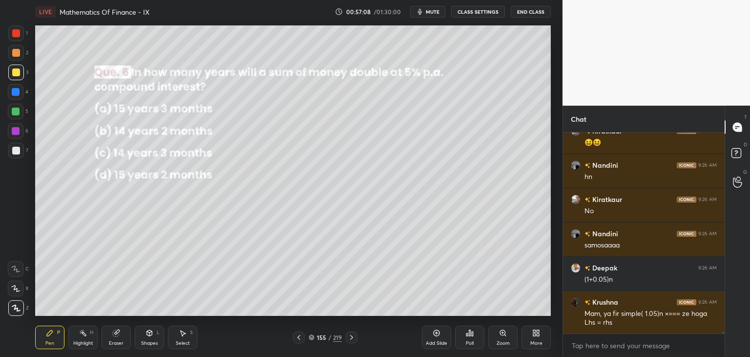
scroll to position [19809, 0]
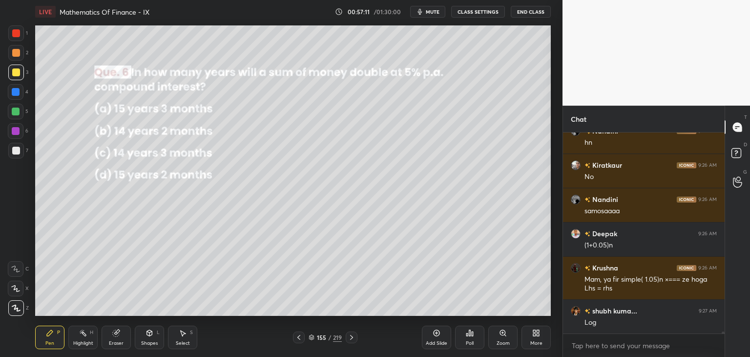
drag, startPoint x: 16, startPoint y: 153, endPoint x: 33, endPoint y: 166, distance: 21.7
click at [15, 153] on div at bounding box center [16, 151] width 8 height 8
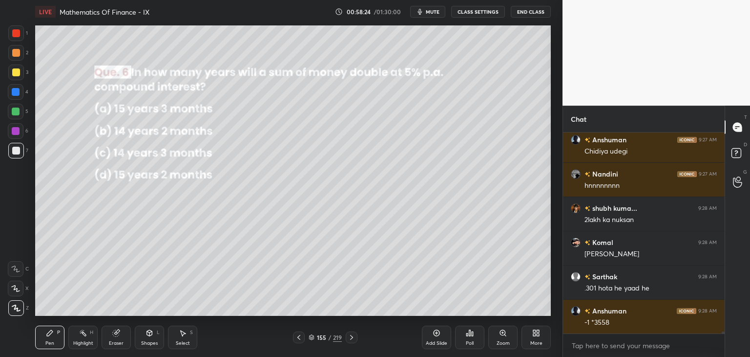
scroll to position [20048, 0]
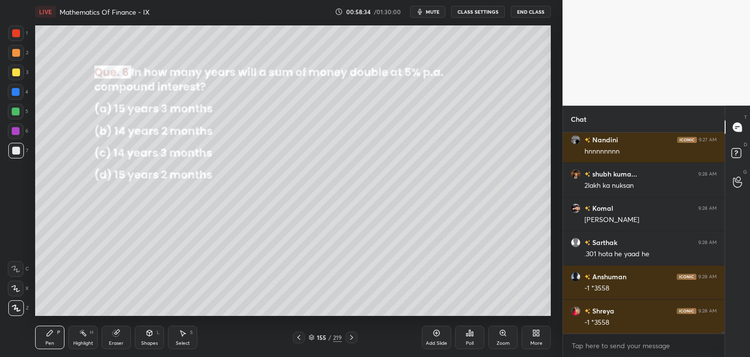
drag, startPoint x: 185, startPoint y: 344, endPoint x: 219, endPoint y: 317, distance: 44.2
click at [184, 344] on div "Select" at bounding box center [183, 342] width 14 height 5
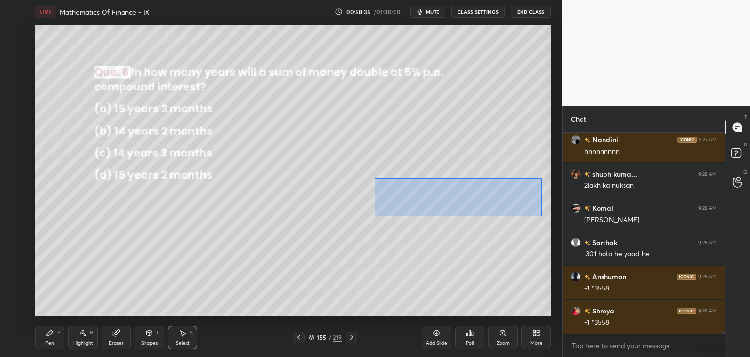
drag, startPoint x: 384, startPoint y: 183, endPoint x: 544, endPoint y: 208, distance: 162.1
click at [542, 215] on div "0 ° Undo Copy Paste here Duplicate Duplicate to new slide Delete" at bounding box center [293, 170] width 516 height 290
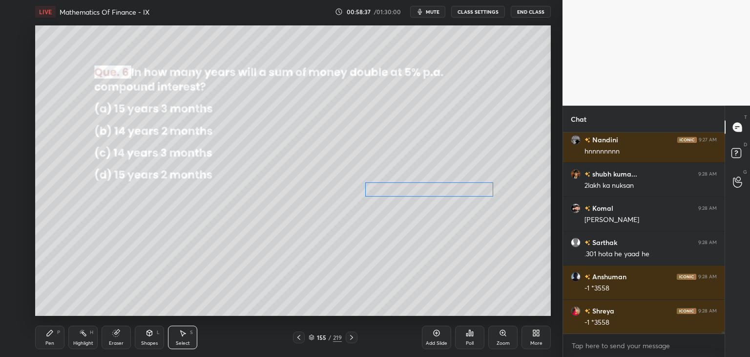
drag, startPoint x: 457, startPoint y: 194, endPoint x: 438, endPoint y: 192, distance: 19.2
click at [438, 192] on div "0 ° Undo Copy Paste here Duplicate Duplicate to new slide Delete" at bounding box center [293, 170] width 516 height 290
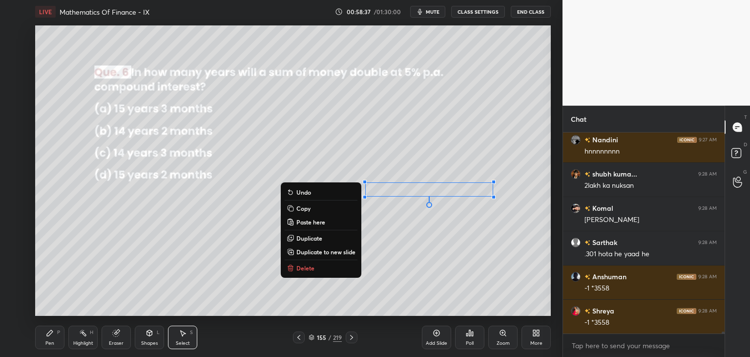
click at [420, 237] on div "0 ° Undo Copy Paste here Duplicate Duplicate to new slide Delete" at bounding box center [293, 170] width 516 height 290
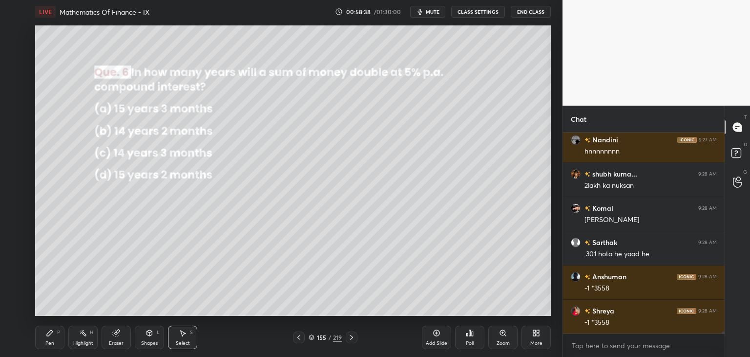
drag, startPoint x: 155, startPoint y: 341, endPoint x: 152, endPoint y: 333, distance: 8.8
click at [154, 341] on div "Shapes" at bounding box center [149, 342] width 17 height 5
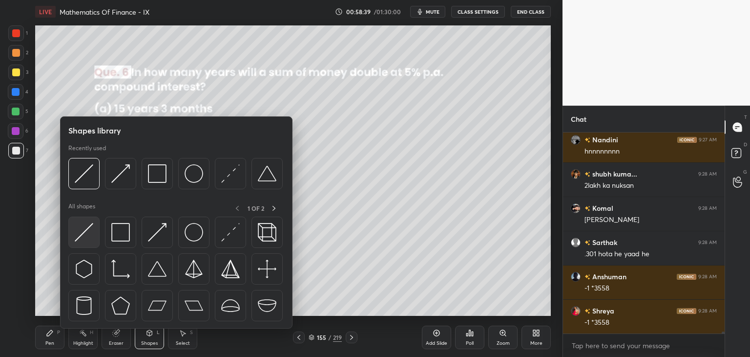
click at [77, 236] on img at bounding box center [84, 232] width 19 height 19
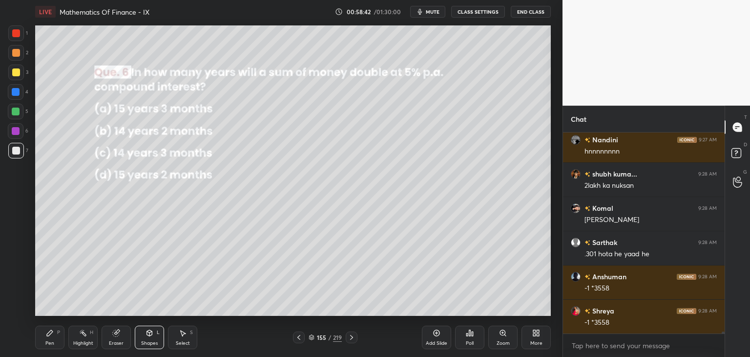
click at [53, 342] on div "Pen" at bounding box center [49, 342] width 9 height 5
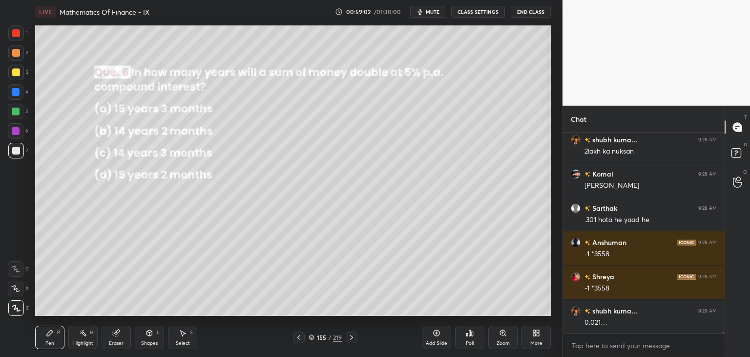
scroll to position [20106, 0]
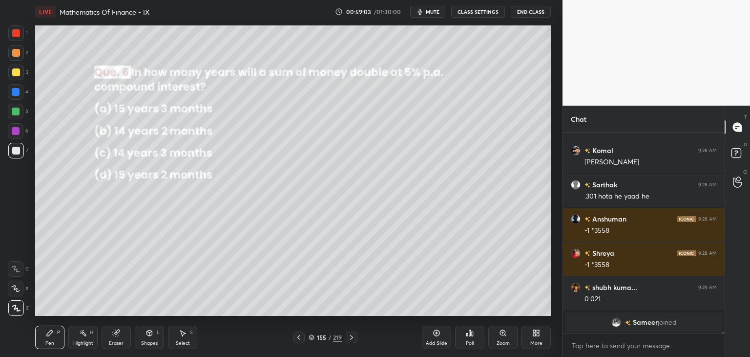
drag, startPoint x: 55, startPoint y: 338, endPoint x: 90, endPoint y: 325, distance: 37.9
click at [54, 339] on div "Pen P" at bounding box center [49, 336] width 29 height 23
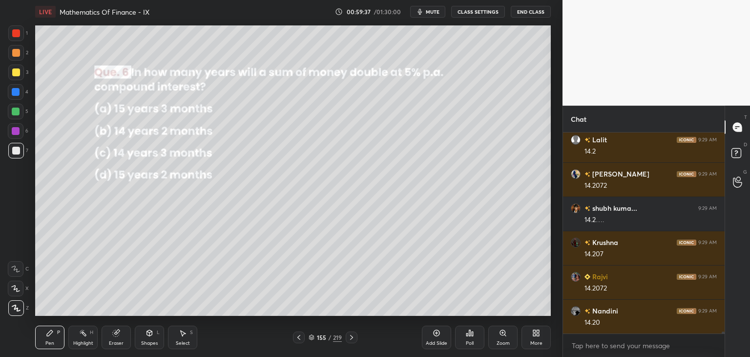
scroll to position [19447, 0]
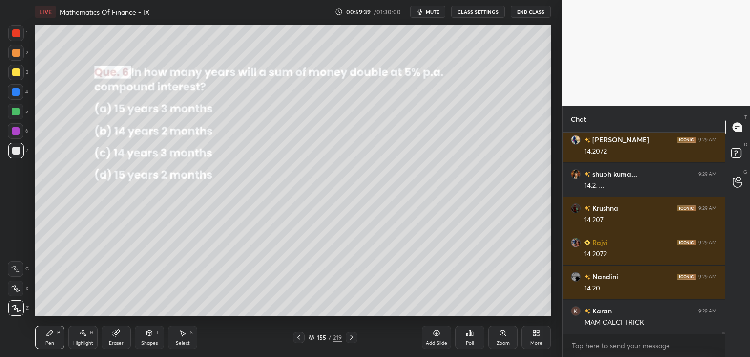
click at [16, 73] on div at bounding box center [16, 72] width 8 height 8
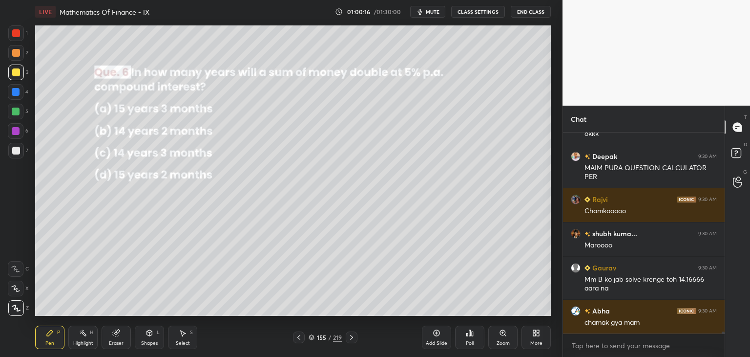
scroll to position [19874, 0]
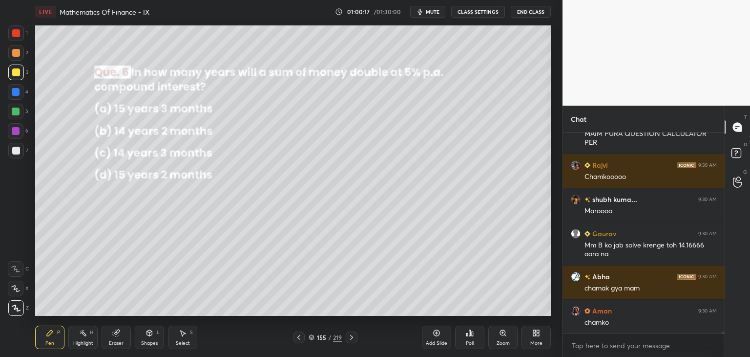
click at [350, 336] on icon at bounding box center [352, 337] width 8 height 8
click at [468, 341] on div "Poll" at bounding box center [470, 342] width 8 height 5
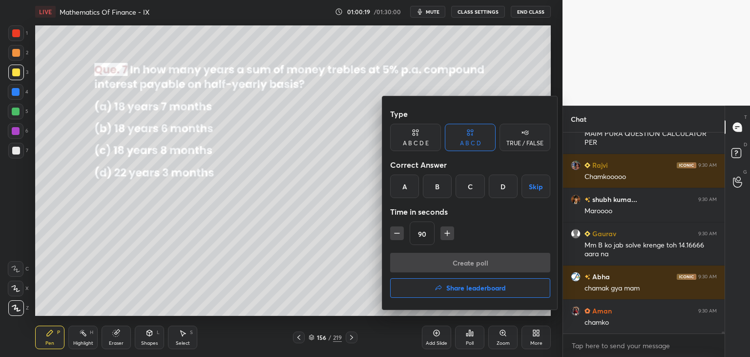
drag, startPoint x: 506, startPoint y: 190, endPoint x: 505, endPoint y: 201, distance: 10.8
click at [506, 191] on div "D" at bounding box center [503, 185] width 29 height 23
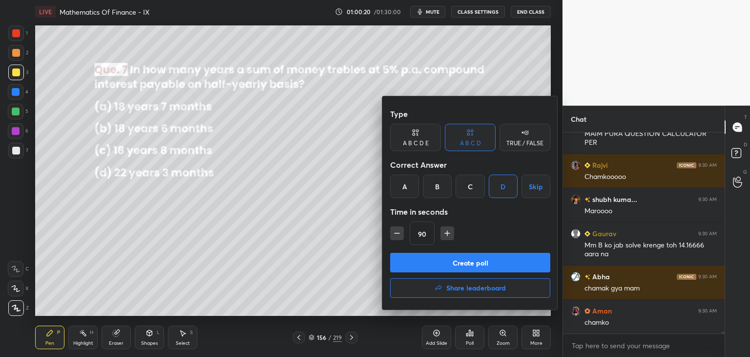
click at [442, 261] on button "Create poll" at bounding box center [470, 263] width 160 height 20
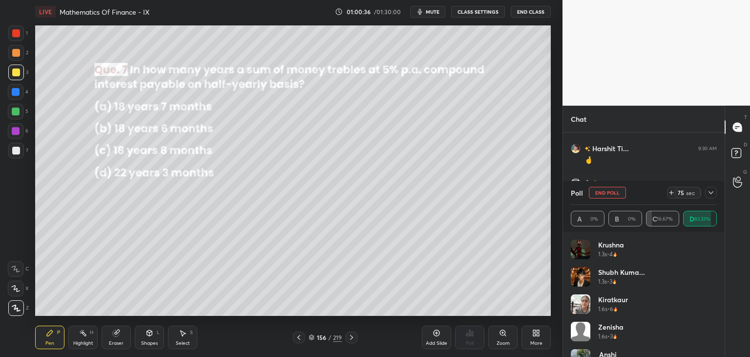
scroll to position [20105, 0]
click at [716, 192] on div at bounding box center [711, 193] width 12 height 12
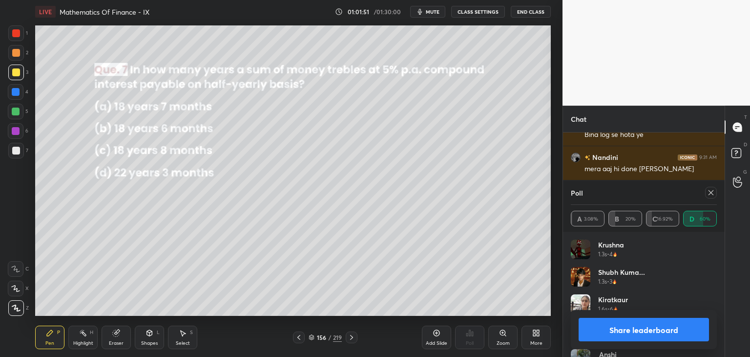
scroll to position [114, 143]
click at [716, 192] on div at bounding box center [711, 193] width 12 height 12
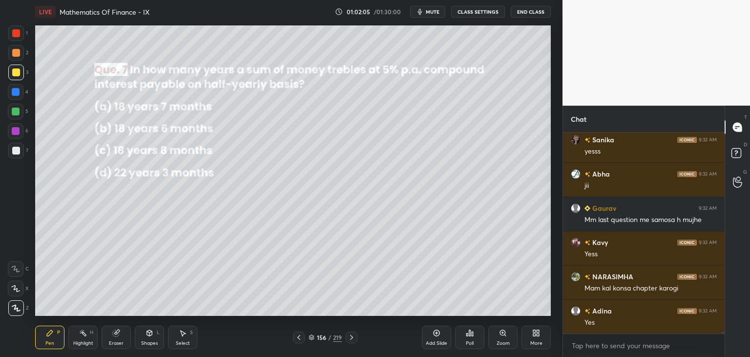
scroll to position [20858, 0]
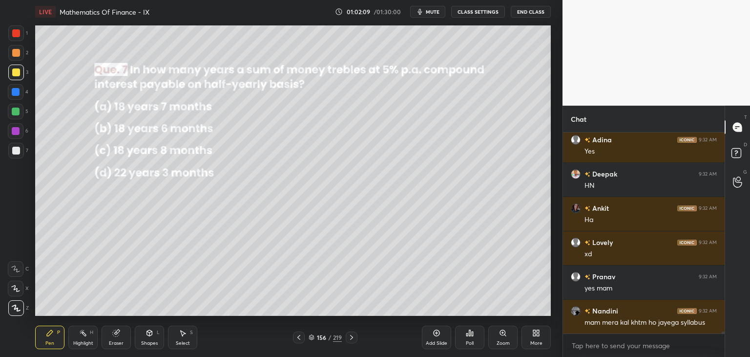
click at [16, 71] on div at bounding box center [16, 72] width 8 height 8
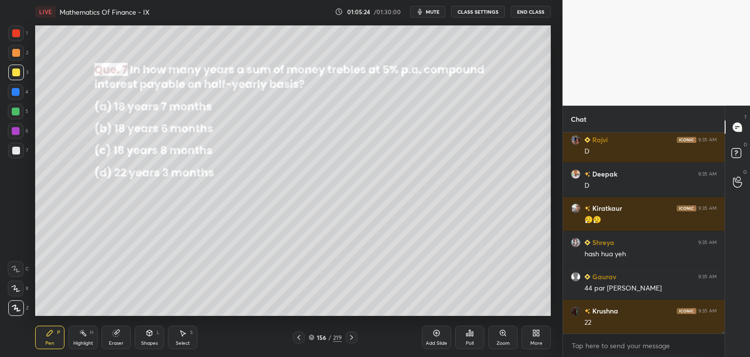
scroll to position [21918, 0]
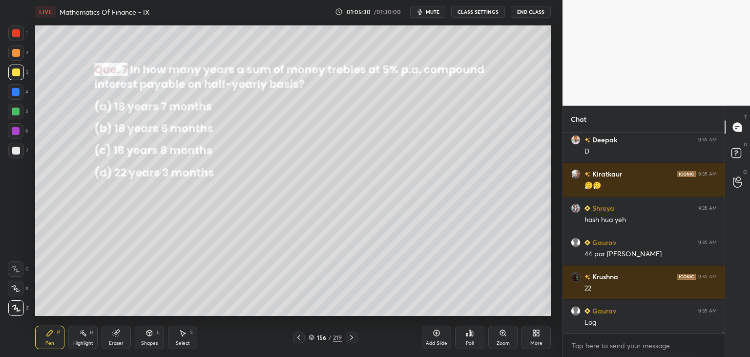
drag, startPoint x: 117, startPoint y: 335, endPoint x: 124, endPoint y: 317, distance: 18.9
click at [117, 335] on icon at bounding box center [116, 333] width 6 height 6
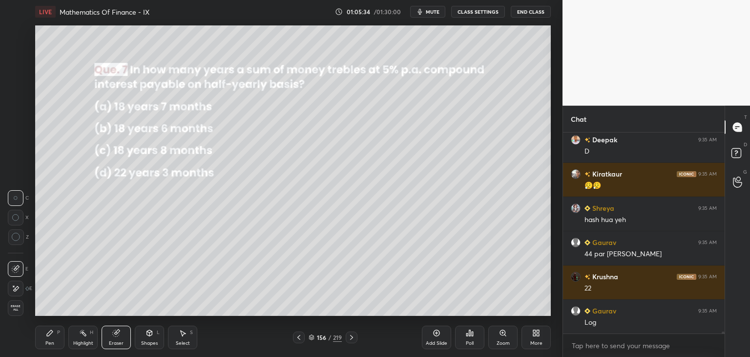
drag, startPoint x: 52, startPoint y: 333, endPoint x: 49, endPoint y: 317, distance: 16.4
click at [52, 333] on icon at bounding box center [50, 333] width 8 height 8
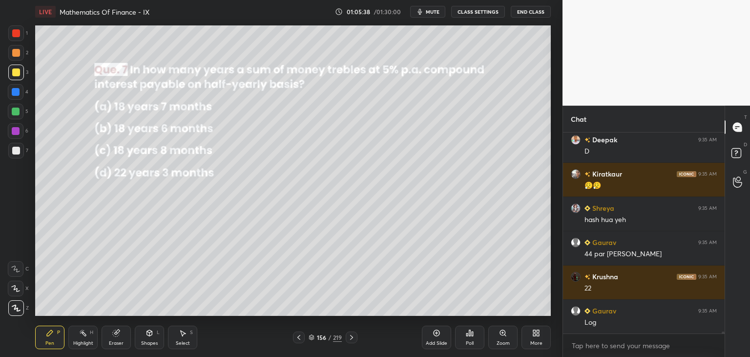
drag, startPoint x: 354, startPoint y: 338, endPoint x: 354, endPoint y: 343, distance: 4.9
click at [354, 338] on icon at bounding box center [352, 337] width 8 height 8
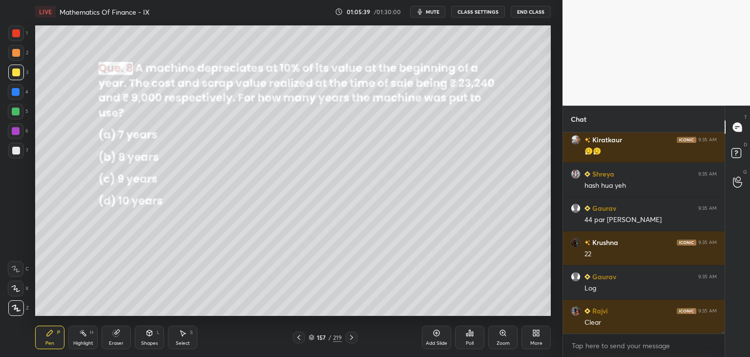
click at [502, 329] on icon at bounding box center [503, 333] width 8 height 8
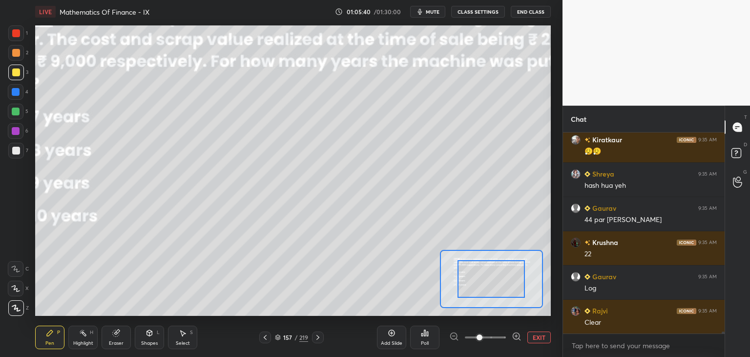
click at [541, 338] on button "EXIT" at bounding box center [539, 337] width 23 height 12
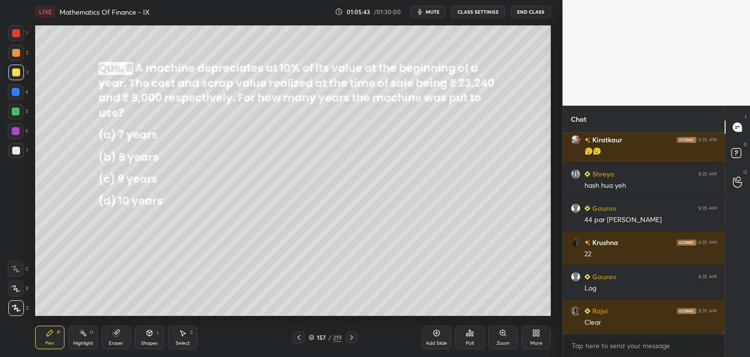
scroll to position [21987, 0]
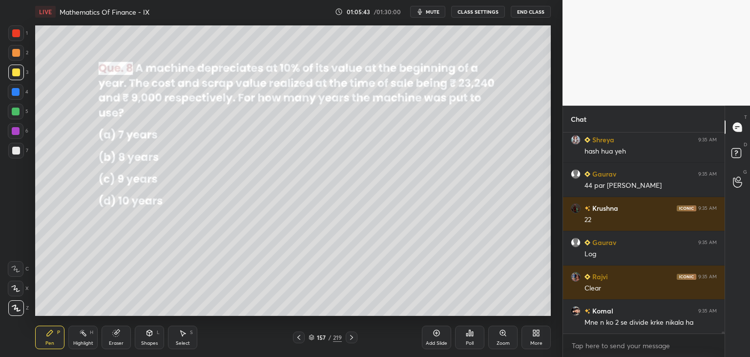
click at [473, 340] on div "Poll" at bounding box center [470, 342] width 8 height 5
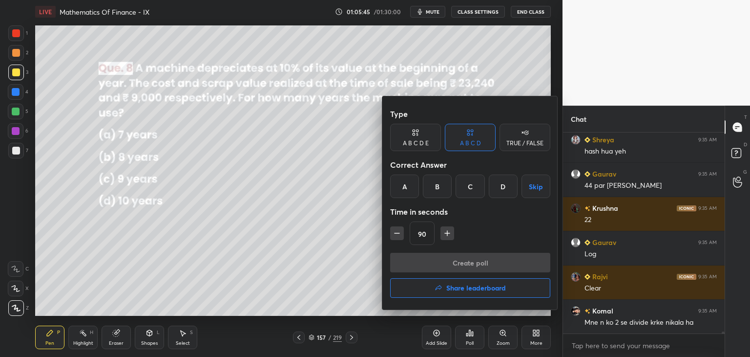
click at [463, 190] on div "C" at bounding box center [470, 185] width 29 height 23
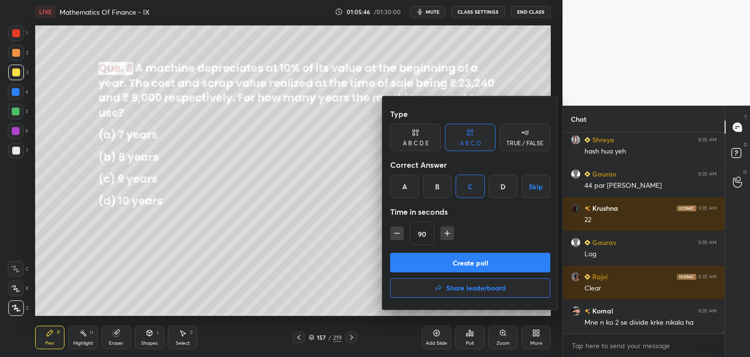
click at [449, 261] on button "Create poll" at bounding box center [470, 263] width 160 height 20
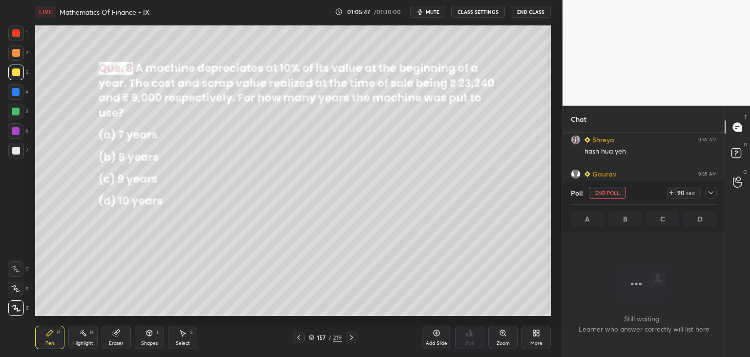
scroll to position [66, 159]
drag, startPoint x: 715, startPoint y: 192, endPoint x: 716, endPoint y: 198, distance: 5.9
click at [716, 192] on div at bounding box center [711, 193] width 12 height 12
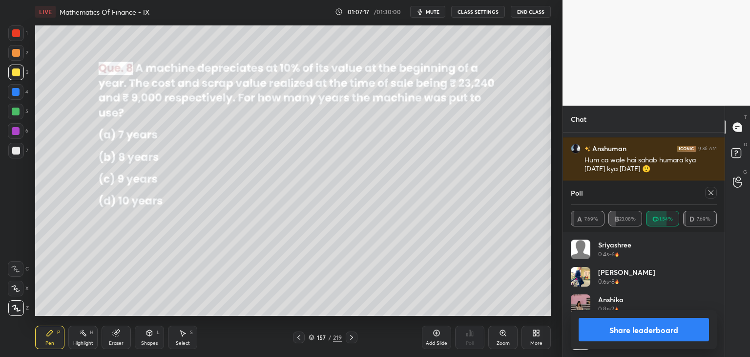
scroll to position [114, 143]
click at [710, 189] on icon at bounding box center [711, 193] width 8 height 8
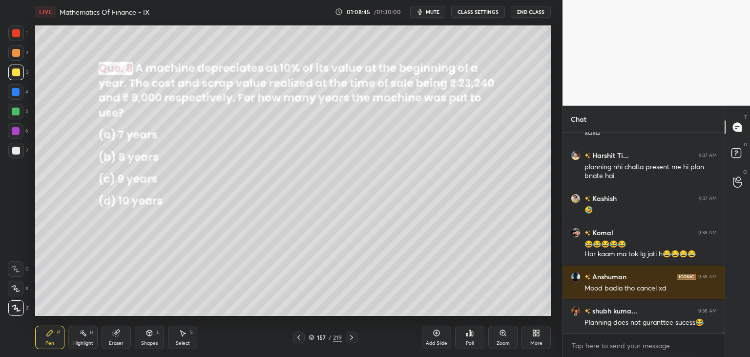
scroll to position [23269, 0]
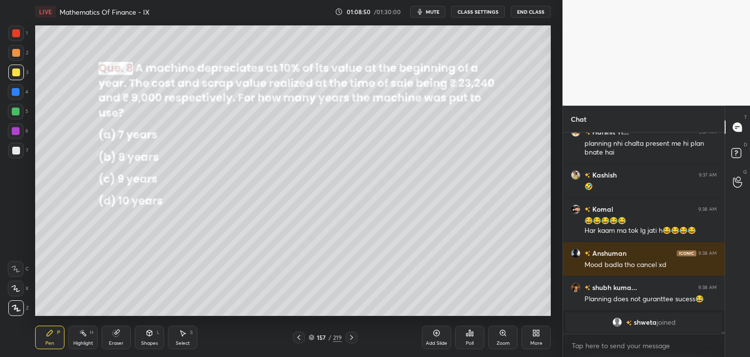
drag, startPoint x: 121, startPoint y: 340, endPoint x: 140, endPoint y: 325, distance: 24.3
click at [121, 340] on div "Eraser" at bounding box center [116, 342] width 15 height 5
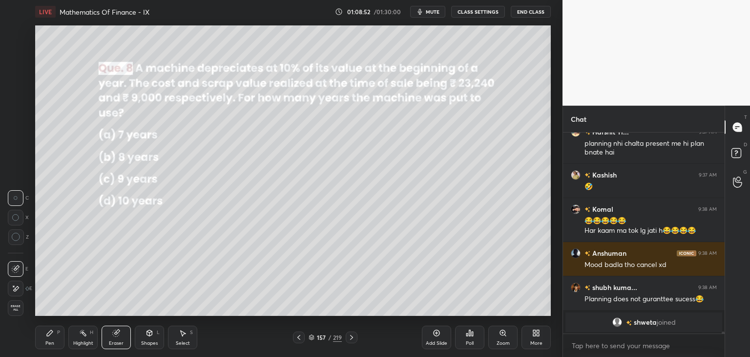
drag, startPoint x: 50, startPoint y: 337, endPoint x: 77, endPoint y: 319, distance: 32.0
click at [51, 337] on div "Pen P" at bounding box center [49, 336] width 29 height 23
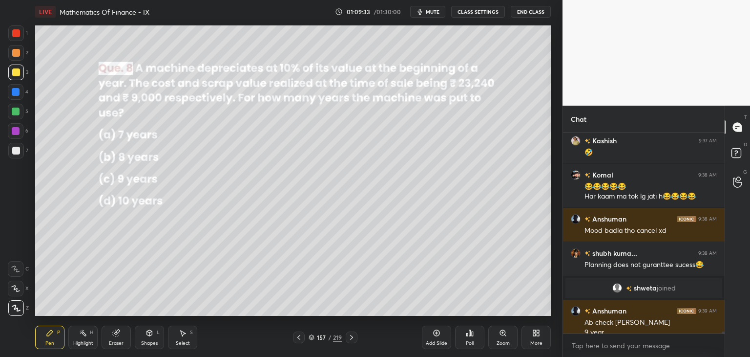
scroll to position [22107, 0]
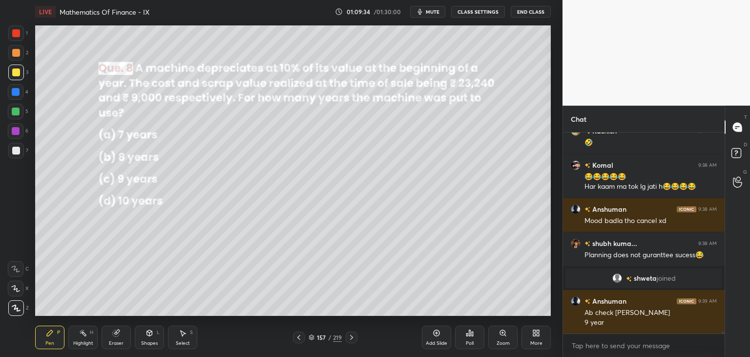
drag, startPoint x: 38, startPoint y: 338, endPoint x: 43, endPoint y: 319, distance: 19.8
click at [39, 338] on div "Pen P" at bounding box center [49, 336] width 29 height 23
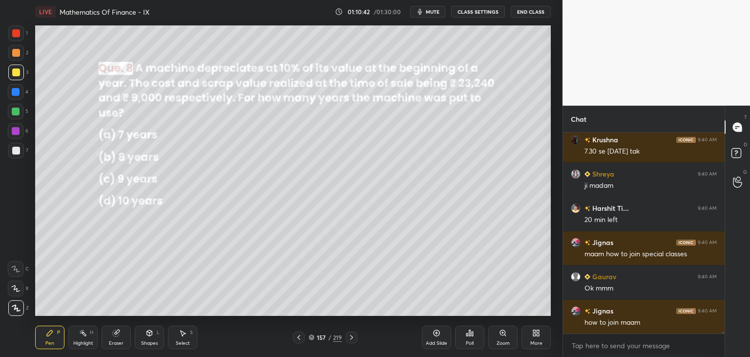
scroll to position [22868, 0]
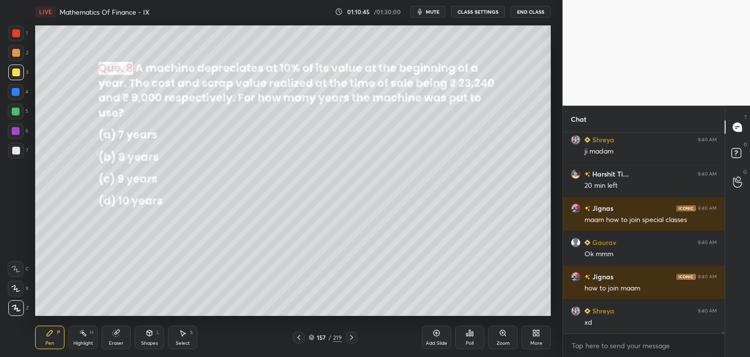
click at [353, 337] on icon at bounding box center [352, 337] width 8 height 8
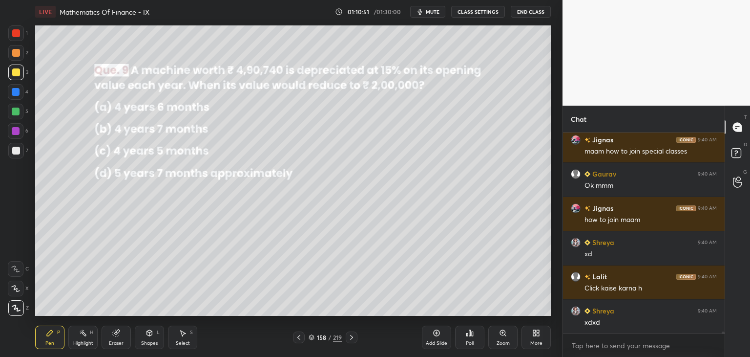
scroll to position [22971, 0]
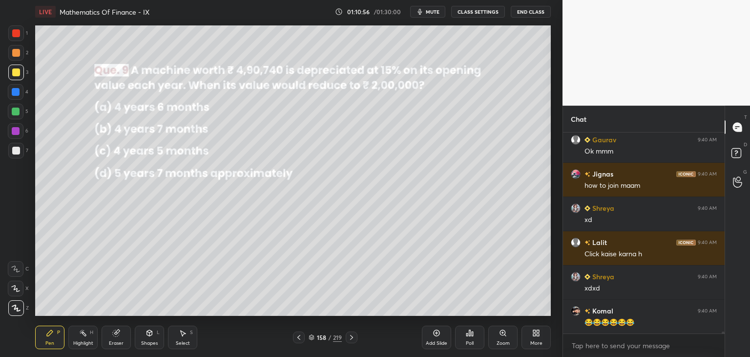
click at [468, 343] on div "Poll" at bounding box center [470, 342] width 8 height 5
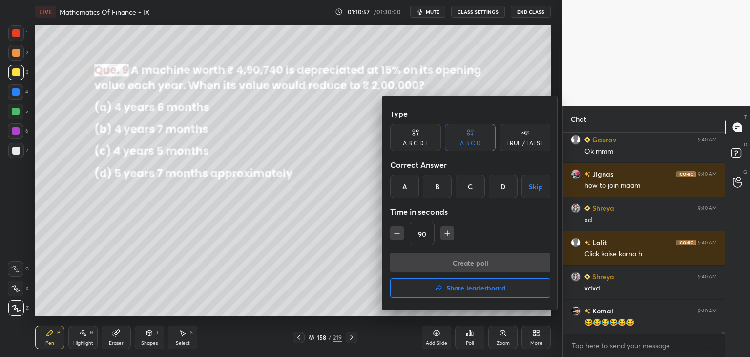
click at [504, 190] on div "D" at bounding box center [503, 185] width 29 height 23
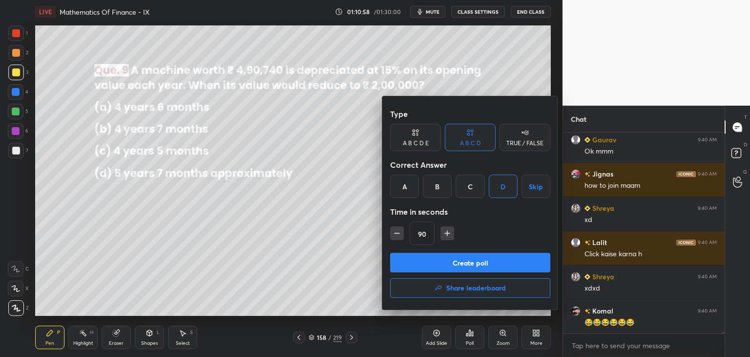
click at [459, 267] on button "Create poll" at bounding box center [470, 263] width 160 height 20
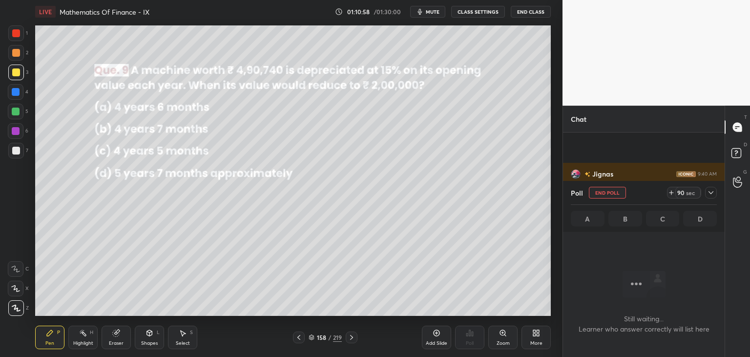
scroll to position [3, 3]
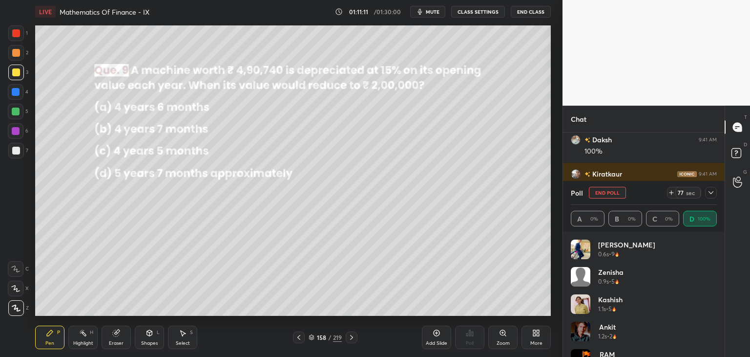
click at [707, 190] on div at bounding box center [711, 193] width 12 height 12
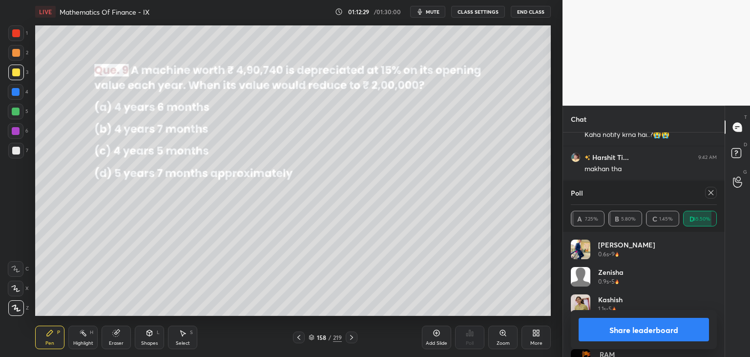
scroll to position [23741, 0]
drag, startPoint x: 712, startPoint y: 192, endPoint x: 711, endPoint y: 202, distance: 9.3
click at [712, 193] on icon at bounding box center [711, 193] width 8 height 8
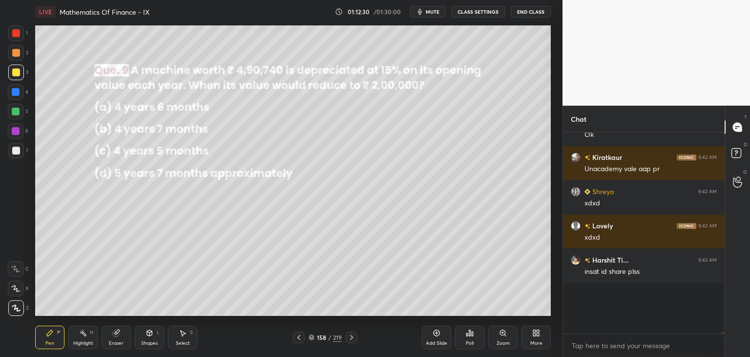
scroll to position [23725, 0]
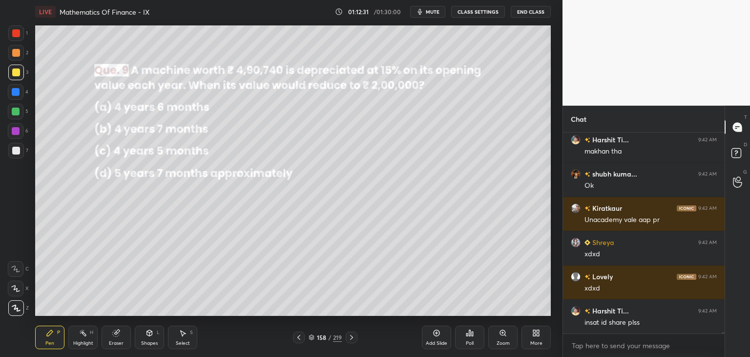
click at [64, 342] on div "Pen P Highlight H Eraser Shapes L Select S" at bounding box center [131, 336] width 193 height 23
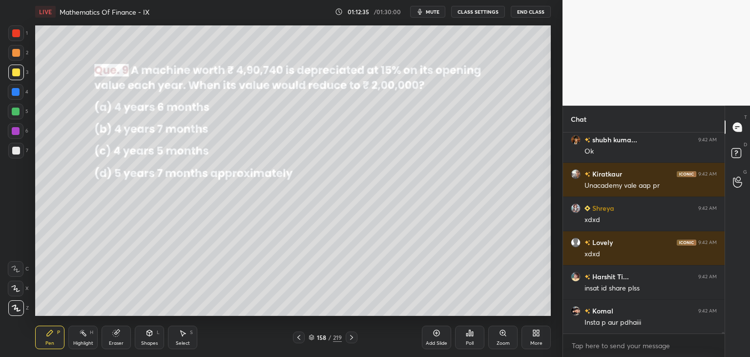
drag, startPoint x: 149, startPoint y: 341, endPoint x: 145, endPoint y: 328, distance: 13.6
click at [149, 341] on div "Shapes" at bounding box center [149, 342] width 17 height 5
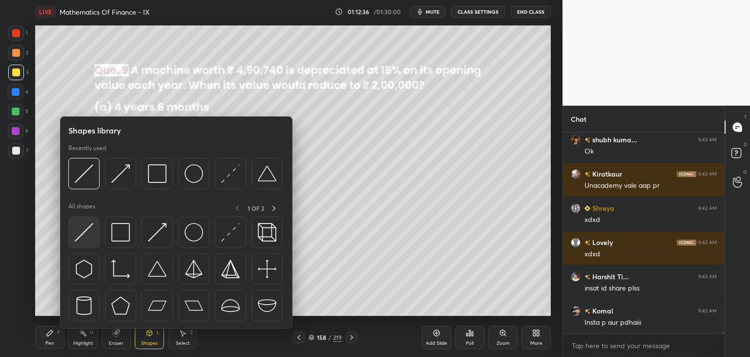
click at [86, 229] on img at bounding box center [84, 232] width 19 height 19
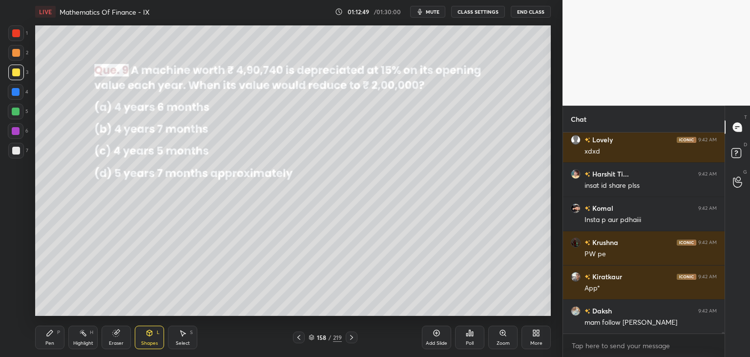
drag, startPoint x: 50, startPoint y: 340, endPoint x: 59, endPoint y: 332, distance: 12.4
click at [50, 340] on div "Pen" at bounding box center [49, 342] width 9 height 5
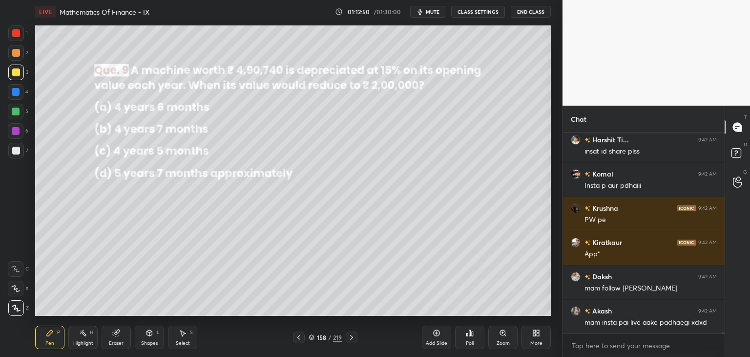
click at [14, 70] on div at bounding box center [16, 72] width 8 height 8
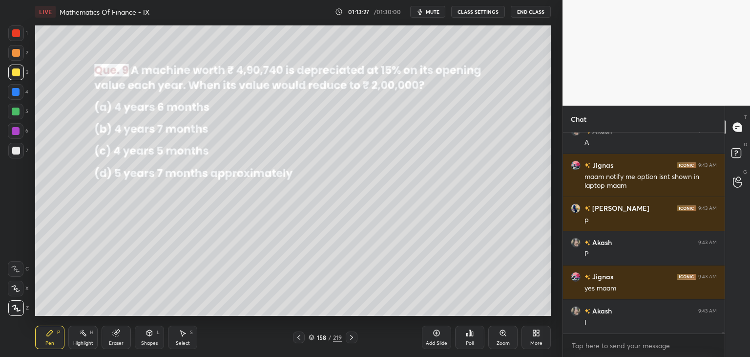
scroll to position [24314, 0]
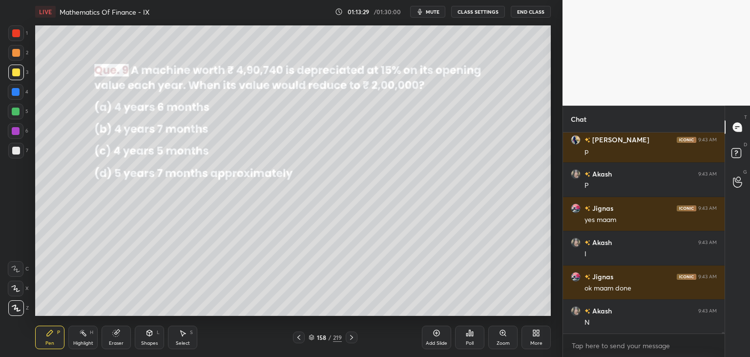
click at [183, 336] on icon at bounding box center [183, 333] width 8 height 8
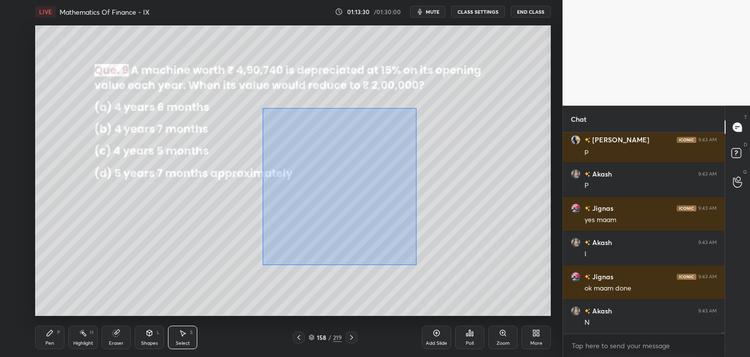
drag, startPoint x: 263, startPoint y: 108, endPoint x: 413, endPoint y: 261, distance: 214.2
click at [415, 264] on div "0 ° Undo Copy Paste here Duplicate Duplicate to new slide Delete" at bounding box center [293, 170] width 516 height 290
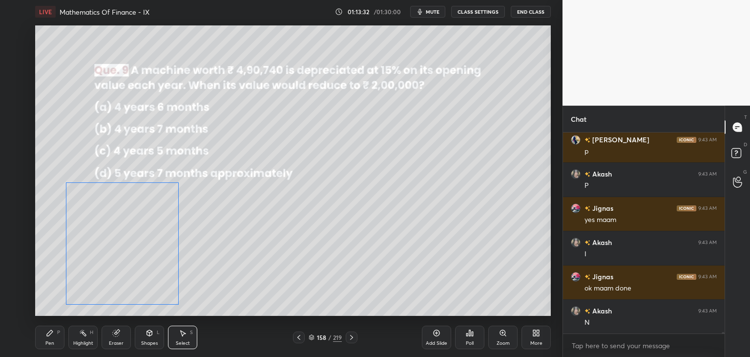
drag, startPoint x: 279, startPoint y: 209, endPoint x: 102, endPoint y: 235, distance: 179.7
click at [102, 235] on div "0 ° Undo Copy Paste here Duplicate Duplicate to new slide Delete" at bounding box center [293, 170] width 516 height 290
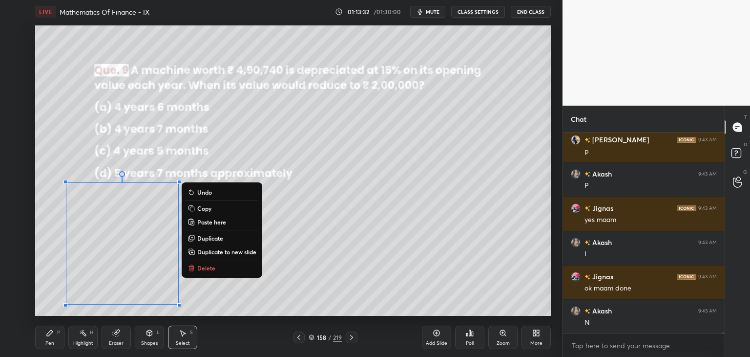
drag, startPoint x: 478, startPoint y: 221, endPoint x: 444, endPoint y: 226, distance: 34.6
click at [477, 220] on div "0 ° Undo Copy Paste here Duplicate Duplicate to new slide Delete" at bounding box center [293, 170] width 516 height 290
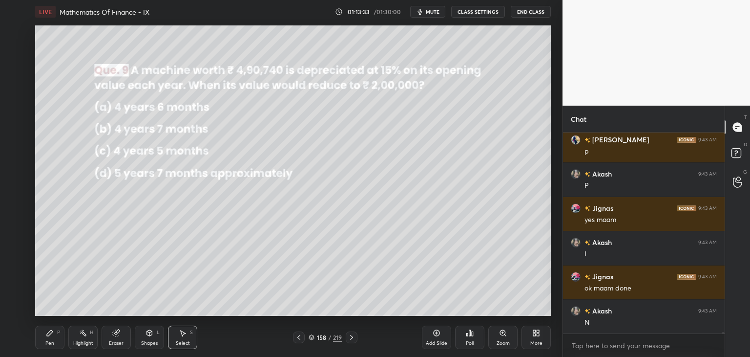
drag, startPoint x: 54, startPoint y: 339, endPoint x: 68, endPoint y: 322, distance: 22.2
click at [54, 339] on div "Pen P" at bounding box center [49, 336] width 29 height 23
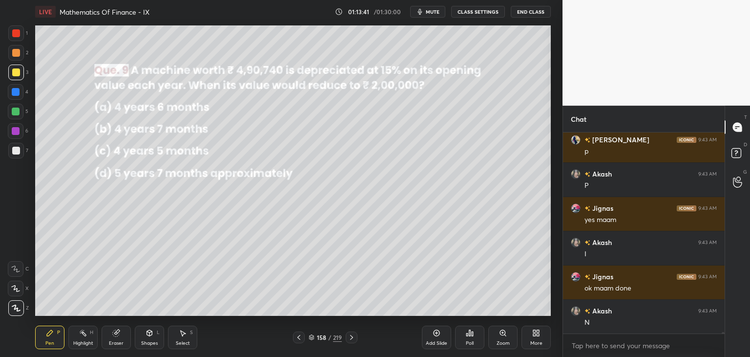
drag, startPoint x: 119, startPoint y: 342, endPoint x: 143, endPoint y: 321, distance: 31.8
click at [119, 342] on div "Eraser" at bounding box center [116, 342] width 15 height 5
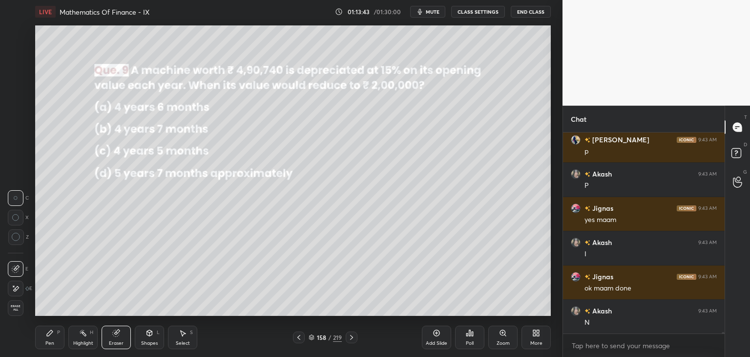
click at [48, 343] on div "Pen" at bounding box center [49, 342] width 9 height 5
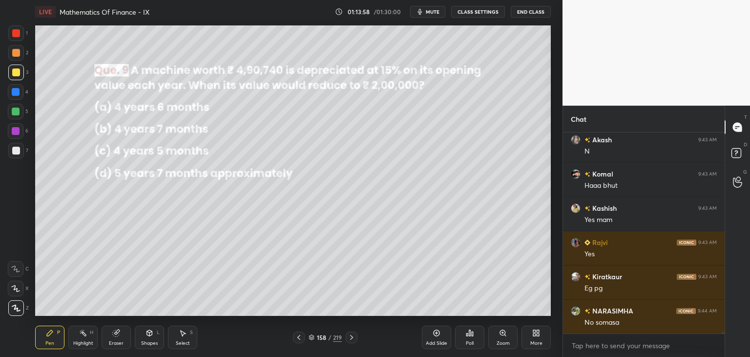
scroll to position [24553, 0]
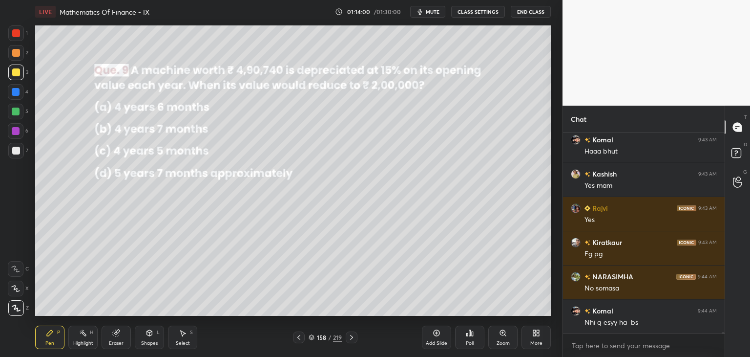
click at [182, 335] on icon at bounding box center [183, 333] width 8 height 8
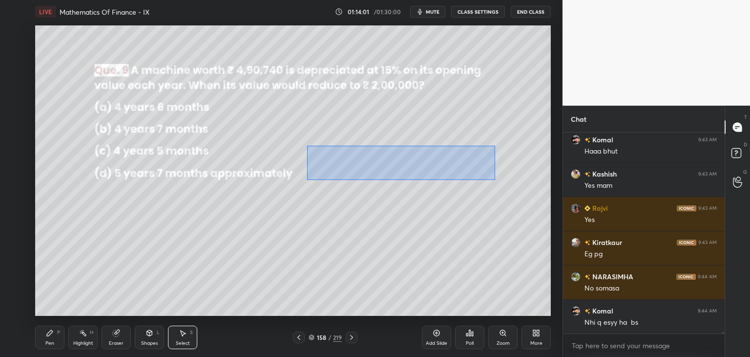
drag, startPoint x: 317, startPoint y: 157, endPoint x: 497, endPoint y: 179, distance: 181.5
click at [499, 180] on div "0 ° Undo Copy Paste here Duplicate Duplicate to new slide Delete" at bounding box center [293, 170] width 516 height 290
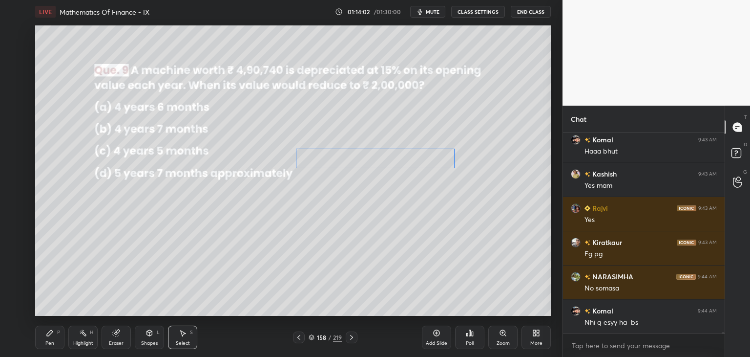
drag, startPoint x: 380, startPoint y: 165, endPoint x: 360, endPoint y: 166, distance: 20.5
click at [356, 159] on div "0 ° Undo Copy Paste here Duplicate Duplicate to new slide Delete" at bounding box center [293, 170] width 516 height 290
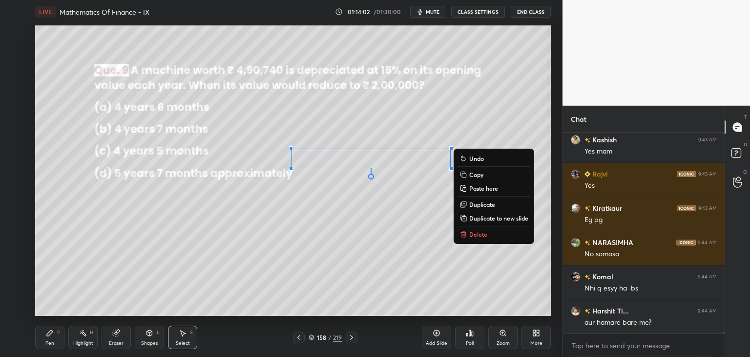
drag, startPoint x: 331, startPoint y: 247, endPoint x: 285, endPoint y: 265, distance: 48.9
click at [330, 246] on div "0 ° Undo Copy Paste here Duplicate Duplicate to new slide Delete" at bounding box center [293, 170] width 516 height 290
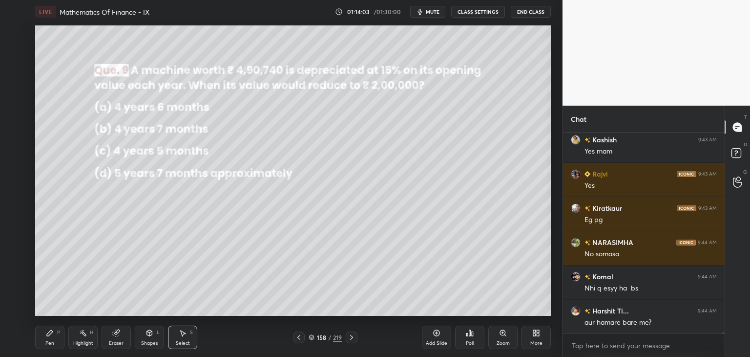
click at [50, 340] on div "Pen" at bounding box center [49, 342] width 9 height 5
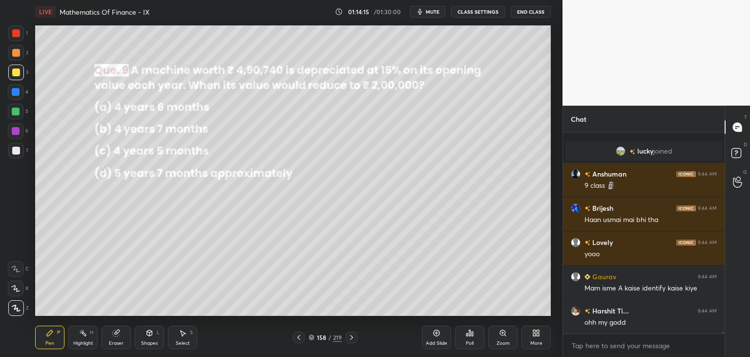
scroll to position [24051, 0]
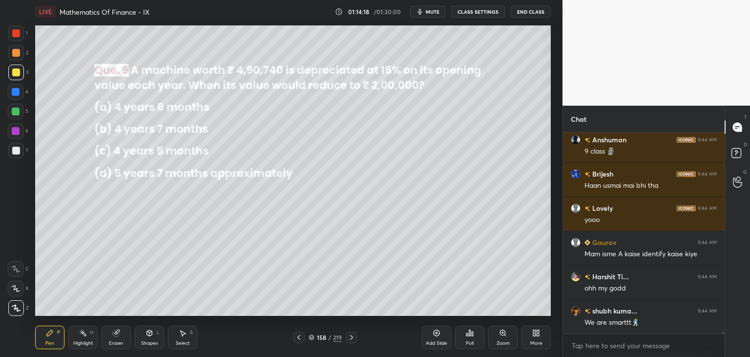
drag, startPoint x: 120, startPoint y: 340, endPoint x: 127, endPoint y: 337, distance: 8.1
click at [120, 340] on div "Eraser" at bounding box center [116, 342] width 15 height 5
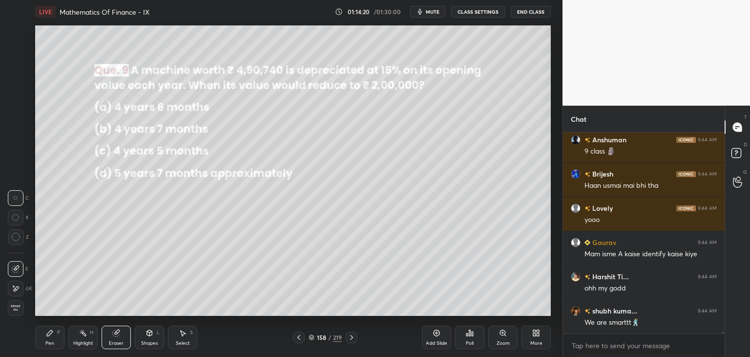
scroll to position [24094, 0]
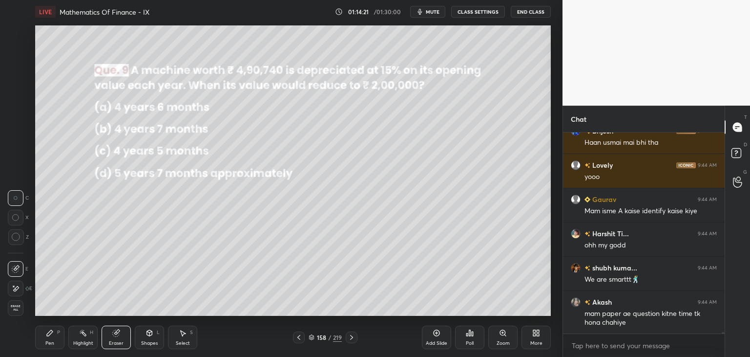
click at [49, 343] on div "Pen" at bounding box center [49, 342] width 9 height 5
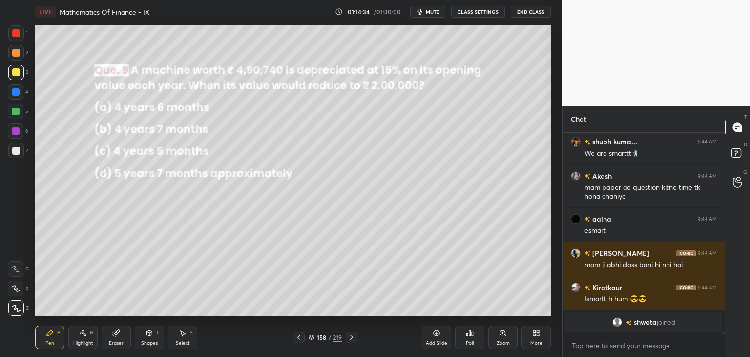
scroll to position [24128, 0]
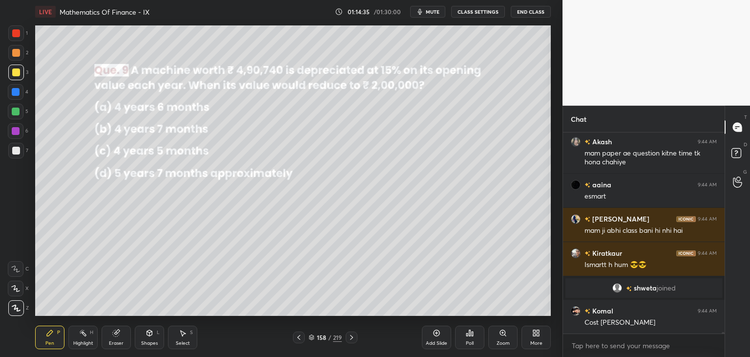
drag, startPoint x: 48, startPoint y: 339, endPoint x: 74, endPoint y: 329, distance: 27.5
click at [50, 339] on div "Pen P" at bounding box center [49, 336] width 29 height 23
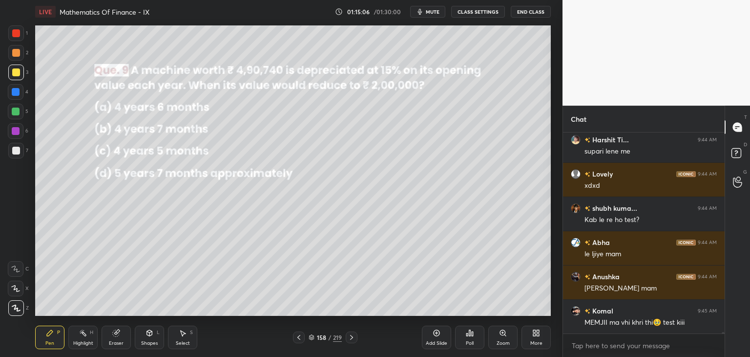
scroll to position [24402, 0]
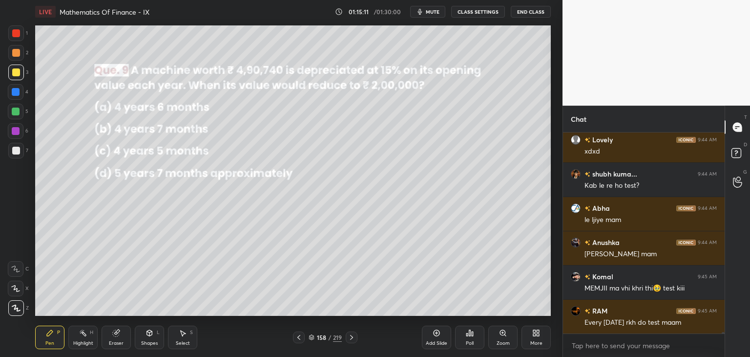
click at [51, 341] on div "Pen" at bounding box center [49, 342] width 9 height 5
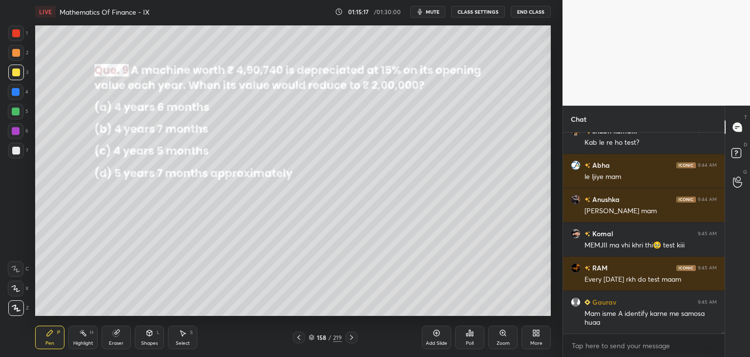
click at [351, 334] on icon at bounding box center [352, 337] width 8 height 8
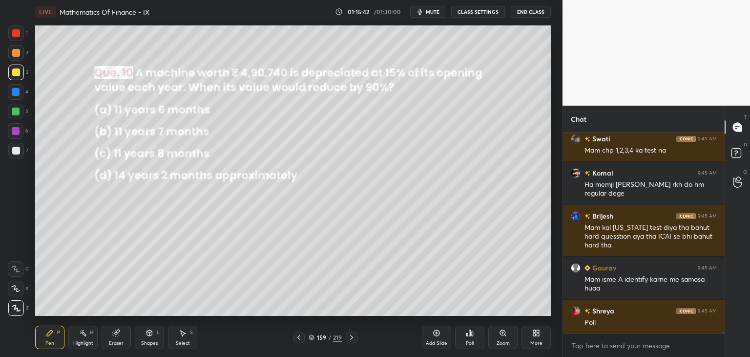
scroll to position [24685, 0]
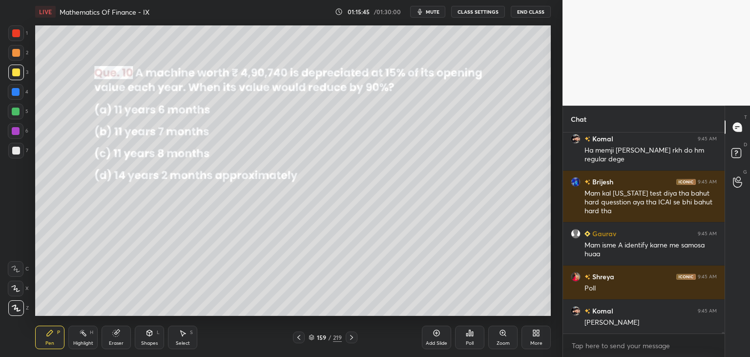
click at [470, 337] on div "Poll" at bounding box center [469, 336] width 29 height 23
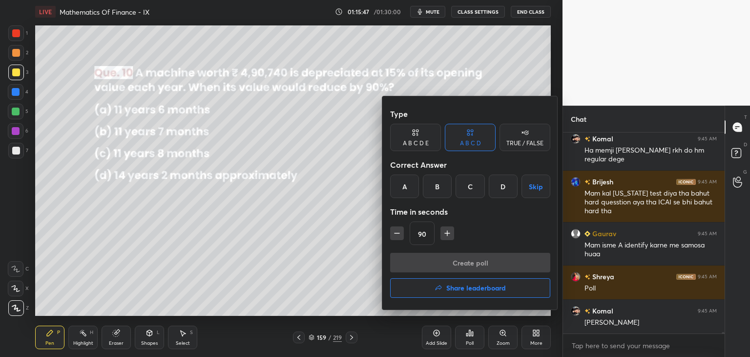
scroll to position [24719, 0]
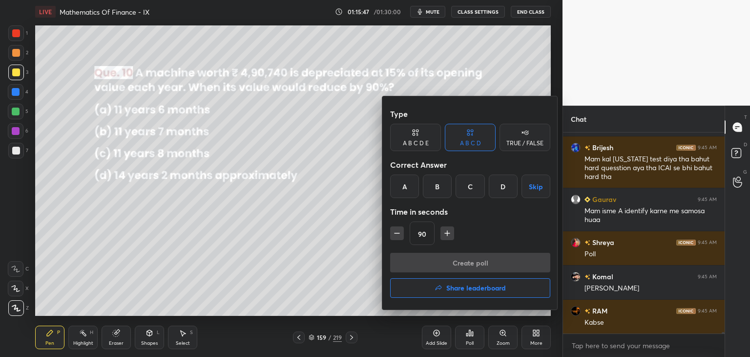
click at [504, 188] on div "D" at bounding box center [503, 185] width 29 height 23
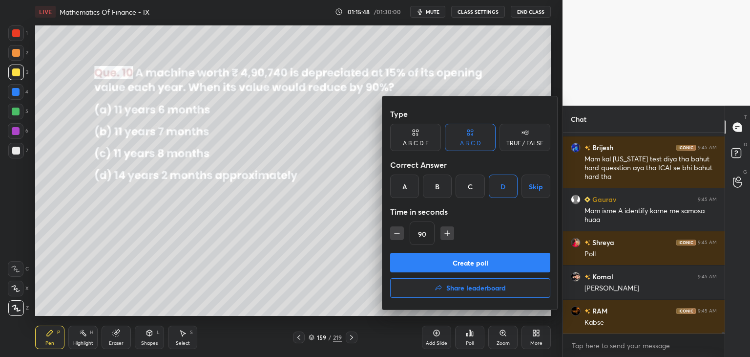
scroll to position [24762, 0]
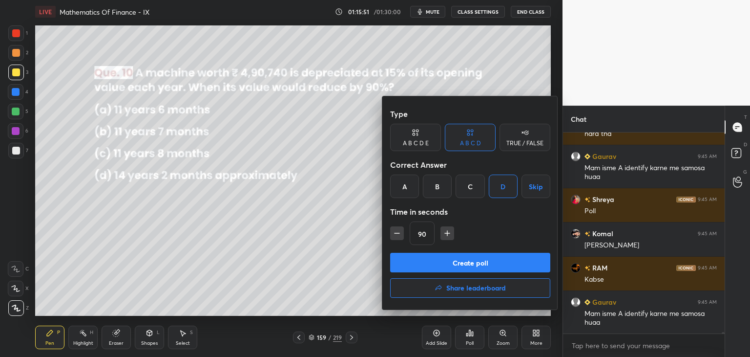
click at [453, 265] on button "Create poll" at bounding box center [470, 263] width 160 height 20
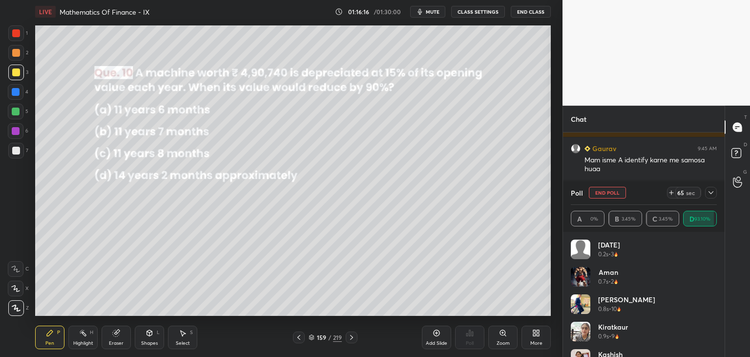
scroll to position [24950, 0]
click at [712, 192] on icon at bounding box center [711, 192] width 5 height 3
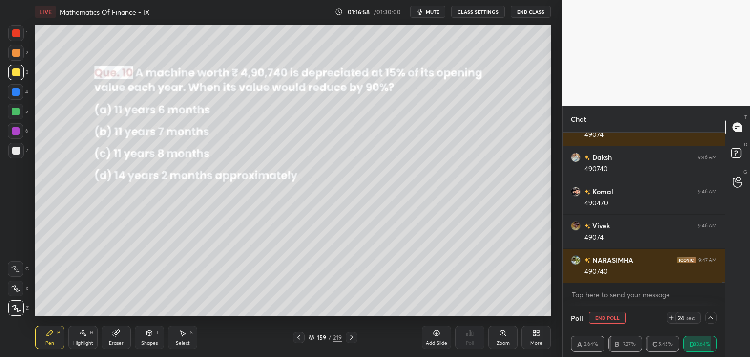
scroll to position [25292, 0]
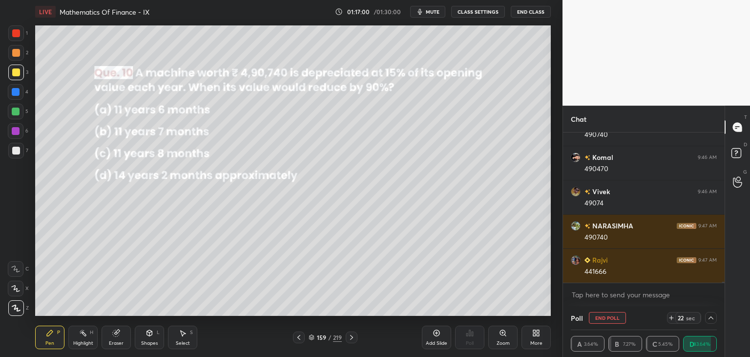
click at [617, 313] on button "End Poll" at bounding box center [607, 318] width 37 height 12
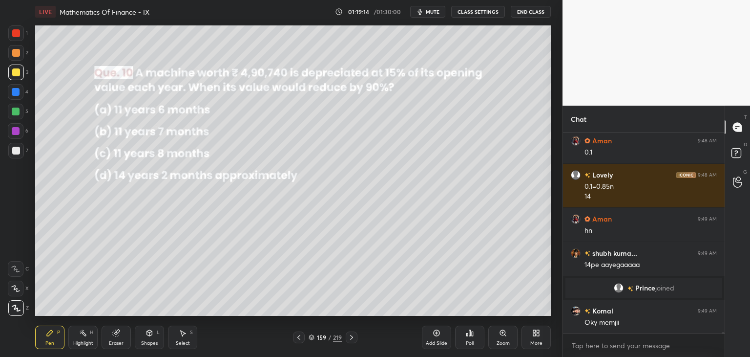
scroll to position [25347, 0]
click at [350, 335] on icon at bounding box center [352, 337] width 8 height 8
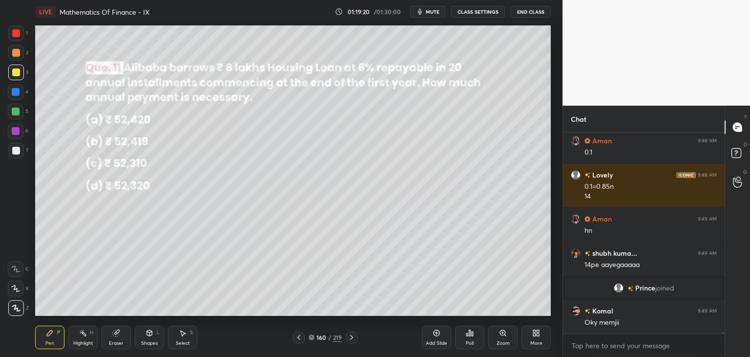
click at [470, 339] on div "Poll" at bounding box center [469, 336] width 29 height 23
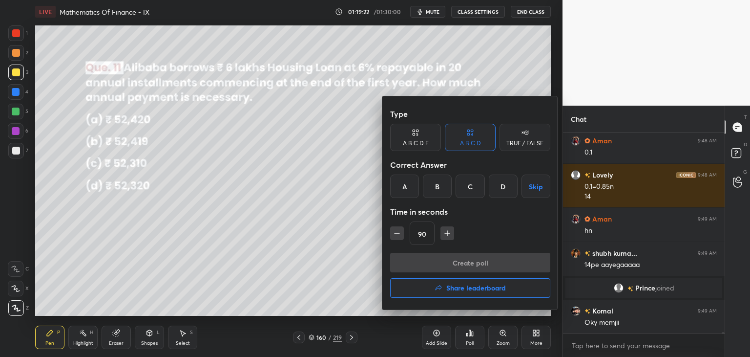
click at [474, 189] on div "C" at bounding box center [470, 185] width 29 height 23
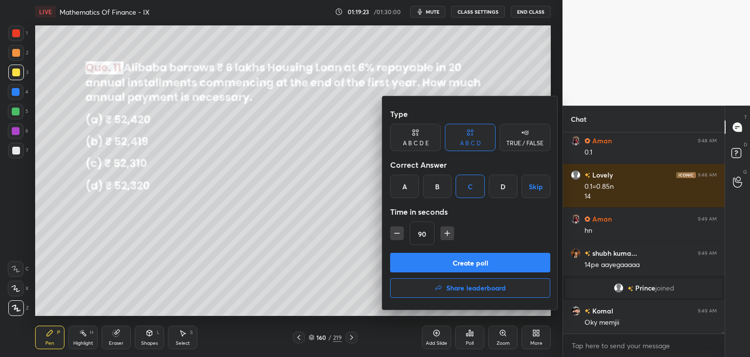
click at [444, 272] on div "Create poll Share leaderboard" at bounding box center [470, 277] width 160 height 49
click at [426, 265] on button "Create poll" at bounding box center [470, 263] width 160 height 20
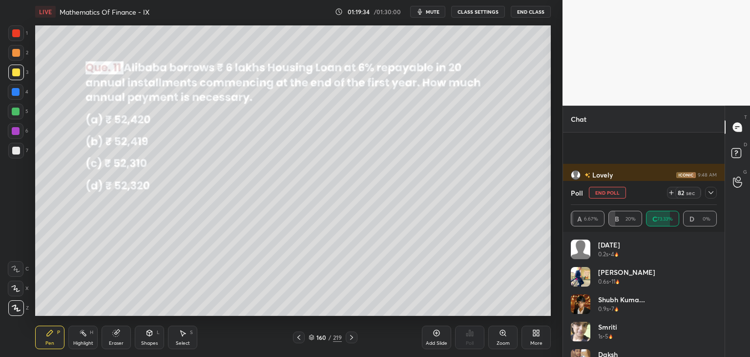
scroll to position [25441, 0]
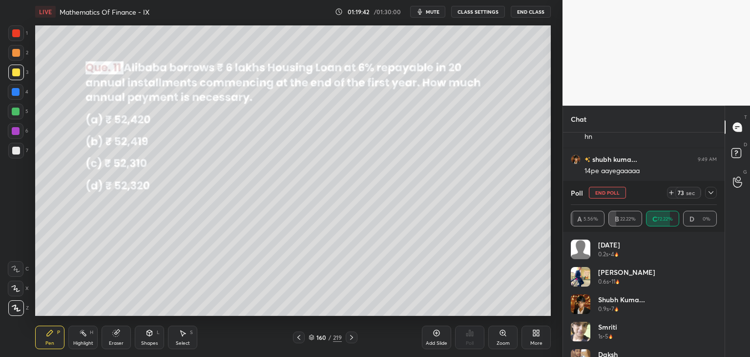
drag, startPoint x: 713, startPoint y: 191, endPoint x: 708, endPoint y: 205, distance: 15.4
click at [713, 191] on icon at bounding box center [711, 193] width 8 height 8
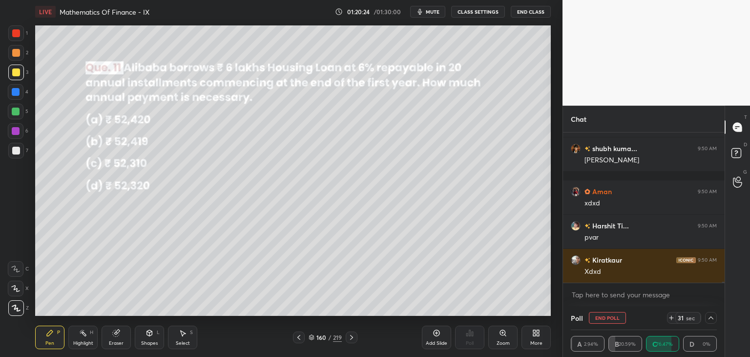
scroll to position [25654, 0]
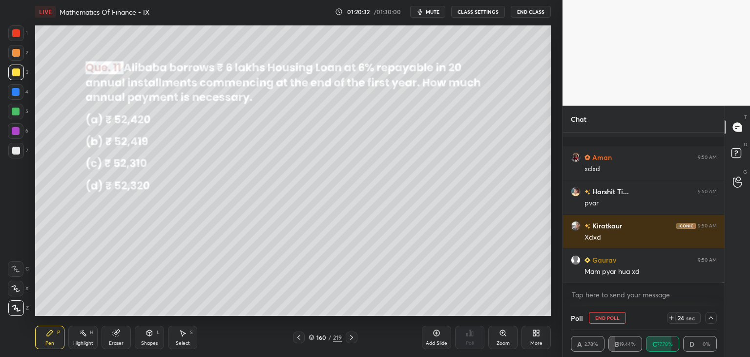
click at [713, 311] on div "Poll End Poll 24 sec" at bounding box center [644, 317] width 146 height 23
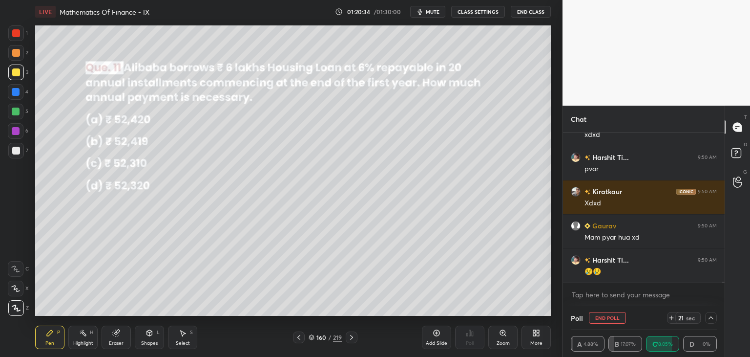
click at [714, 316] on icon at bounding box center [711, 318] width 8 height 8
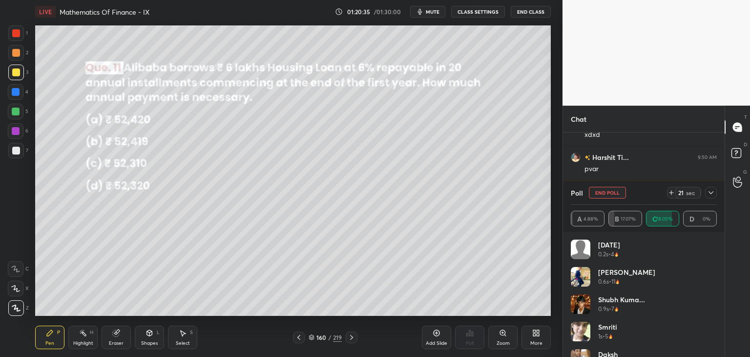
scroll to position [114, 143]
click at [711, 192] on icon at bounding box center [711, 193] width 8 height 8
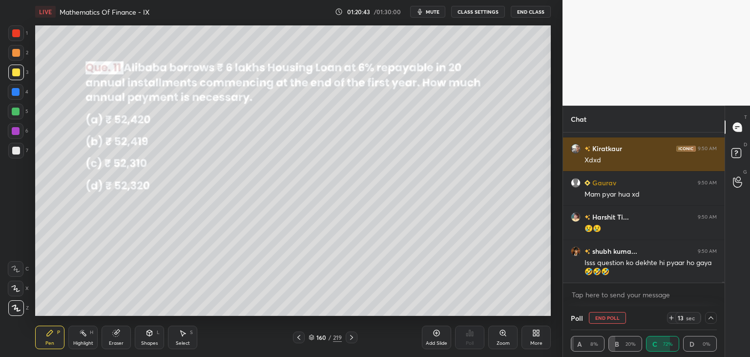
scroll to position [25766, 0]
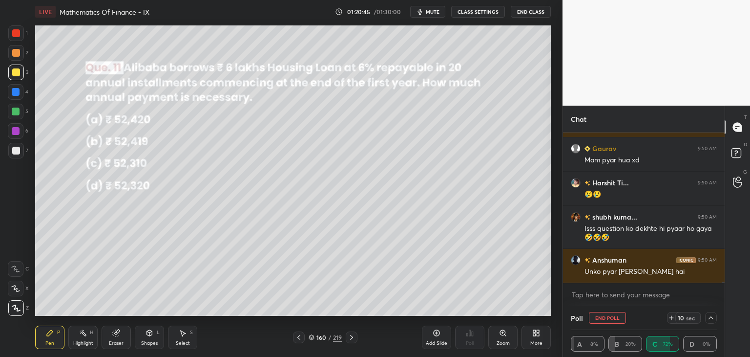
click at [148, 339] on div "Shapes L" at bounding box center [149, 336] width 29 height 23
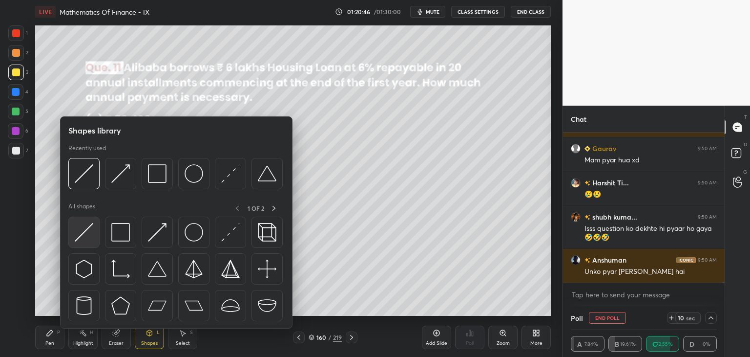
click at [85, 229] on img at bounding box center [84, 232] width 19 height 19
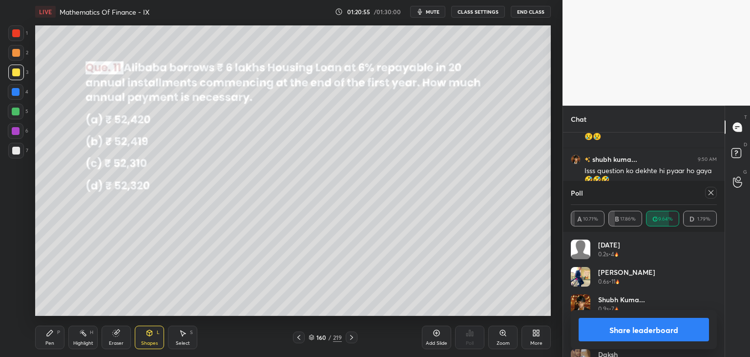
scroll to position [114, 143]
click at [716, 190] on div at bounding box center [711, 193] width 12 height 12
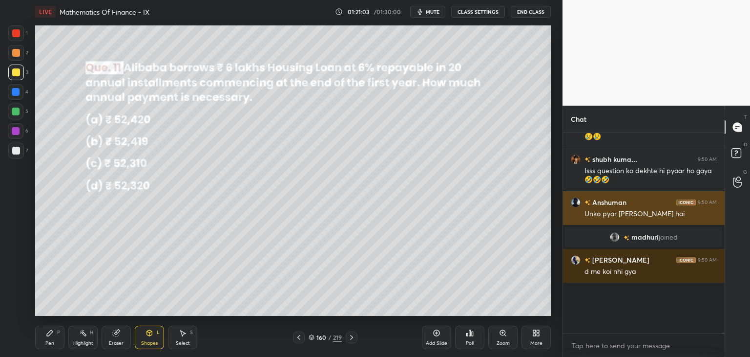
scroll to position [25661, 0]
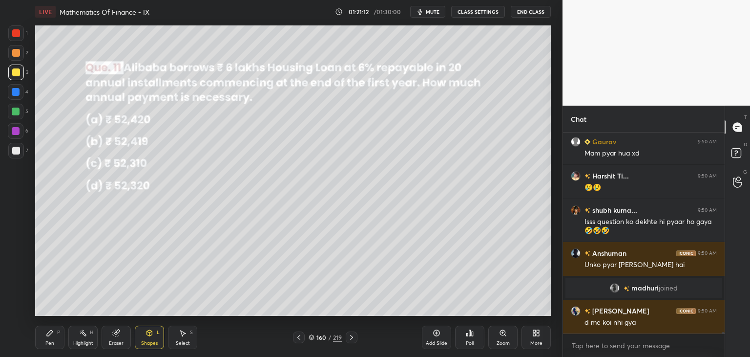
click at [48, 344] on div "Pen" at bounding box center [49, 342] width 9 height 5
click at [14, 70] on div at bounding box center [16, 72] width 8 height 8
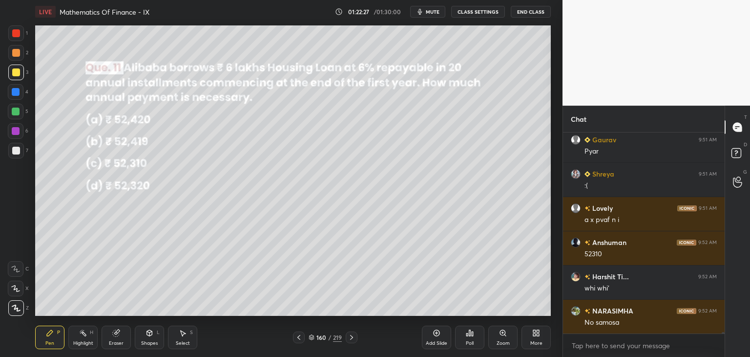
scroll to position [25944, 0]
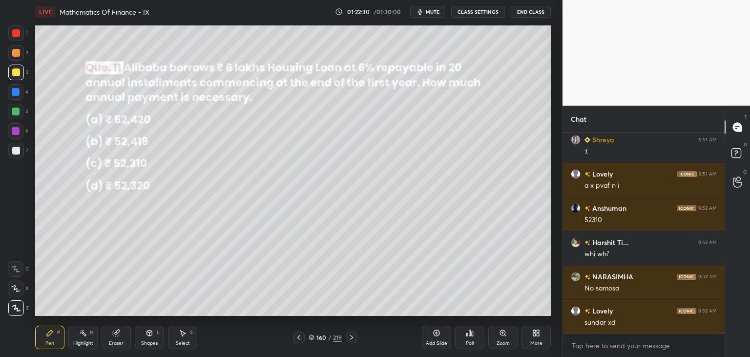
click at [352, 337] on icon at bounding box center [352, 337] width 8 height 8
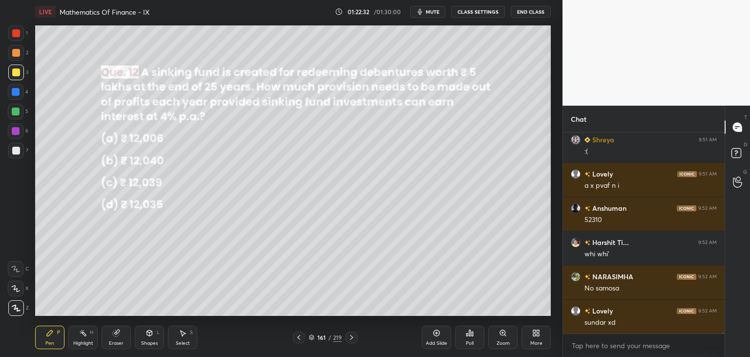
click at [473, 340] on div "Poll" at bounding box center [470, 342] width 8 height 5
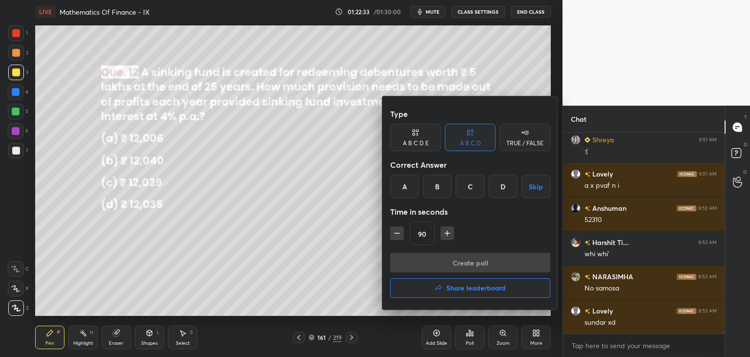
drag, startPoint x: 400, startPoint y: 180, endPoint x: 403, endPoint y: 185, distance: 5.0
click at [400, 181] on div "A" at bounding box center [404, 185] width 29 height 23
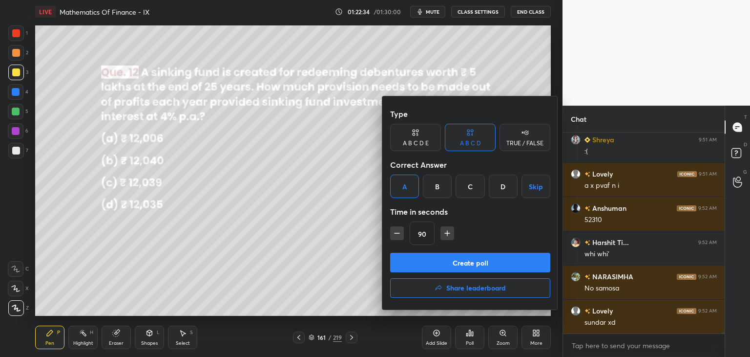
click at [446, 261] on button "Create poll" at bounding box center [470, 263] width 160 height 20
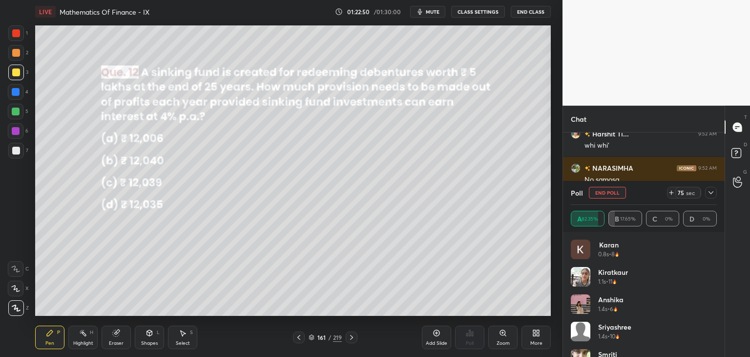
scroll to position [25942, 0]
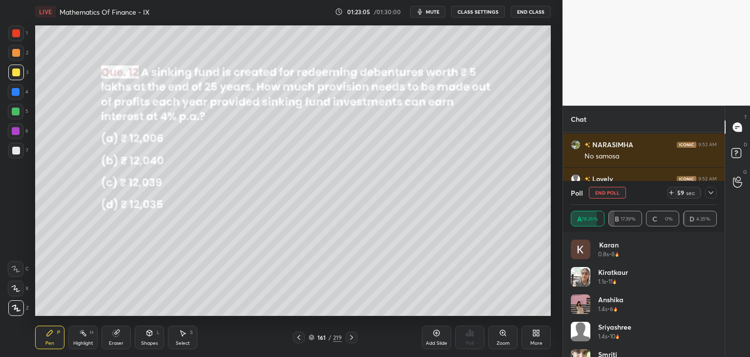
click at [709, 192] on icon at bounding box center [711, 193] width 8 height 8
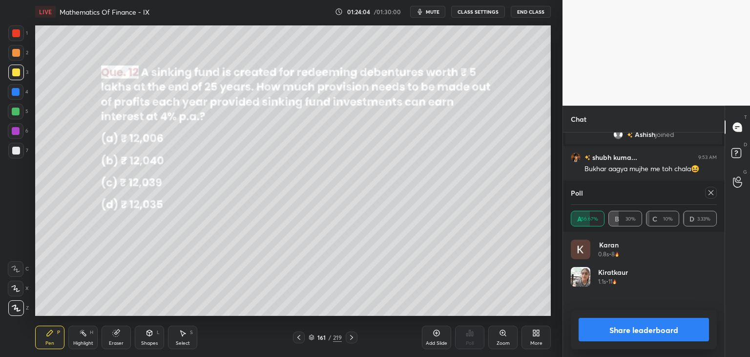
scroll to position [114, 143]
drag, startPoint x: 714, startPoint y: 191, endPoint x: 713, endPoint y: 200, distance: 9.3
click at [713, 191] on icon at bounding box center [711, 193] width 8 height 8
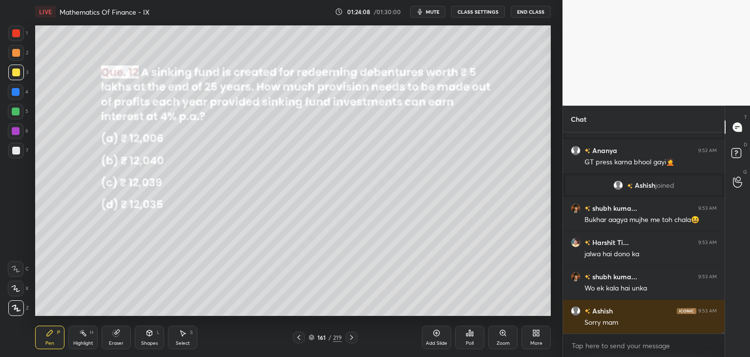
scroll to position [26018, 0]
drag, startPoint x: 14, startPoint y: 70, endPoint x: 33, endPoint y: 80, distance: 21.8
click at [14, 71] on div at bounding box center [16, 72] width 8 height 8
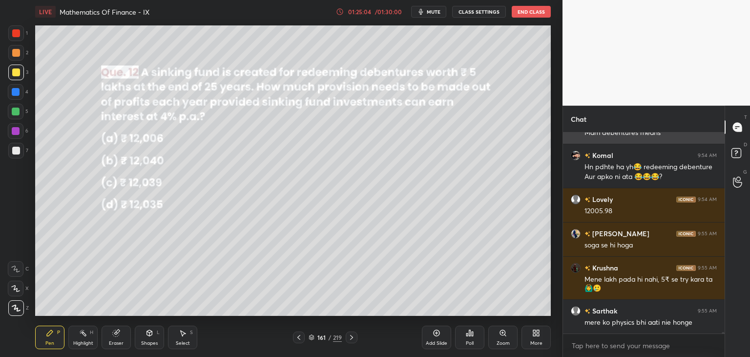
scroll to position [26319, 0]
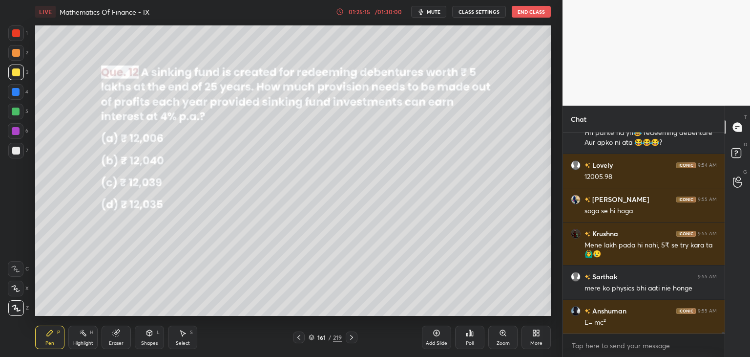
drag, startPoint x: 178, startPoint y: 343, endPoint x: 190, endPoint y: 317, distance: 28.9
click at [179, 343] on div "Select" at bounding box center [183, 342] width 14 height 5
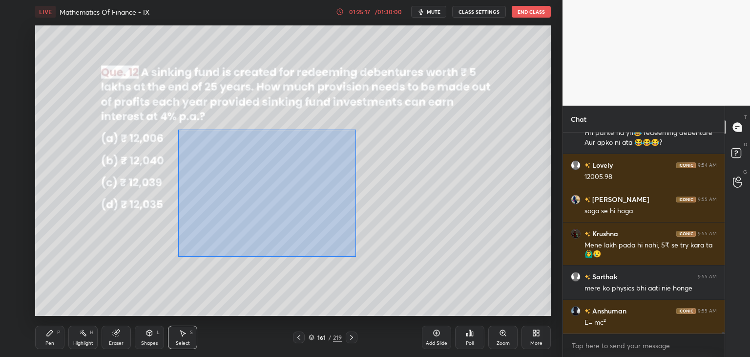
drag, startPoint x: 183, startPoint y: 139, endPoint x: 360, endPoint y: 256, distance: 211.8
click at [361, 257] on div "0 ° Undo Copy Paste here Duplicate Duplicate to new slide Delete" at bounding box center [293, 170] width 516 height 290
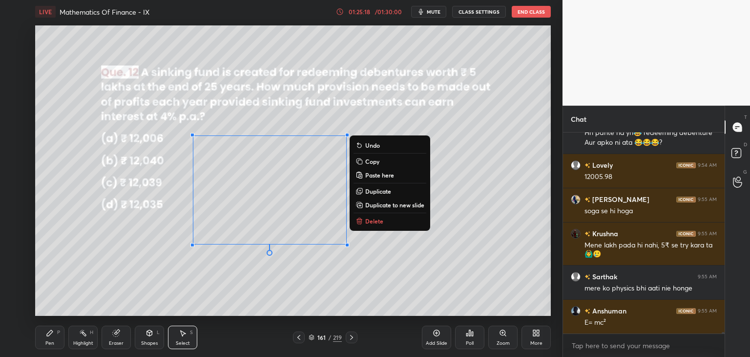
scroll to position [26362, 0]
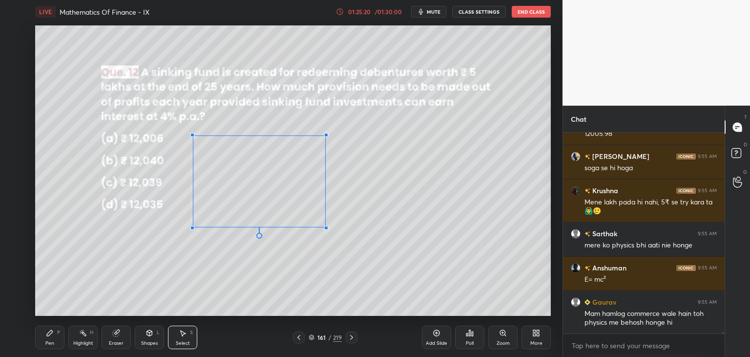
drag, startPoint x: 347, startPoint y: 245, endPoint x: 327, endPoint y: 227, distance: 27.3
click at [327, 227] on div at bounding box center [326, 228] width 4 height 4
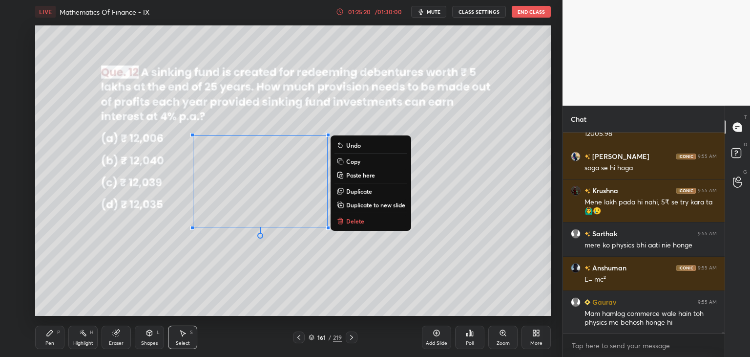
click at [279, 280] on div "0 ° Undo Copy Paste here Duplicate Duplicate to new slide Delete" at bounding box center [293, 170] width 516 height 290
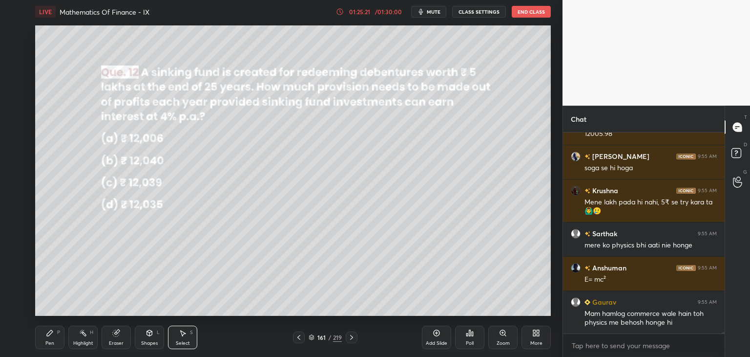
click at [41, 339] on div "Pen P" at bounding box center [49, 336] width 29 height 23
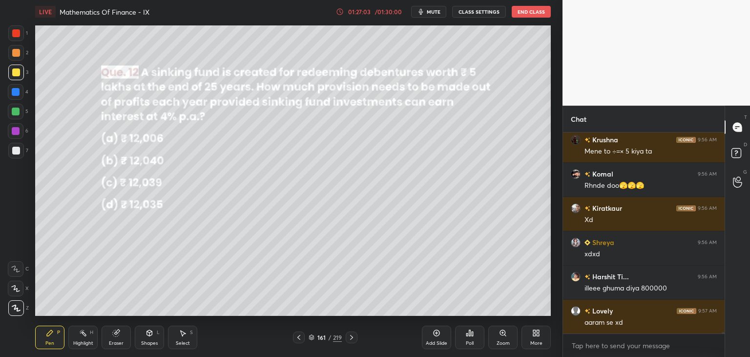
scroll to position [26945, 0]
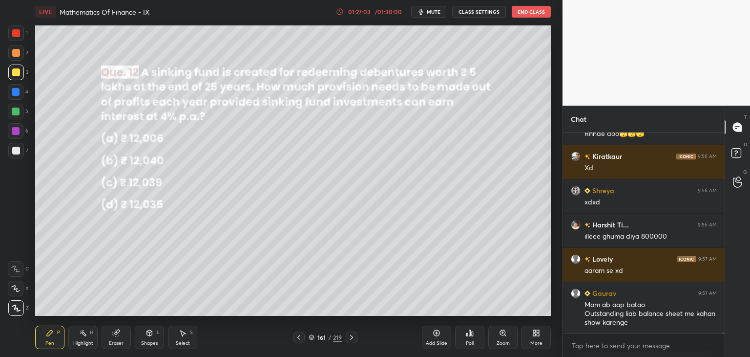
click at [355, 339] on icon at bounding box center [352, 337] width 8 height 8
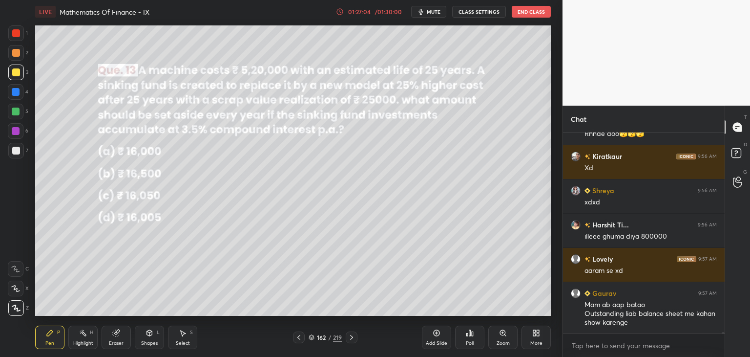
click at [354, 340] on icon at bounding box center [352, 337] width 8 height 8
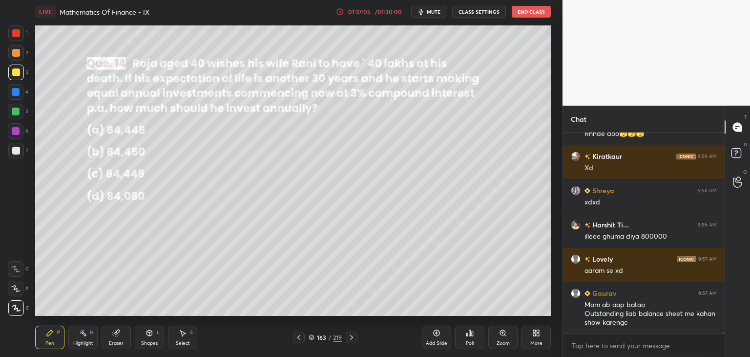
click at [351, 345] on div "Pen P Highlight H Eraser Shapes L Select S 163 / 219 Add Slide Poll Zoom More" at bounding box center [293, 337] width 516 height 39
click at [352, 339] on icon at bounding box center [352, 337] width 8 height 8
click at [354, 339] on icon at bounding box center [352, 337] width 8 height 8
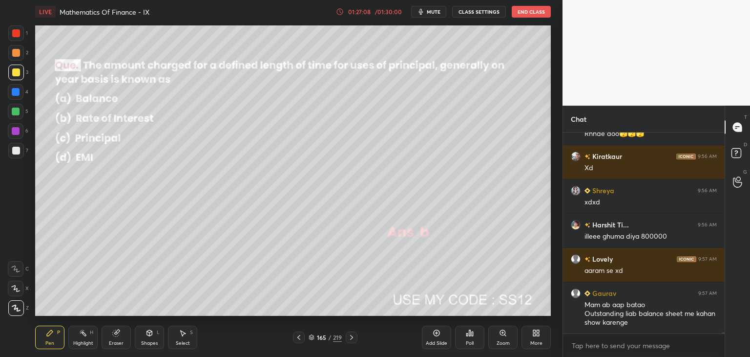
click at [329, 338] on div "/" at bounding box center [329, 337] width 3 height 6
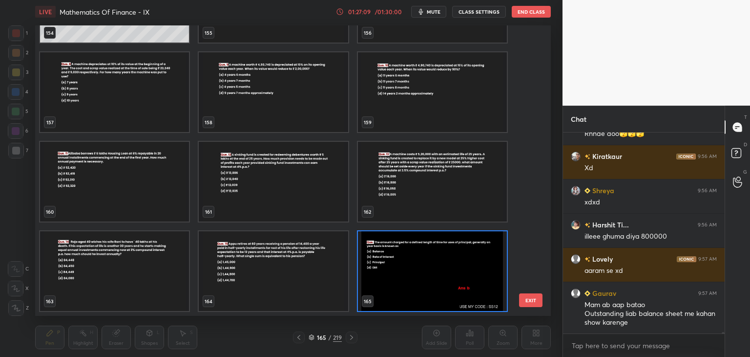
scroll to position [287, 511]
click at [319, 276] on img "grid" at bounding box center [273, 271] width 149 height 80
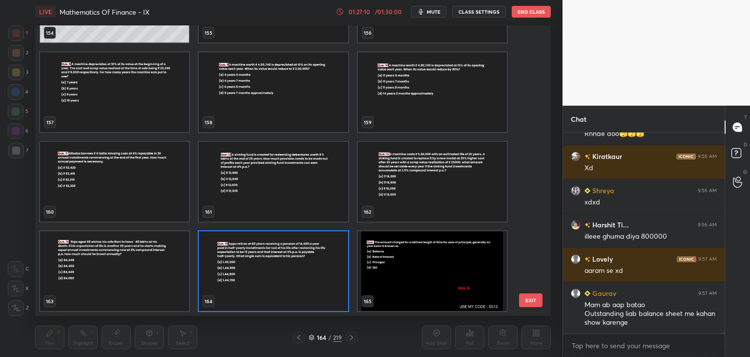
scroll to position [26979, 0]
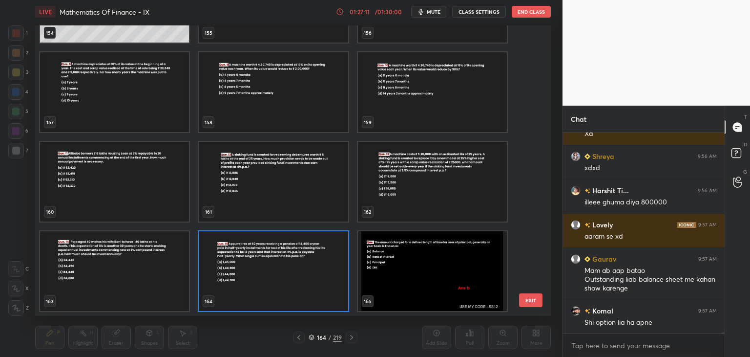
click at [323, 276] on img "grid" at bounding box center [273, 271] width 149 height 80
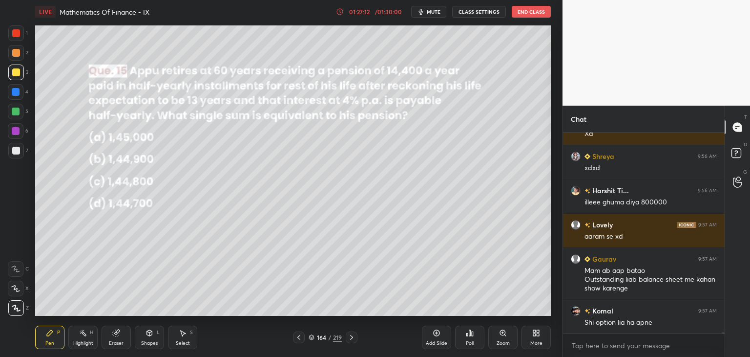
drag, startPoint x: 332, startPoint y: 334, endPoint x: 336, endPoint y: 328, distance: 6.9
click at [332, 334] on div "164 / 219" at bounding box center [325, 337] width 33 height 9
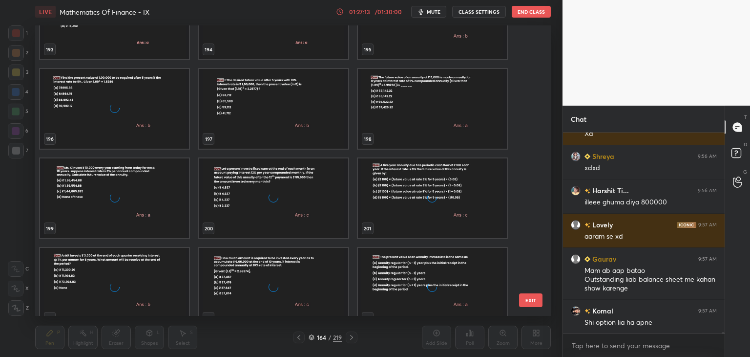
scroll to position [5783, 0]
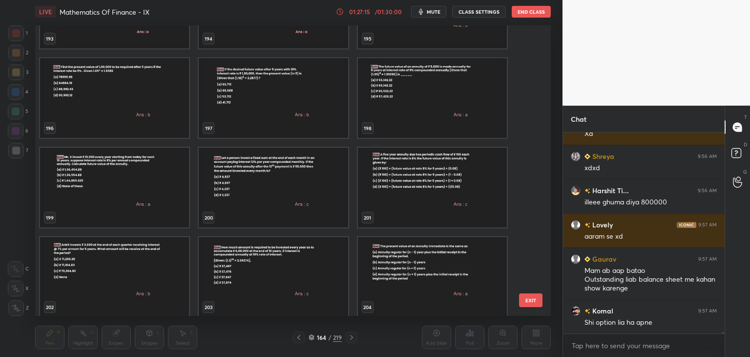
drag, startPoint x: 533, startPoint y: 259, endPoint x: 537, endPoint y: 277, distance: 17.9
click at [537, 277] on div "193 194 195 196 197 198 199 200 201 202 203 204 205 206 207 EXIT" at bounding box center [293, 170] width 516 height 290
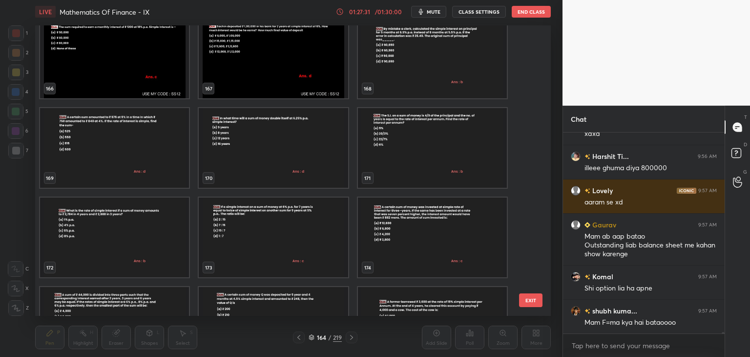
scroll to position [178, 159]
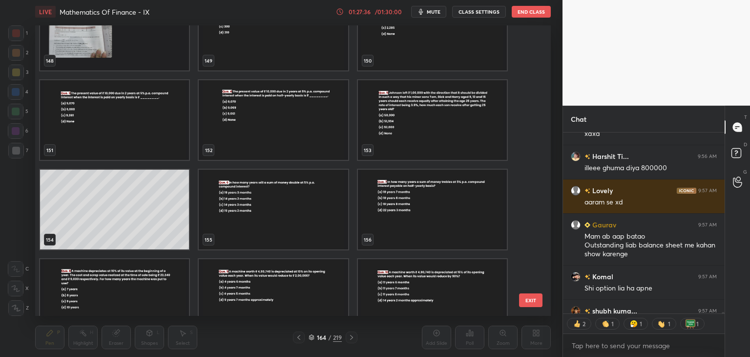
click at [474, 280] on img "grid" at bounding box center [432, 299] width 149 height 80
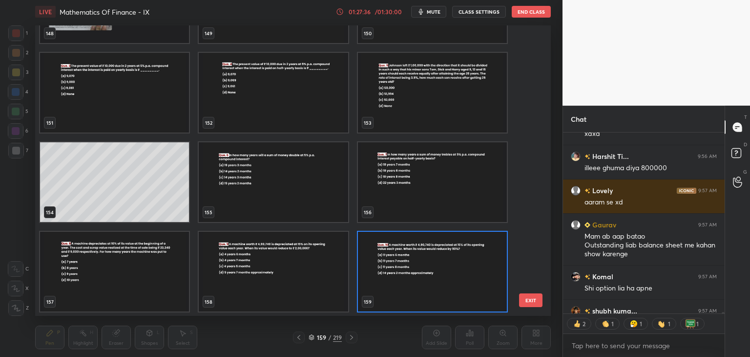
click at [475, 281] on div "145 146 147 148 149 150 151 152 153 154 155 156 157 158 159" at bounding box center [284, 170] width 499 height 290
click at [476, 281] on img "grid" at bounding box center [432, 272] width 149 height 80
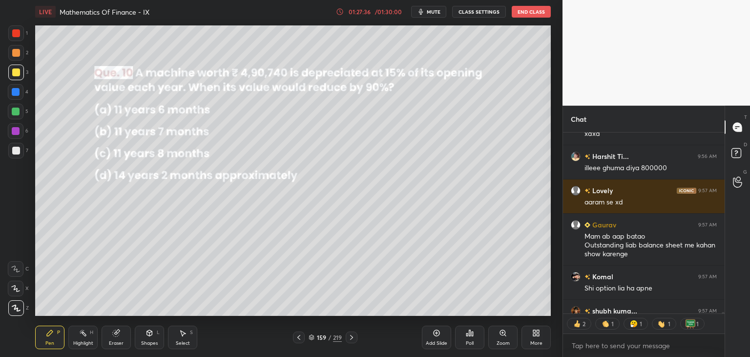
click at [477, 280] on img "grid" at bounding box center [432, 272] width 149 height 80
click at [351, 340] on icon at bounding box center [352, 337] width 8 height 8
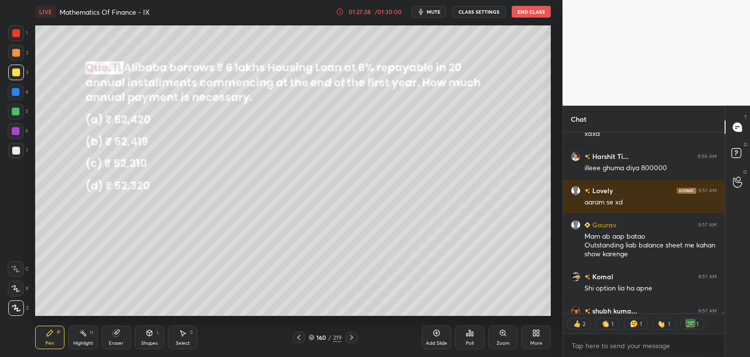
click at [352, 338] on icon at bounding box center [352, 337] width 8 height 8
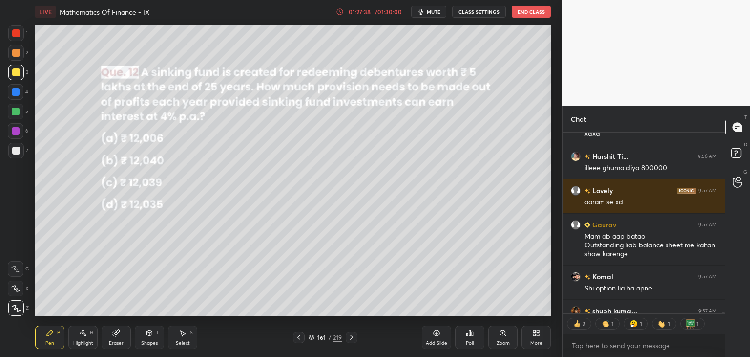
click at [353, 339] on icon at bounding box center [352, 337] width 8 height 8
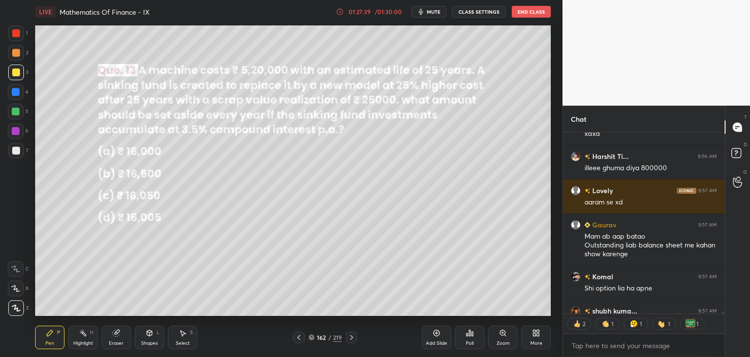
click at [352, 340] on icon at bounding box center [352, 337] width 8 height 8
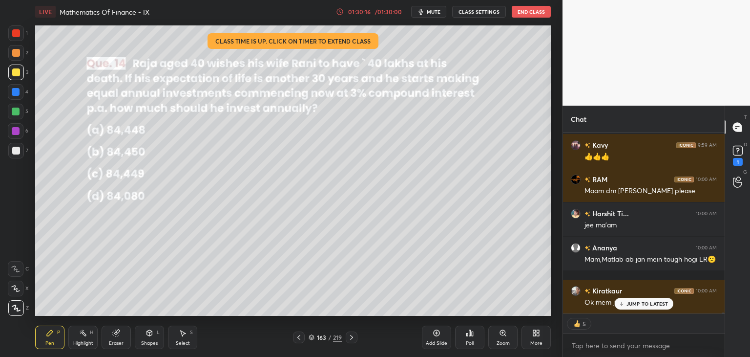
scroll to position [28679, 0]
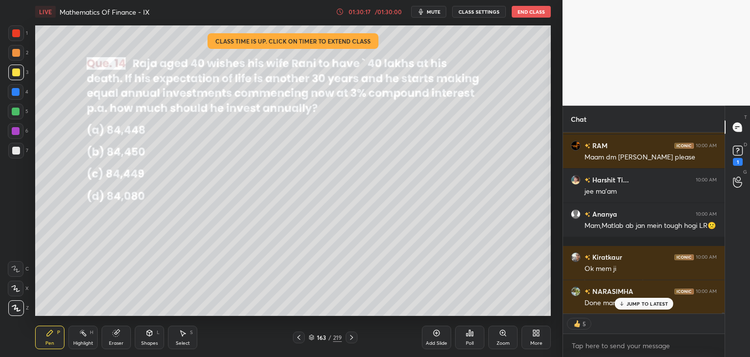
click at [389, 9] on div "/ 01:30:00" at bounding box center [388, 12] width 30 height 6
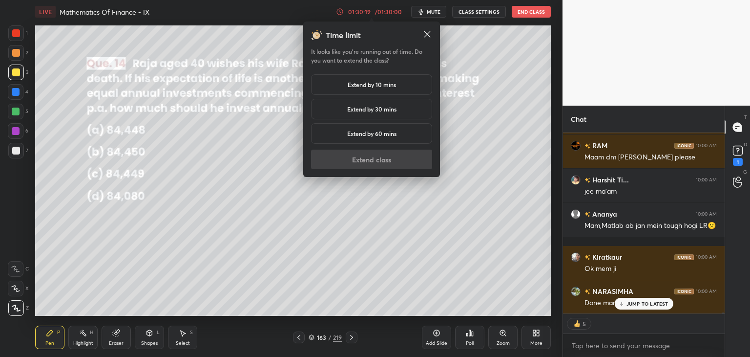
click at [338, 90] on div "Extend by 10 mins" at bounding box center [371, 84] width 121 height 21
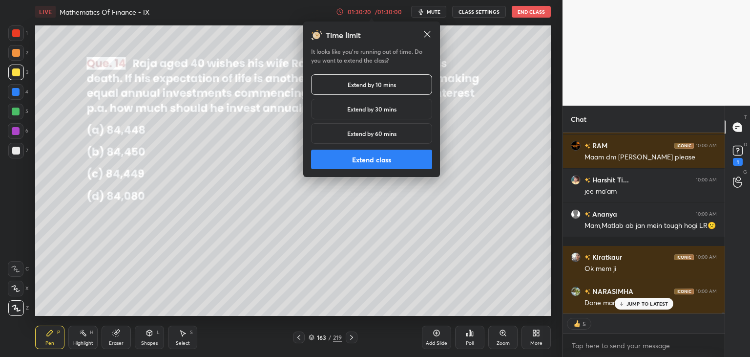
click at [332, 159] on button "Extend class" at bounding box center [371, 159] width 121 height 20
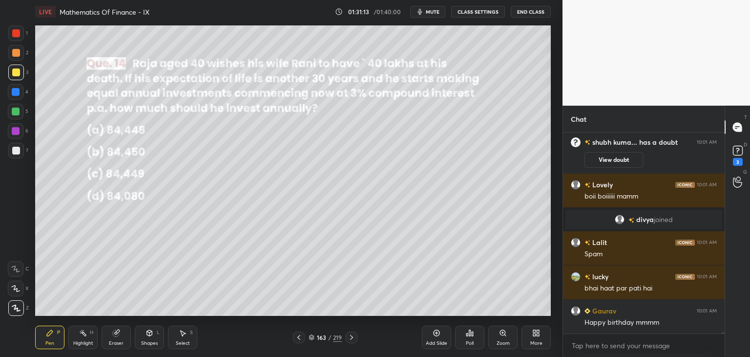
scroll to position [28867, 0]
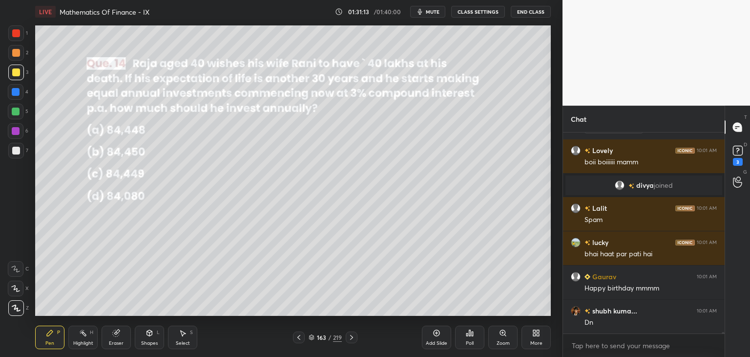
click at [528, 14] on button "End Class" at bounding box center [531, 12] width 40 height 12
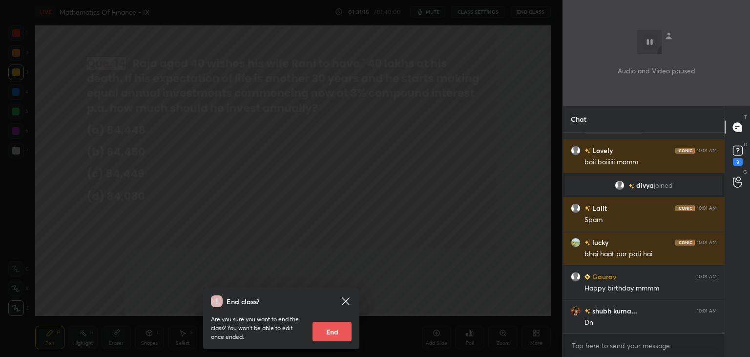
scroll to position [28877, 0]
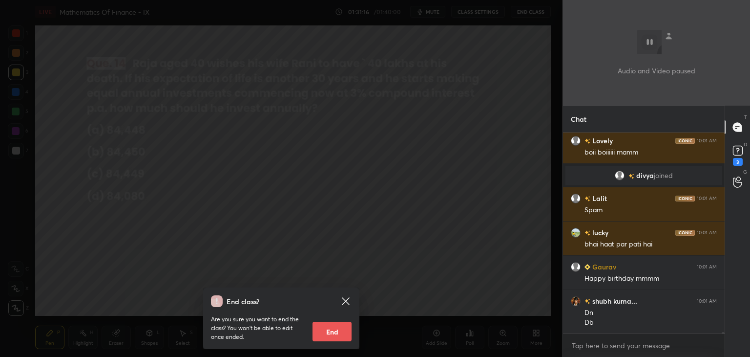
click at [339, 333] on button "End" at bounding box center [332, 331] width 39 height 20
type textarea "x"
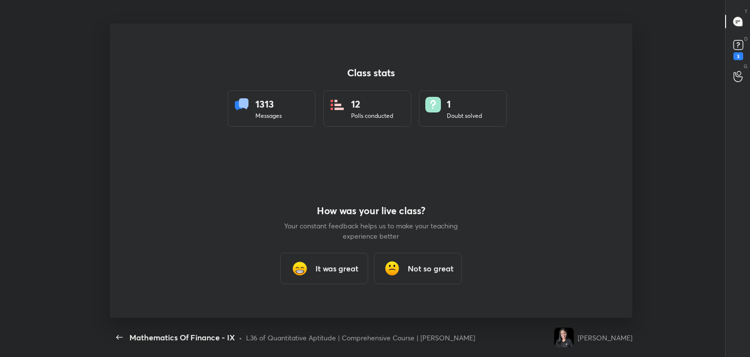
scroll to position [0, 0]
click at [336, 274] on div "It was great" at bounding box center [324, 268] width 88 height 31
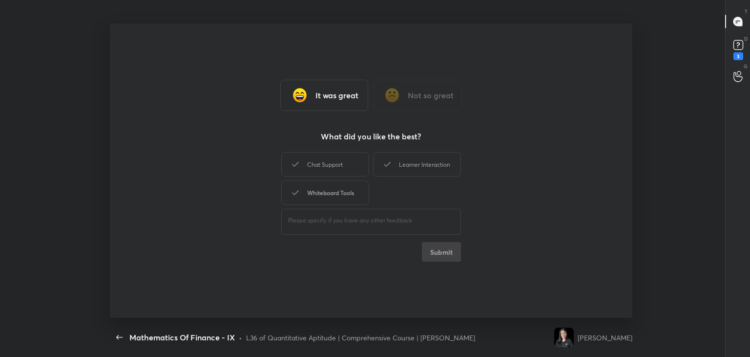
click at [340, 184] on div "Whiteboard Tools" at bounding box center [325, 192] width 88 height 24
click at [338, 156] on div "Chat Support" at bounding box center [325, 164] width 88 height 24
click at [436, 169] on div "Learner Interaction" at bounding box center [417, 164] width 88 height 24
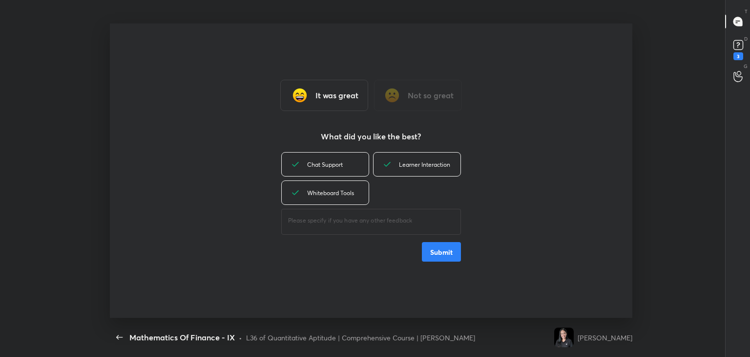
click at [449, 255] on button "Submit" at bounding box center [441, 252] width 39 height 20
